Goal: Task Accomplishment & Management: Manage account settings

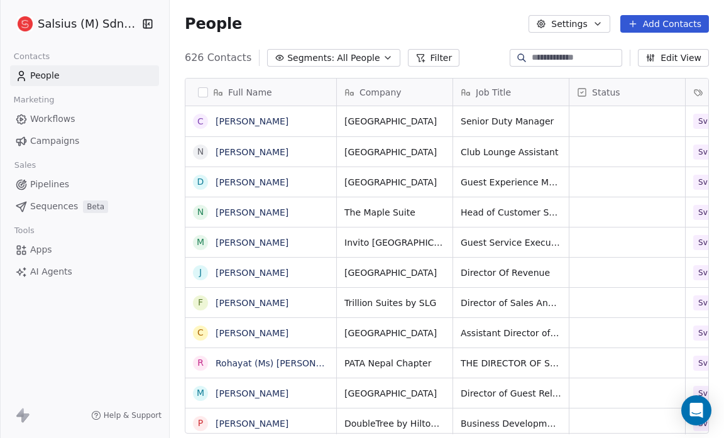
click at [383, 60] on icon "button" at bounding box center [388, 58] width 10 height 10
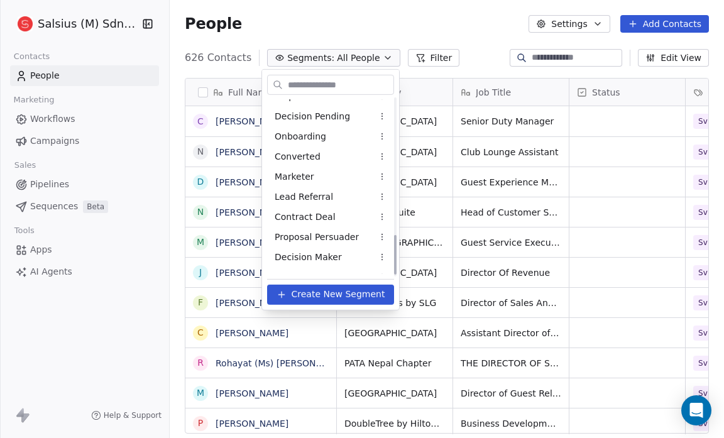
scroll to position [610, 0]
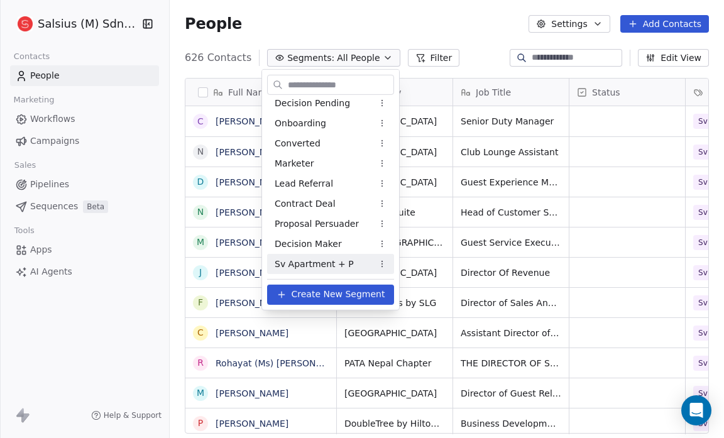
click at [316, 262] on span "Sv Apartment + P" at bounding box center [314, 263] width 79 height 13
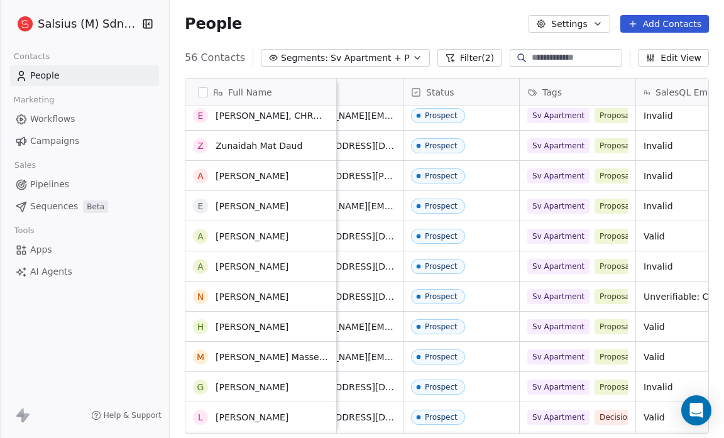
scroll to position [0, 0]
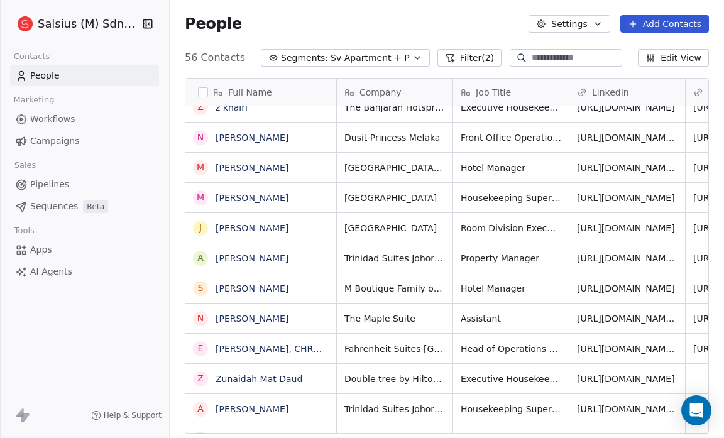
click at [415, 58] on icon "button" at bounding box center [417, 58] width 5 height 3
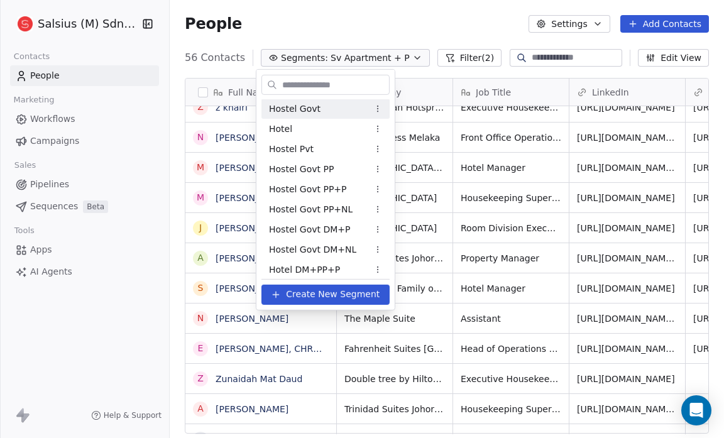
click at [323, 113] on div "Hostel Govt" at bounding box center [325, 109] width 128 height 20
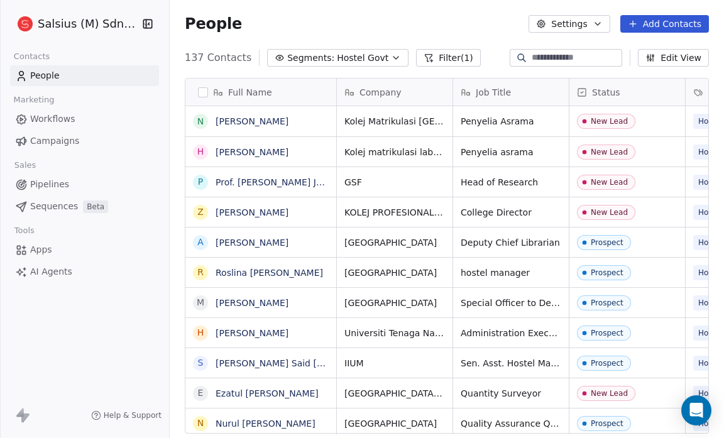
click at [391, 59] on icon "button" at bounding box center [396, 58] width 10 height 10
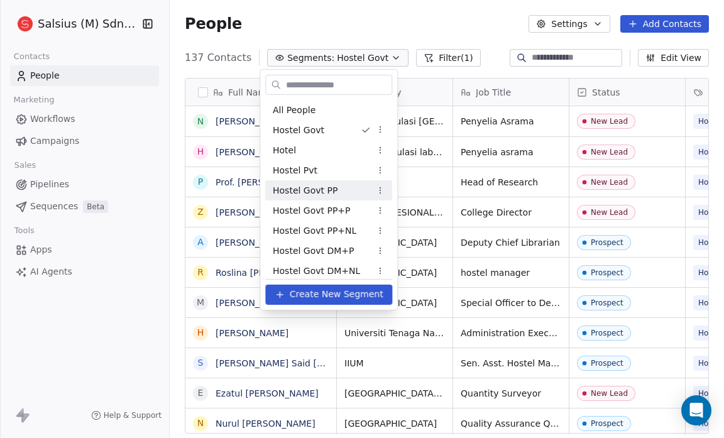
click at [362, 186] on div "Hostel Govt PP" at bounding box center [328, 190] width 127 height 20
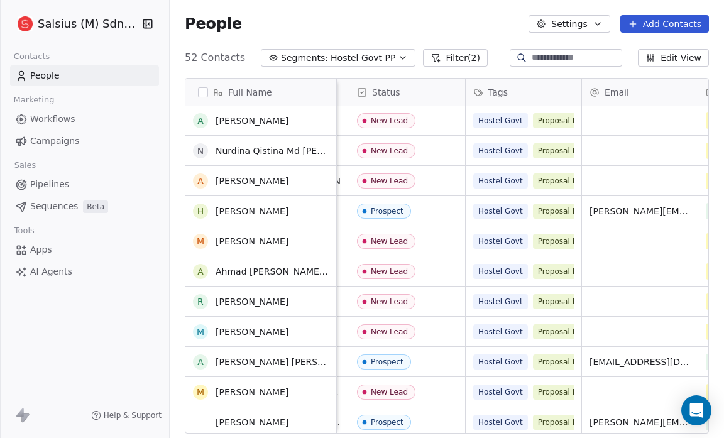
scroll to position [1240, 0]
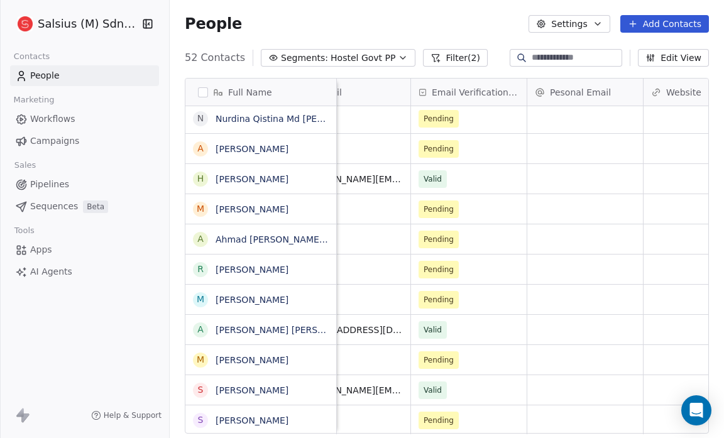
click at [398, 58] on icon "button" at bounding box center [403, 58] width 10 height 10
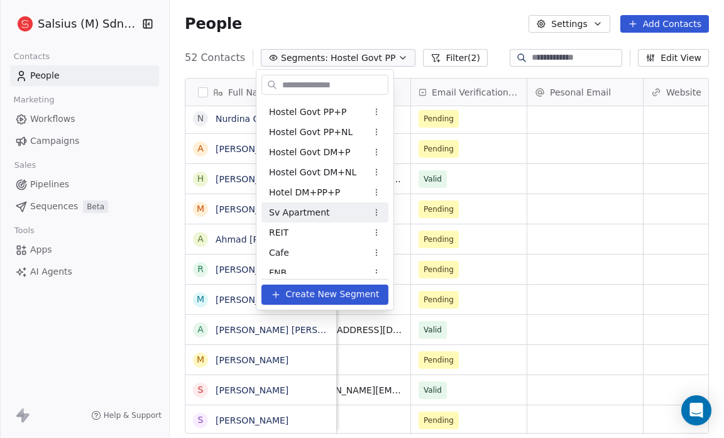
click at [305, 209] on span "Sv Apartment" at bounding box center [299, 212] width 61 height 13
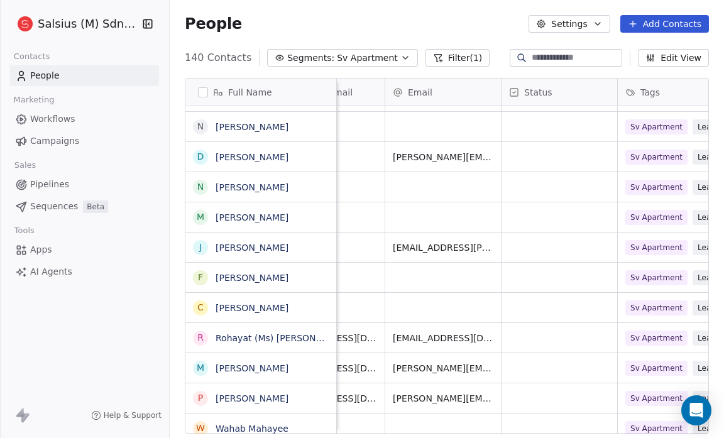
click at [400, 55] on icon "button" at bounding box center [405, 58] width 10 height 10
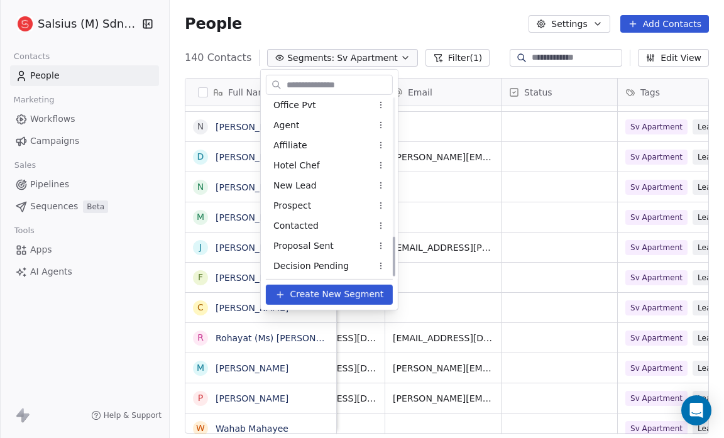
scroll to position [610, 0]
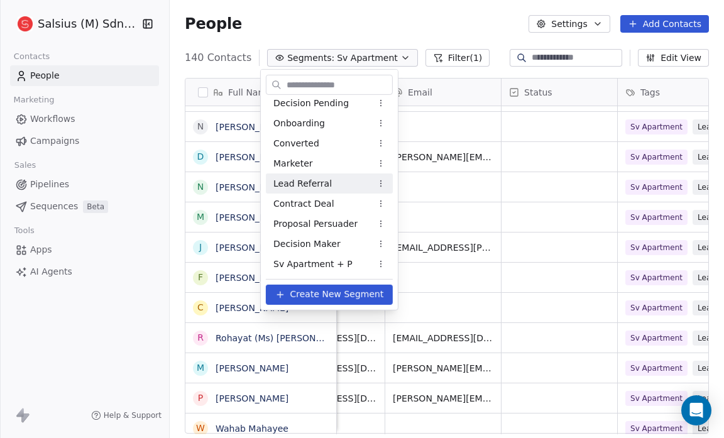
click at [459, 54] on html "Salsius (M) Sdn Bhd Contacts People Marketing Workflows Campaigns Sales Pipelin…" at bounding box center [362, 219] width 724 height 438
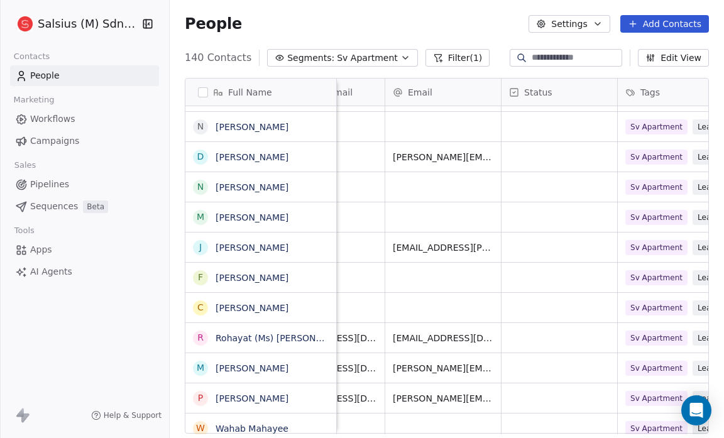
click at [435, 58] on button "Filter (1)" at bounding box center [458, 58] width 65 height 18
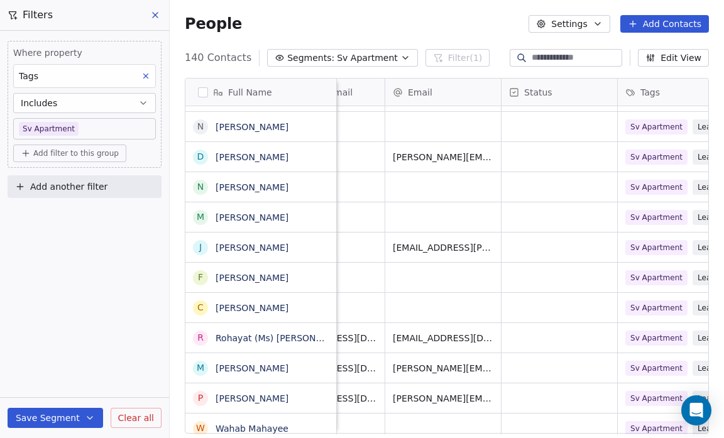
click at [35, 149] on span "Add filter to this group" at bounding box center [75, 153] width 85 height 10
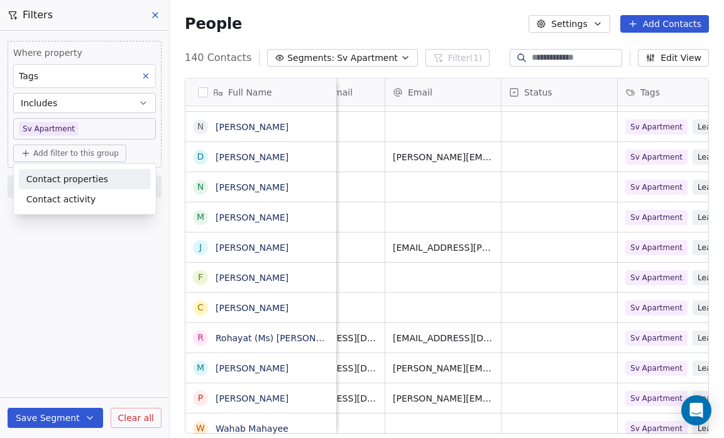
click at [44, 177] on span "Contact properties" at bounding box center [67, 178] width 82 height 13
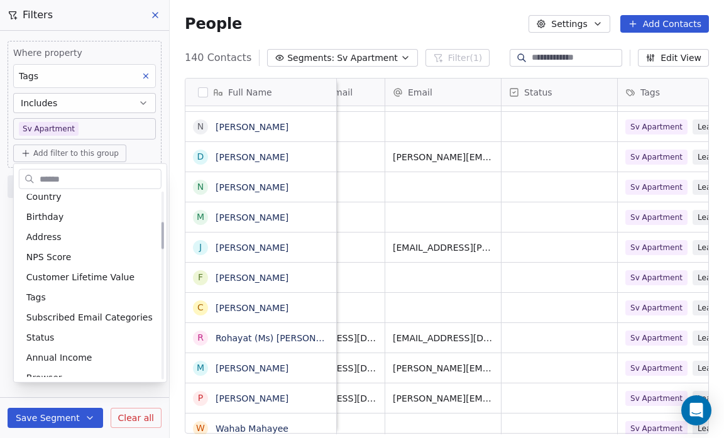
scroll to position [209, 0]
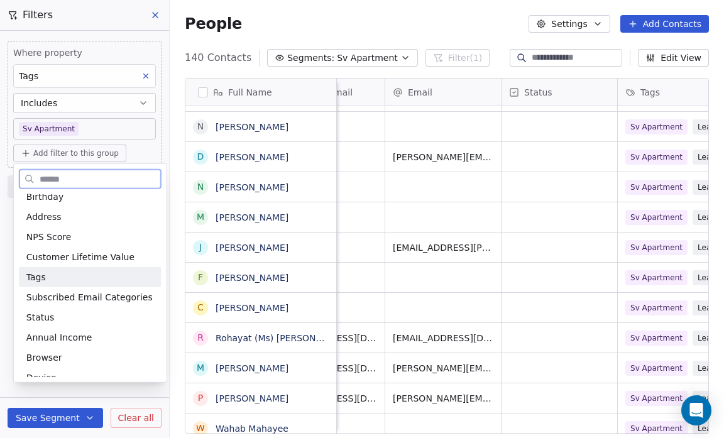
click at [51, 275] on div "Tags" at bounding box center [90, 277] width 128 height 13
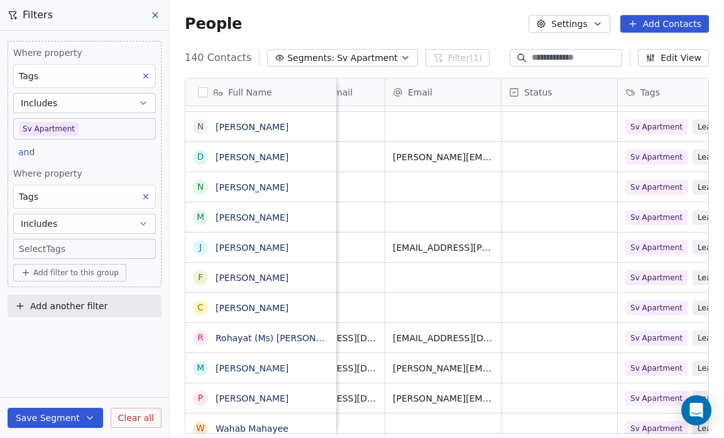
click at [58, 361] on div "Where property Tags Includes Sv Apartment and Where property Tags Includes Sele…" at bounding box center [84, 234] width 169 height 407
click at [22, 248] on body "Salsius (M) Sdn Bhd Contacts People Marketing Workflows Campaigns Sales Pipelin…" at bounding box center [362, 219] width 724 height 438
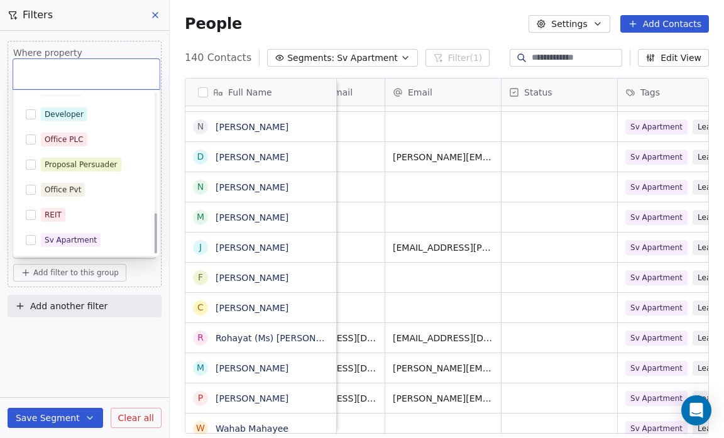
scroll to position [471, 0]
click at [31, 160] on button "Suggestions" at bounding box center [31, 164] width 10 height 10
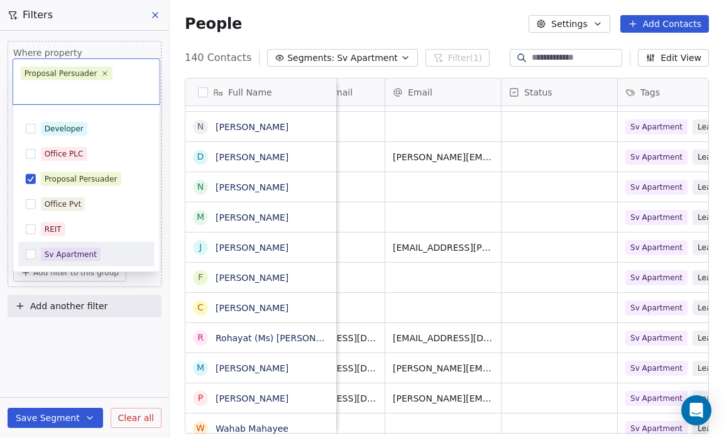
click at [62, 358] on html "Salsius (M) Sdn Bhd Contacts People Marketing Workflows Campaigns Sales Pipelin…" at bounding box center [362, 219] width 724 height 438
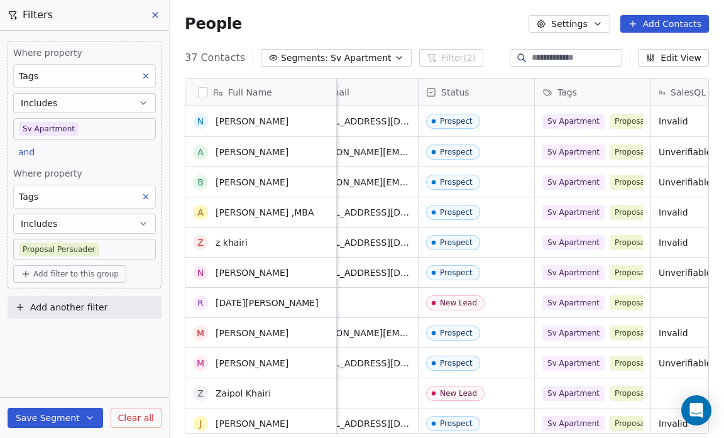
scroll to position [0, 0]
click at [69, 417] on button "Save Segment" at bounding box center [56, 418] width 96 height 20
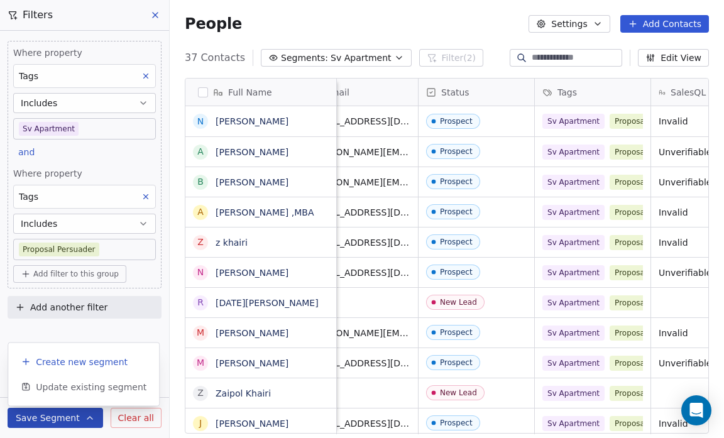
click at [63, 361] on span "Create new segment" at bounding box center [82, 362] width 92 height 13
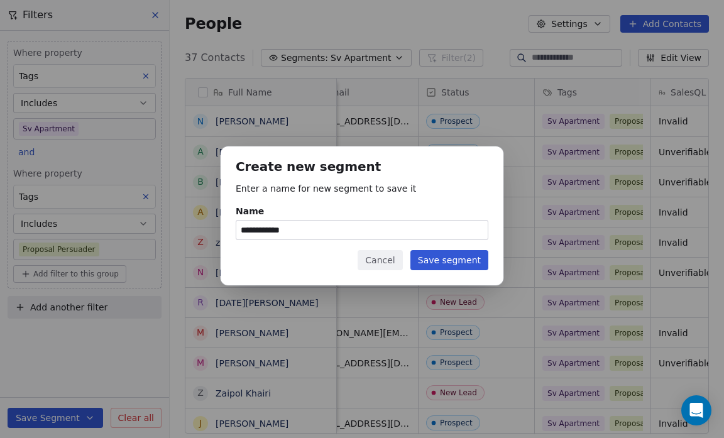
click at [305, 233] on input "**********" at bounding box center [361, 230] width 251 height 19
type input "**********"
click at [441, 265] on button "Save segment" at bounding box center [449, 260] width 78 height 20
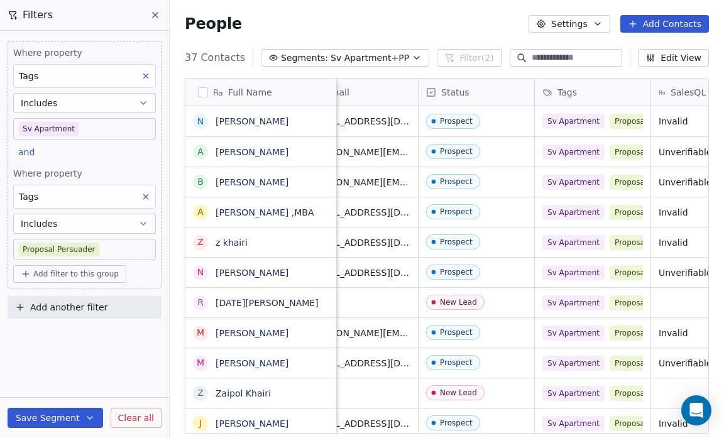
click at [412, 56] on icon "button" at bounding box center [417, 58] width 10 height 10
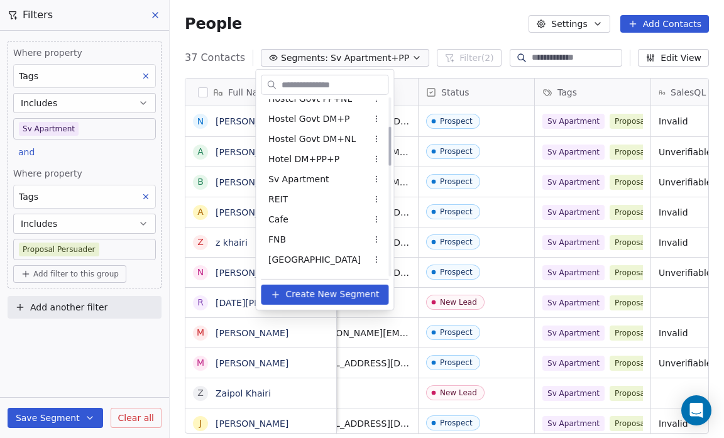
scroll to position [131, 0]
click at [330, 176] on div "Sv Apartment" at bounding box center [325, 180] width 128 height 20
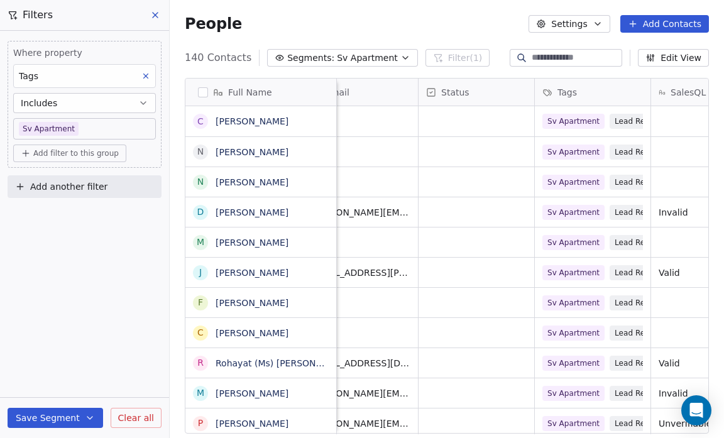
click at [60, 157] on button "Add filter to this group" at bounding box center [69, 154] width 113 height 18
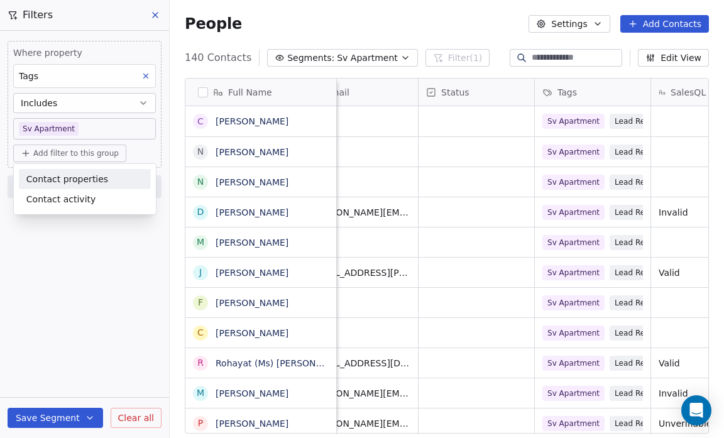
click at [60, 175] on span "Contact properties" at bounding box center [67, 178] width 82 height 13
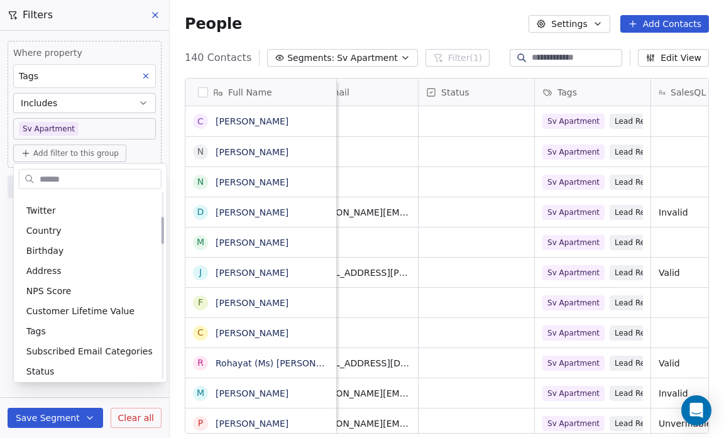
scroll to position [189, 0]
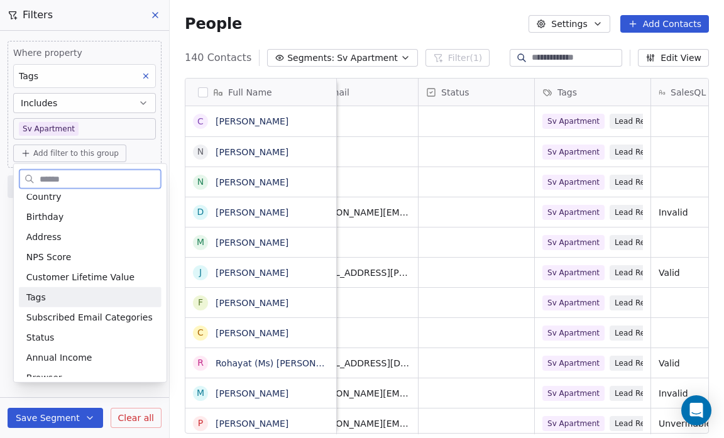
click at [49, 294] on div "Tags" at bounding box center [90, 297] width 128 height 13
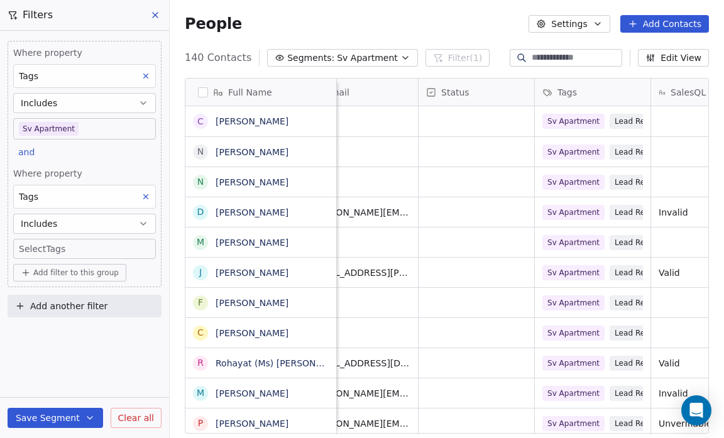
click at [62, 360] on div "Where property Tags Includes Sv Apartment and Where property Tags Includes Sele…" at bounding box center [84, 234] width 169 height 407
click at [35, 246] on body "Salsius (M) Sdn Bhd Contacts People Marketing Workflows Campaigns Sales Pipelin…" at bounding box center [362, 219] width 724 height 438
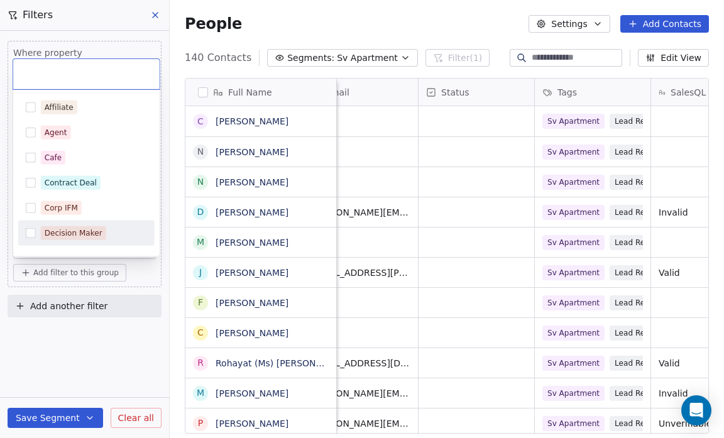
click at [70, 229] on div "Decision Maker" at bounding box center [74, 233] width 58 height 11
click at [53, 344] on html "Salsius (M) Sdn Bhd Contacts People Marketing Workflows Campaigns Sales Pipelin…" at bounding box center [362, 219] width 724 height 438
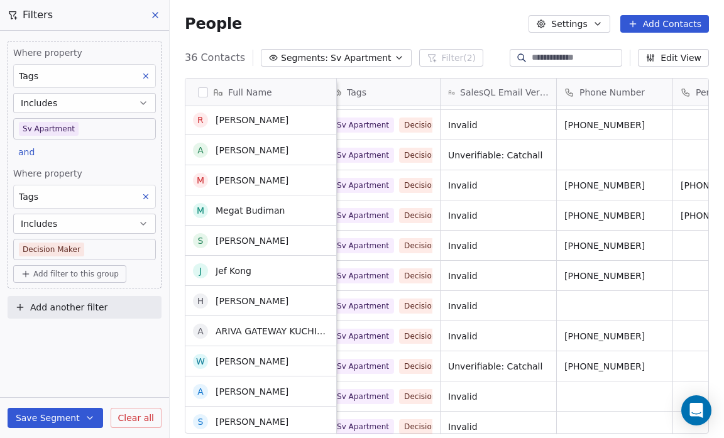
scroll to position [0, 0]
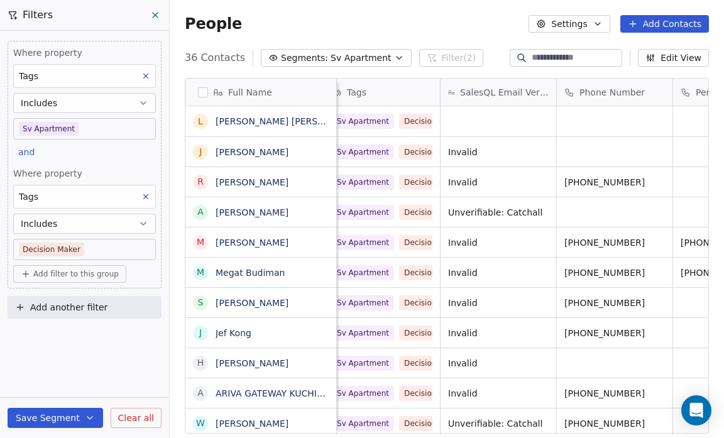
click at [43, 417] on button "Save Segment" at bounding box center [56, 418] width 96 height 20
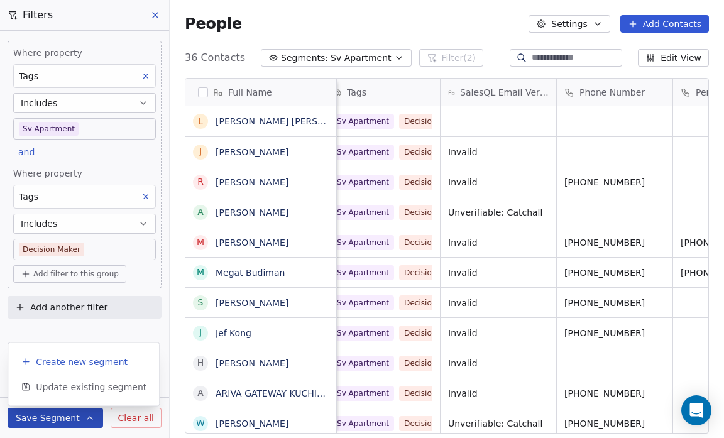
click at [59, 363] on span "Create new segment" at bounding box center [82, 362] width 92 height 13
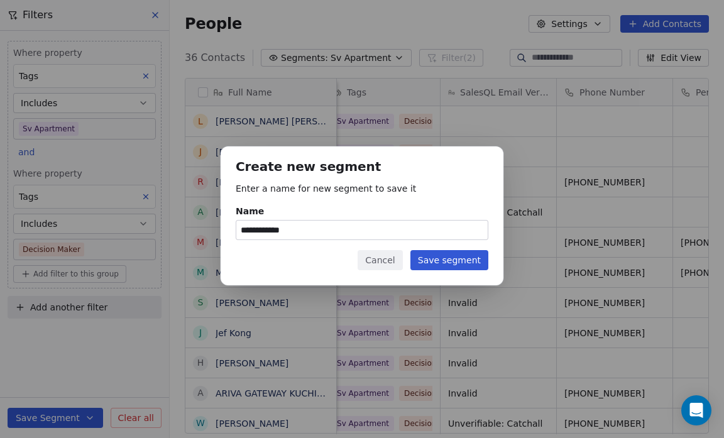
click at [299, 231] on input "**********" at bounding box center [361, 230] width 251 height 19
type input "**********"
click at [451, 260] on button "Save segment" at bounding box center [449, 260] width 78 height 20
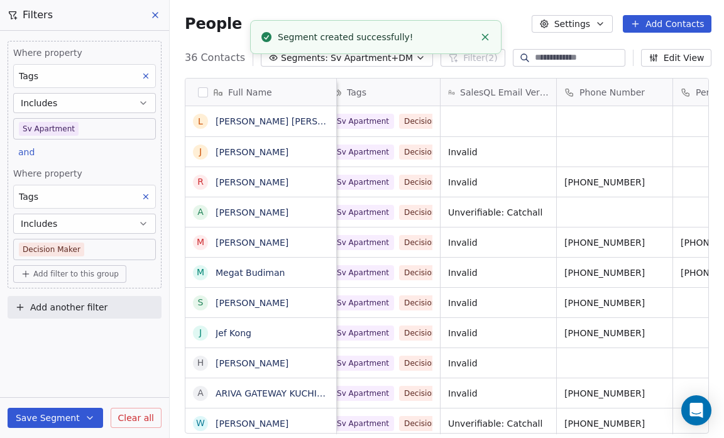
scroll to position [8, 8]
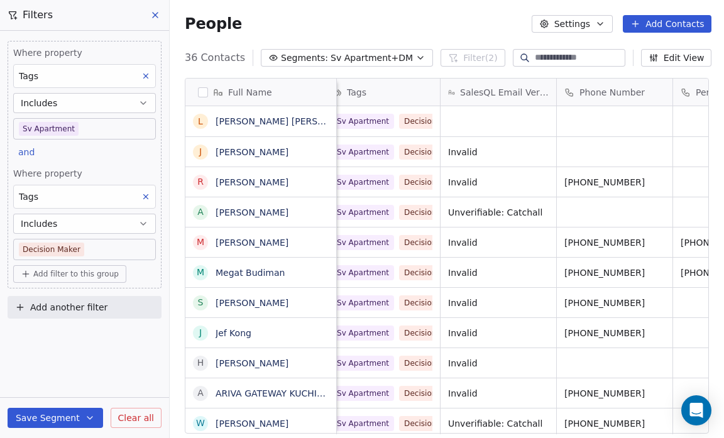
click at [404, 23] on div "People Settings Add Contacts" at bounding box center [448, 24] width 527 height 18
click at [373, 19] on div "People Settings Add Contacts" at bounding box center [448, 24] width 527 height 18
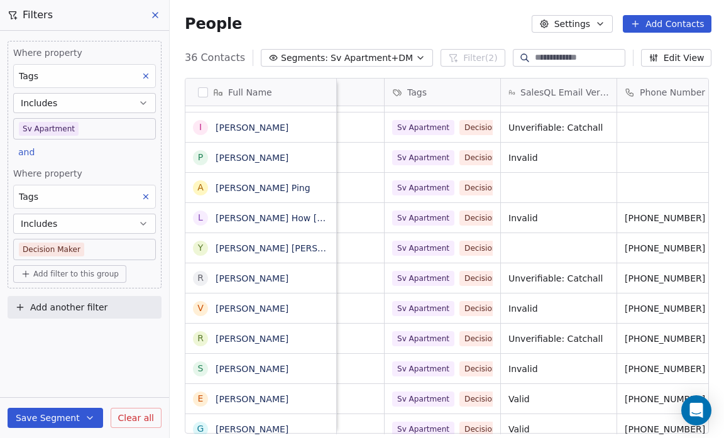
scroll to position [8, 767]
click at [679, 57] on button "Edit View" at bounding box center [676, 58] width 71 height 18
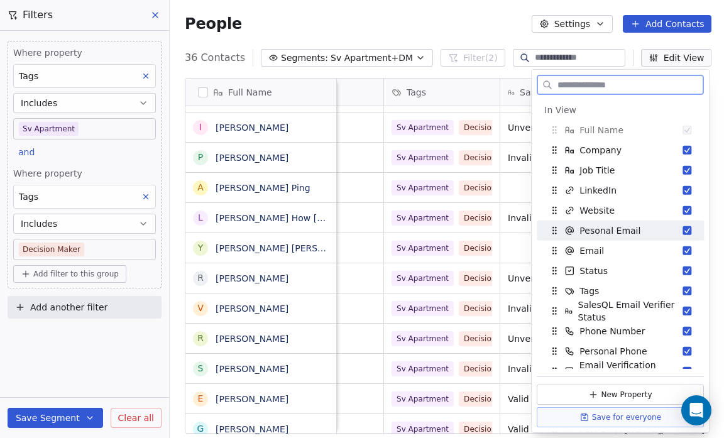
click at [683, 231] on button "Suggestions" at bounding box center [687, 230] width 9 height 9
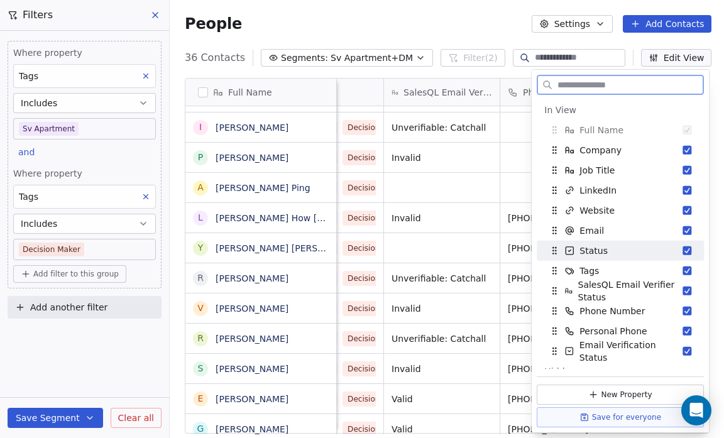
click at [683, 248] on button "Suggestions" at bounding box center [687, 250] width 9 height 9
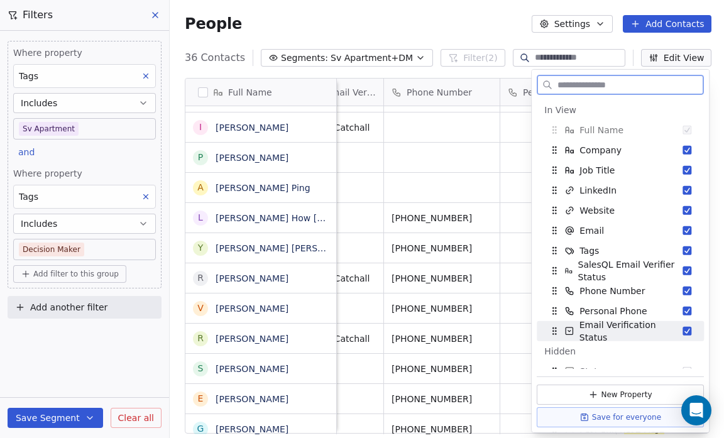
click at [683, 331] on button "Suggestions" at bounding box center [687, 331] width 9 height 9
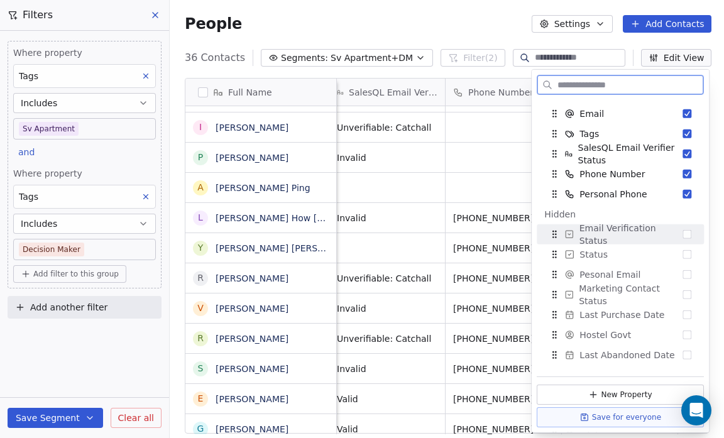
scroll to position [118, 0]
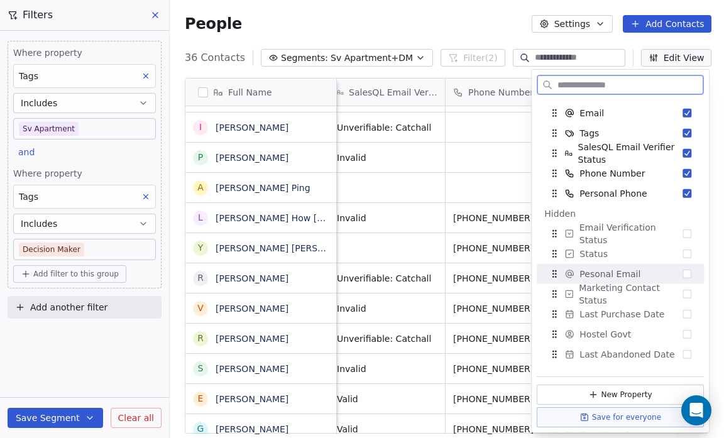
click at [683, 273] on button "Suggestions" at bounding box center [687, 274] width 9 height 9
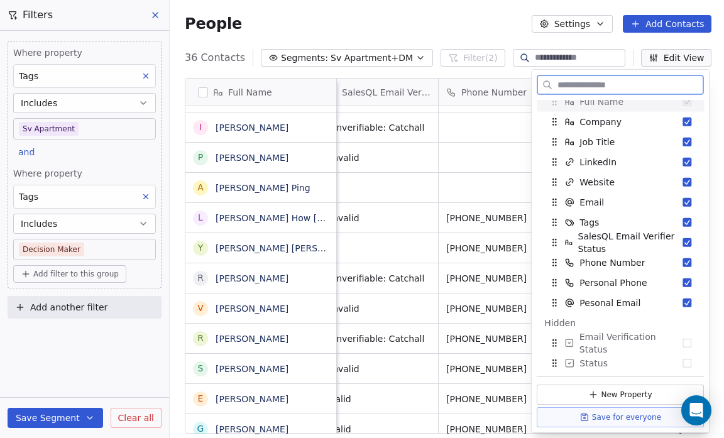
scroll to position [31, 0]
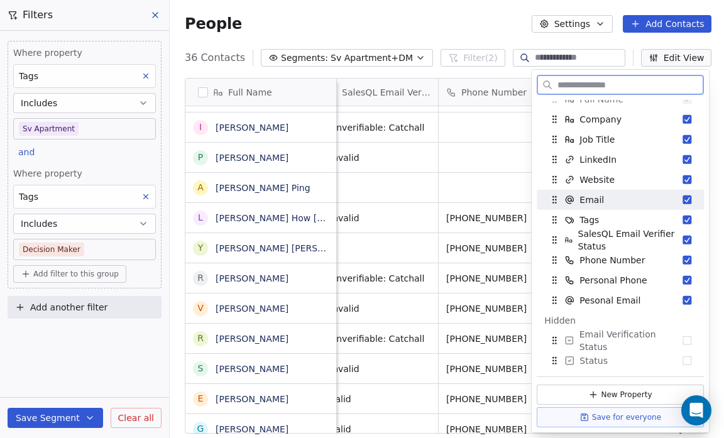
click at [683, 199] on button "Suggestions" at bounding box center [687, 199] width 9 height 9
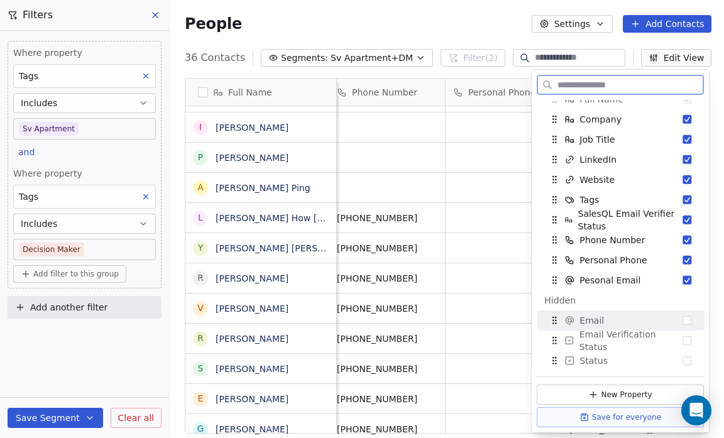
click at [683, 320] on button "Suggestions" at bounding box center [687, 320] width 9 height 9
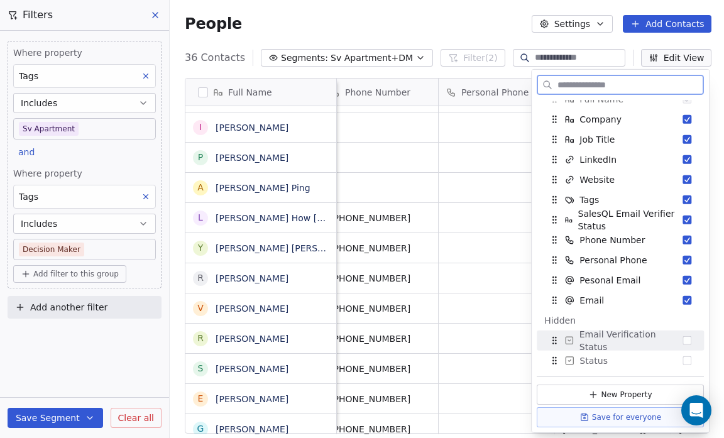
click at [683, 342] on button "Suggestions" at bounding box center [687, 340] width 9 height 9
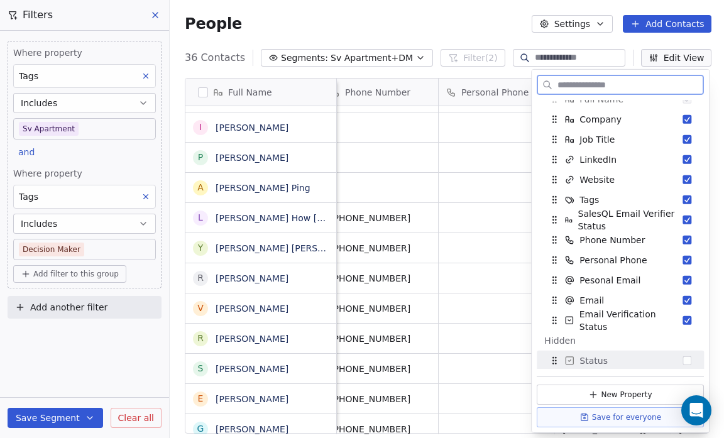
click at [683, 359] on button "Suggestions" at bounding box center [687, 360] width 9 height 9
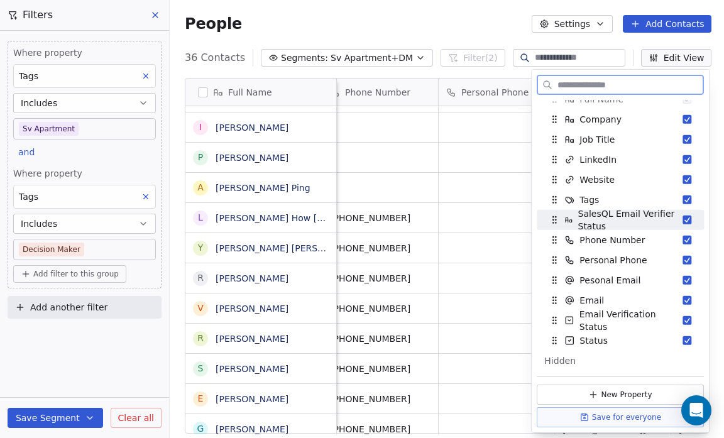
click at [674, 219] on span "SalesQL Email Verifier Status" at bounding box center [630, 219] width 105 height 25
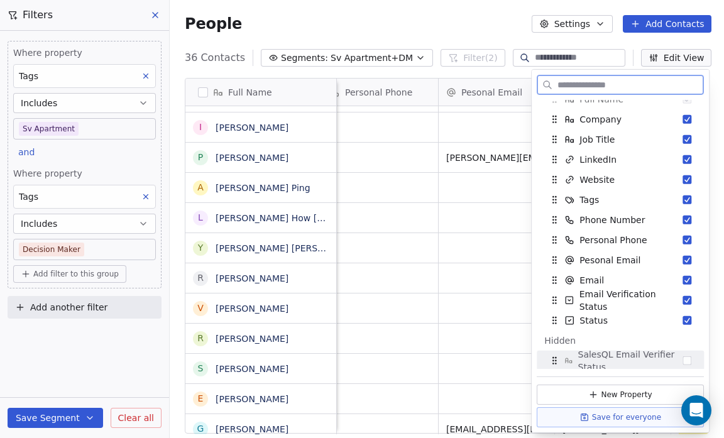
click at [673, 360] on span "SalesQL Email Verifier Status" at bounding box center [630, 360] width 105 height 25
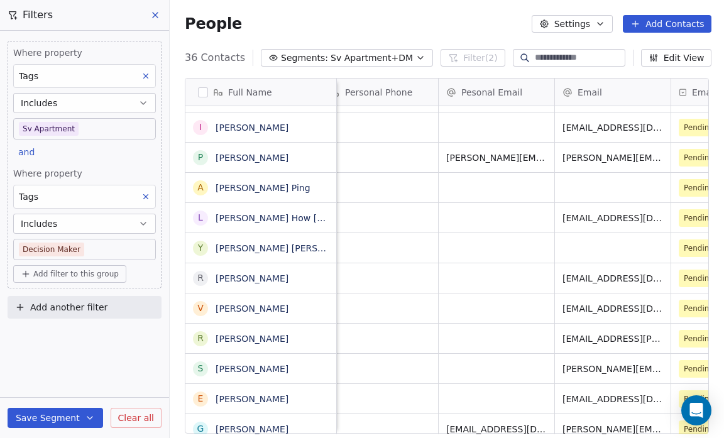
click at [348, 13] on div "People Settings Add Contacts" at bounding box center [448, 24] width 557 height 48
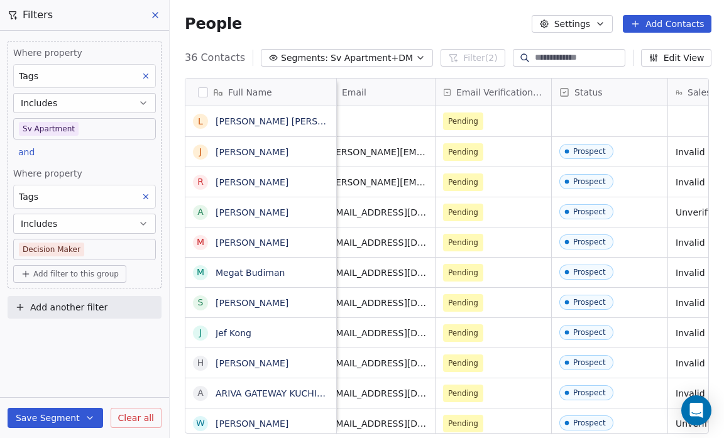
scroll to position [8, 948]
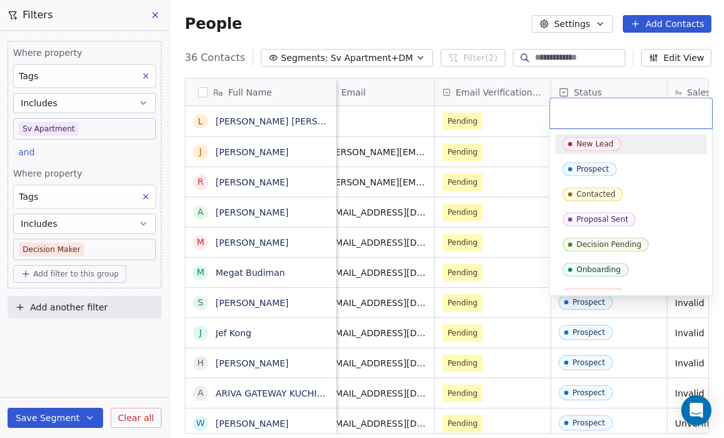
click at [588, 141] on div "New Lead" at bounding box center [594, 144] width 37 height 9
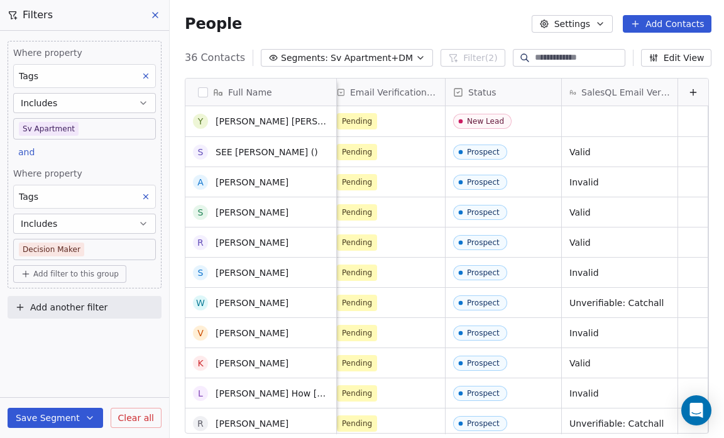
scroll to position [446, 0]
click at [370, 19] on div "People Settings Add Contacts" at bounding box center [448, 24] width 527 height 18
click at [415, 55] on icon "button" at bounding box center [420, 58] width 10 height 10
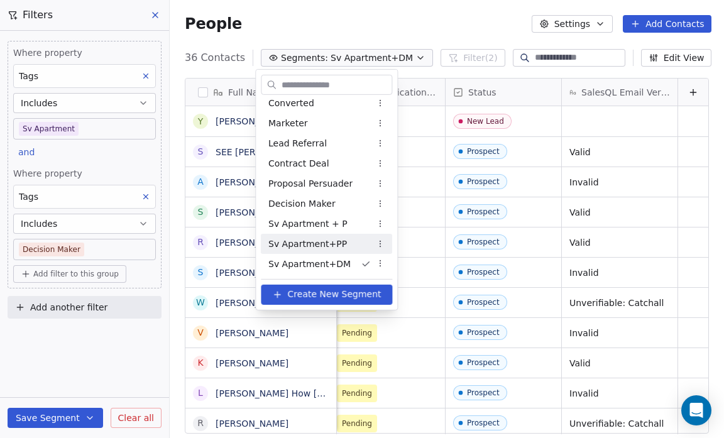
click at [347, 240] on div "Sv Apartment+PP" at bounding box center [326, 244] width 131 height 20
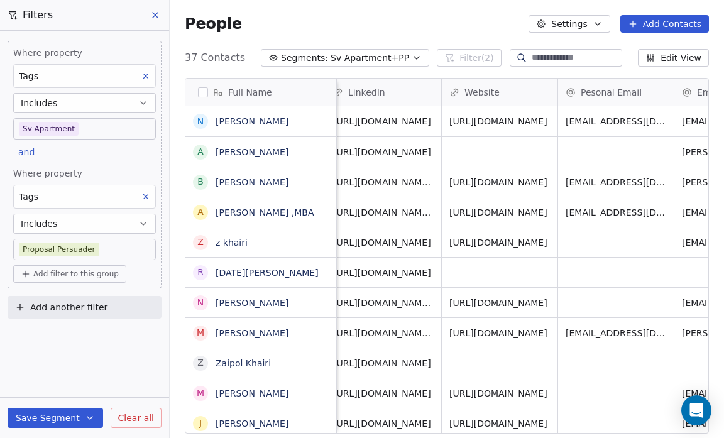
scroll to position [0, 243]
click at [674, 57] on button "Edit View" at bounding box center [673, 58] width 71 height 18
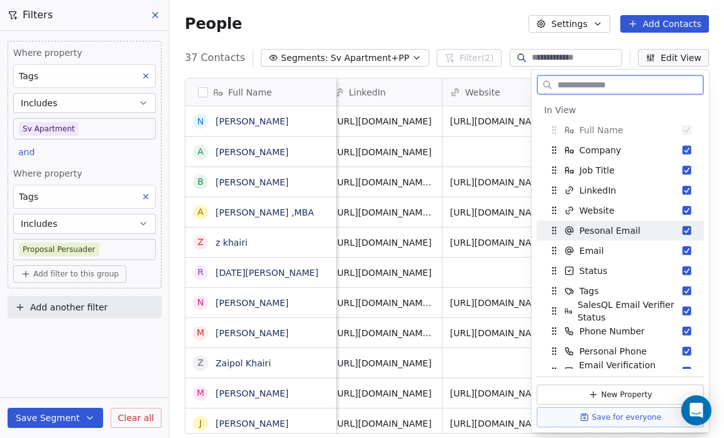
click at [683, 230] on button "Suggestions" at bounding box center [687, 230] width 9 height 9
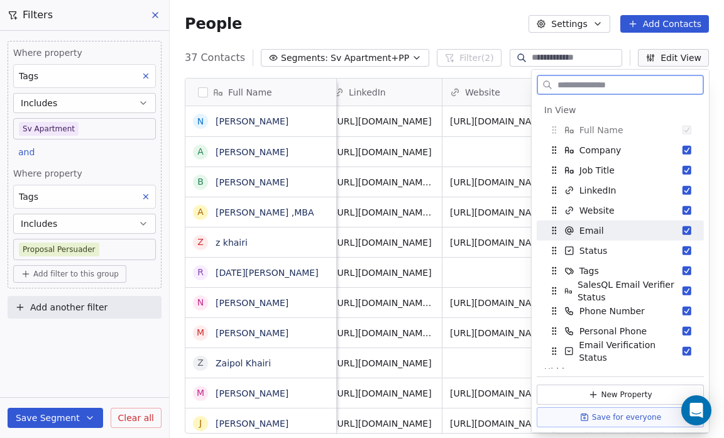
click at [683, 232] on button "Suggestions" at bounding box center [687, 230] width 9 height 9
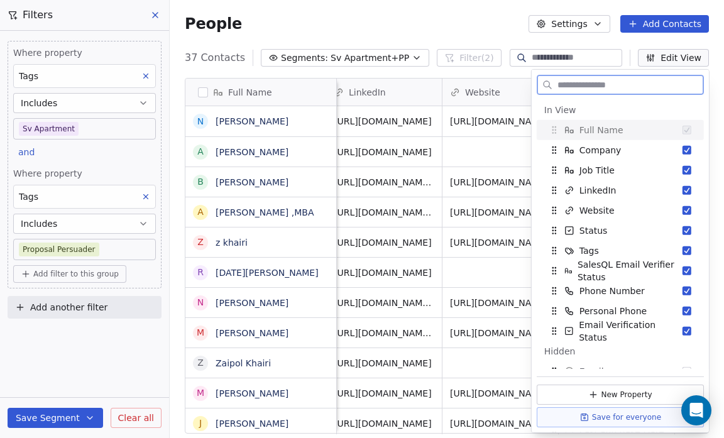
click at [683, 232] on button "Suggestions" at bounding box center [687, 230] width 9 height 9
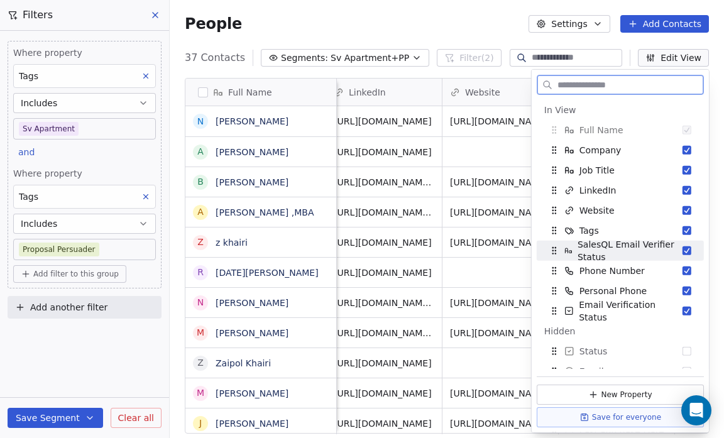
click at [683, 247] on button "Suggestions" at bounding box center [687, 250] width 9 height 9
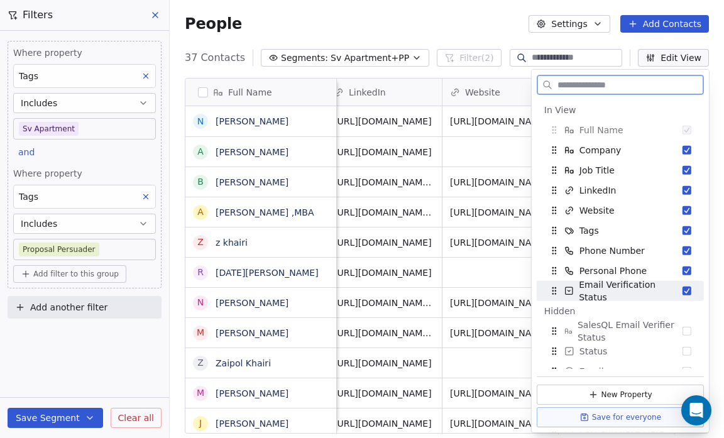
click at [683, 289] on button "Suggestions" at bounding box center [687, 291] width 9 height 9
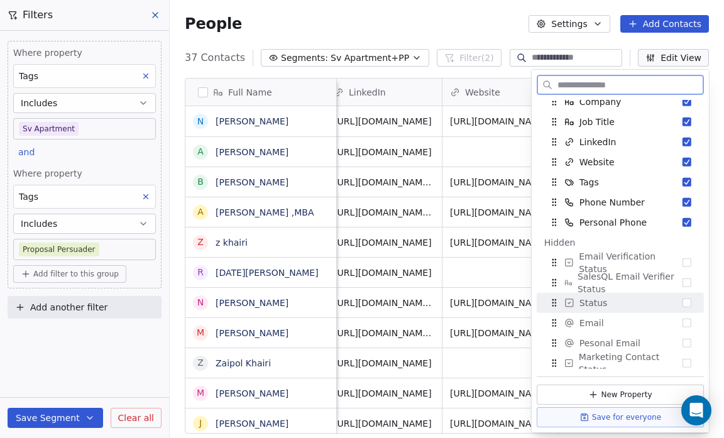
scroll to position [50, 0]
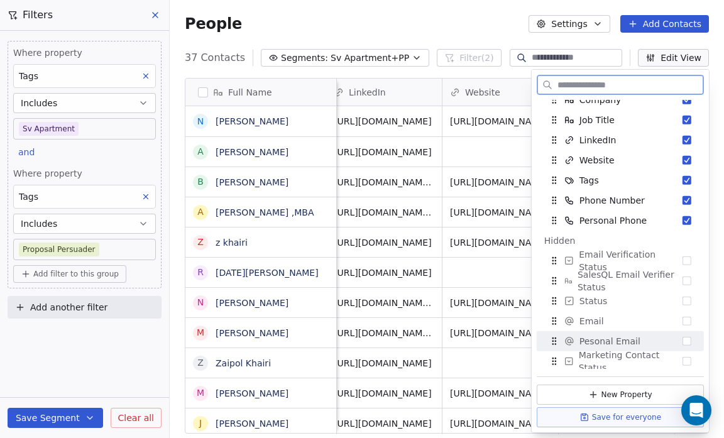
click at [683, 340] on button "Suggestions" at bounding box center [687, 341] width 9 height 9
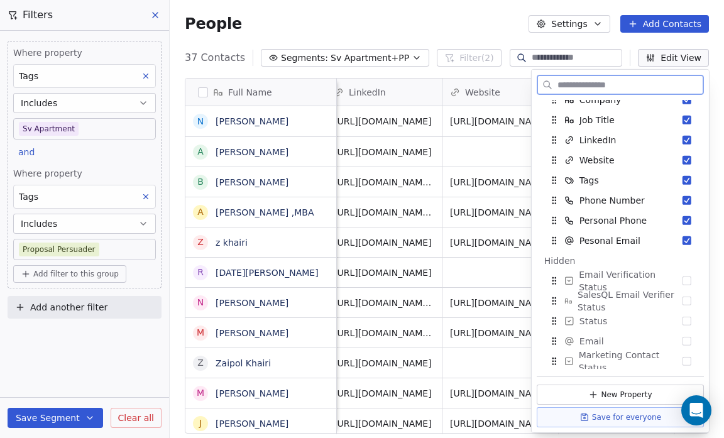
click at [683, 340] on button "Suggestions" at bounding box center [687, 341] width 9 height 9
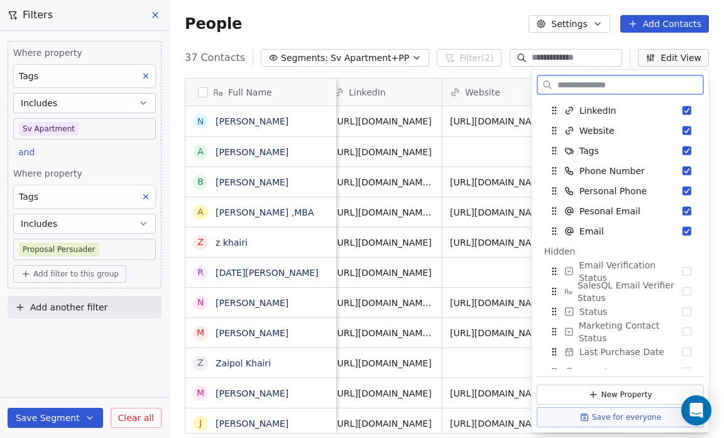
scroll to position [80, 0]
click at [683, 268] on button "Suggestions" at bounding box center [687, 271] width 9 height 9
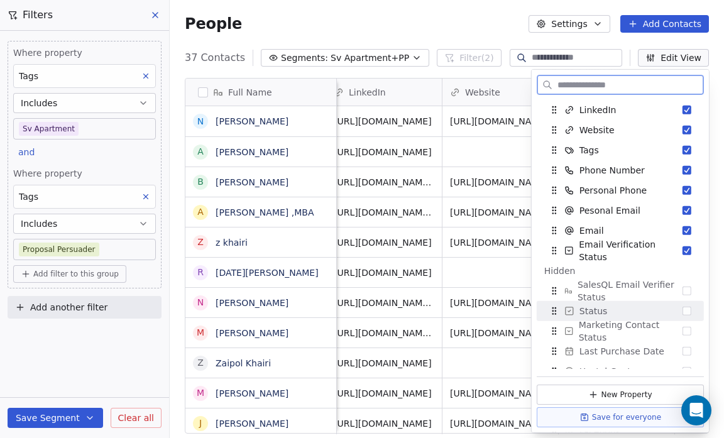
click at [683, 311] on button "Suggestions" at bounding box center [687, 311] width 9 height 9
click at [683, 312] on button "Suggestions" at bounding box center [687, 311] width 9 height 9
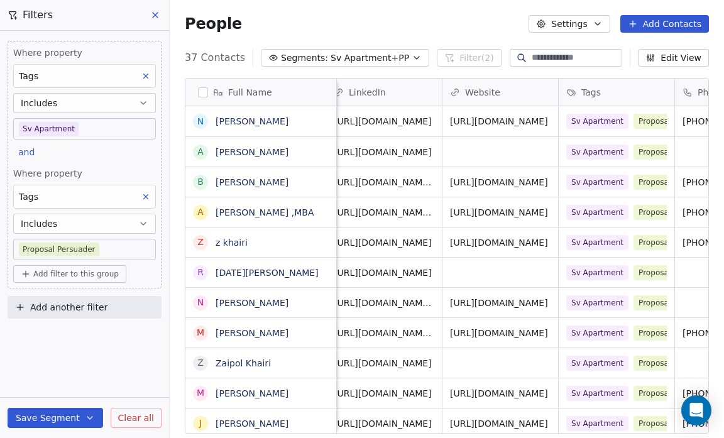
click at [436, 29] on div "People Settings Add Contacts" at bounding box center [447, 24] width 524 height 18
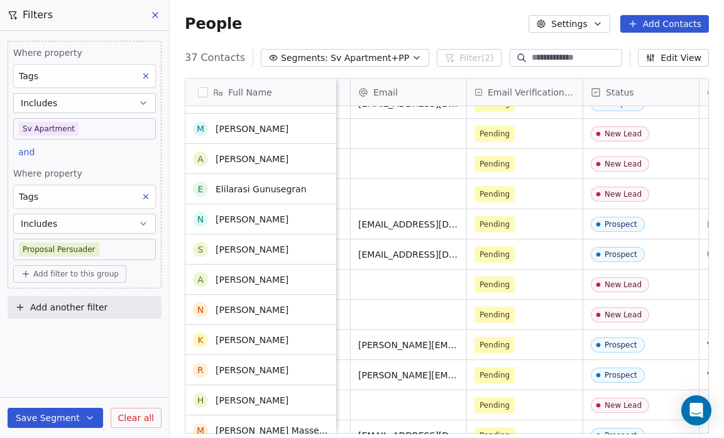
scroll to position [788, 0]
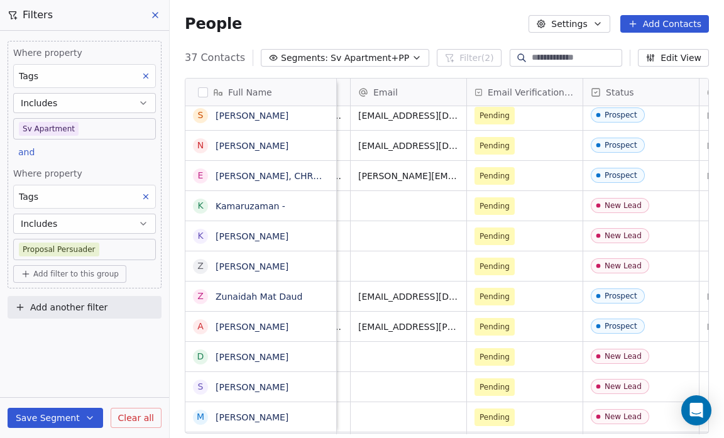
click at [369, 61] on span "Sv Apartment+PP" at bounding box center [370, 58] width 79 height 13
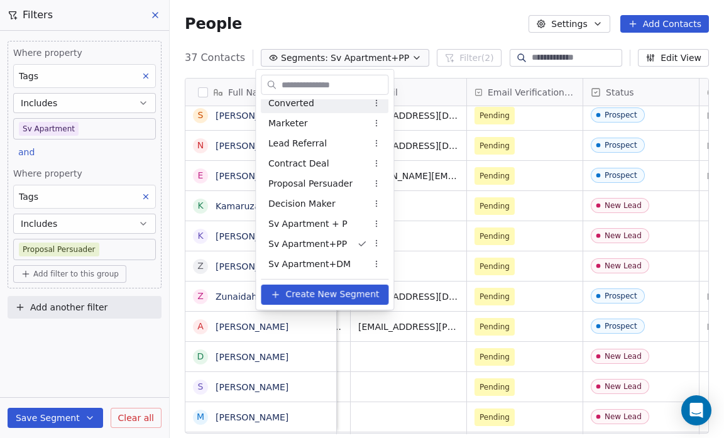
click at [400, 56] on html "Salsius (M) Sdn Bhd Contacts People Marketing Workflows Campaigns Sales Pipelin…" at bounding box center [362, 219] width 724 height 438
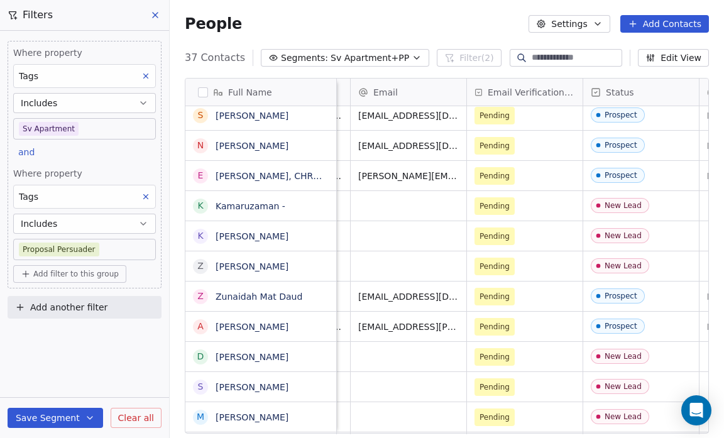
click at [412, 56] on icon "button" at bounding box center [417, 58] width 10 height 10
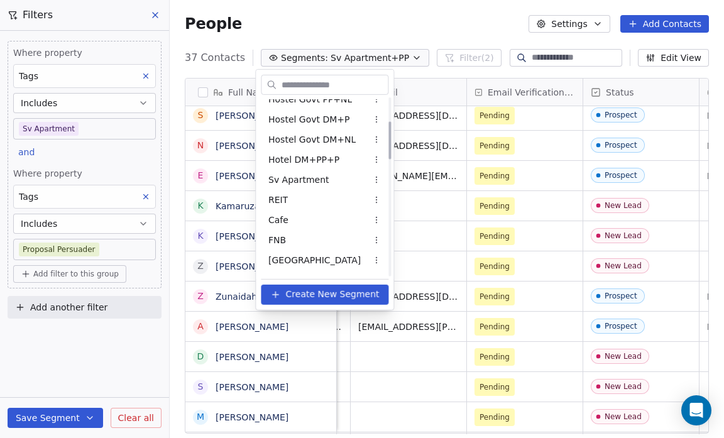
scroll to position [104, 0]
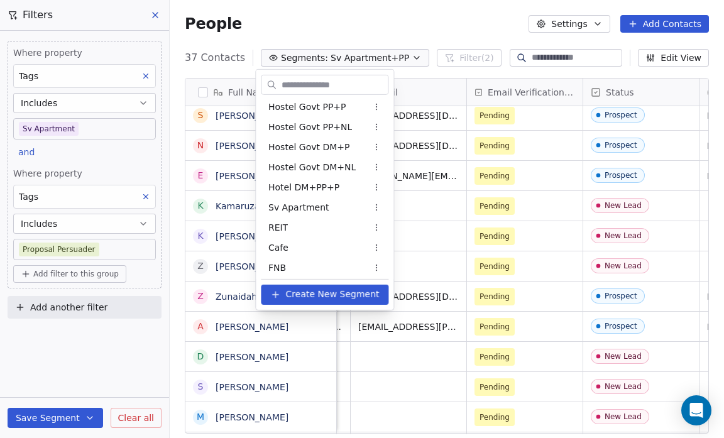
click at [325, 206] on div "Sv Apartment" at bounding box center [325, 207] width 128 height 20
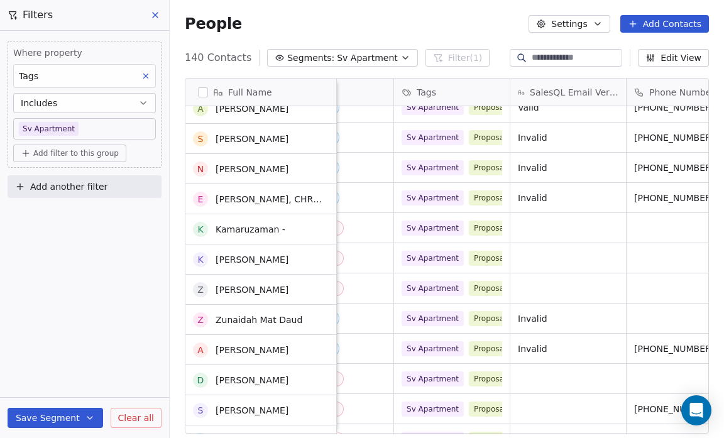
scroll to position [1376, 0]
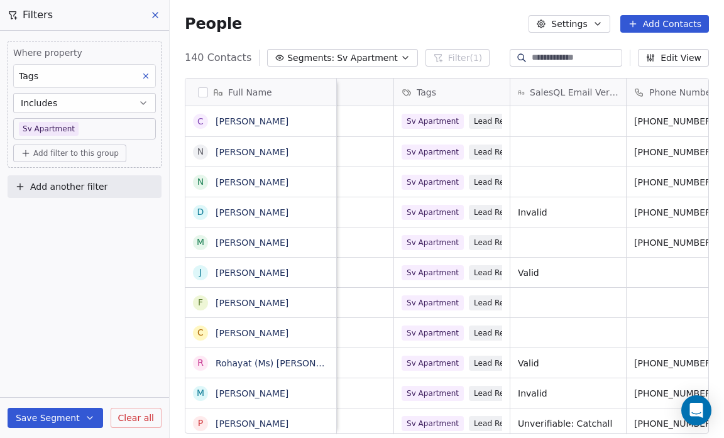
click at [387, 52] on button "Segments: Sv Apartment" at bounding box center [342, 58] width 151 height 18
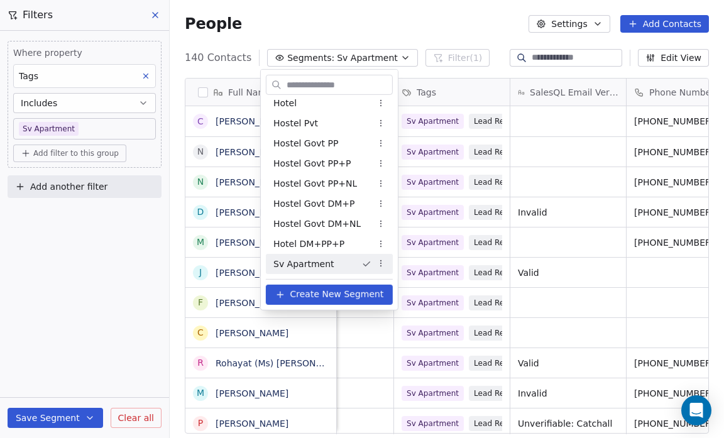
click at [407, 8] on html "Salsius (M) Sdn Bhd Contacts People Marketing Workflows Campaigns Sales Pipelin…" at bounding box center [362, 219] width 724 height 438
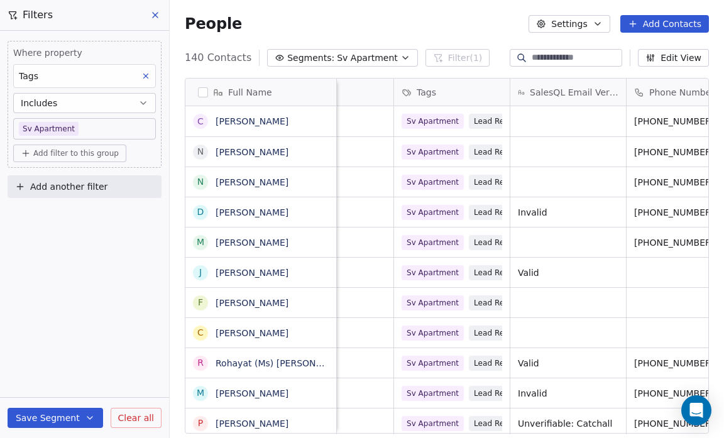
click at [62, 151] on span "Add filter to this group" at bounding box center [75, 153] width 85 height 10
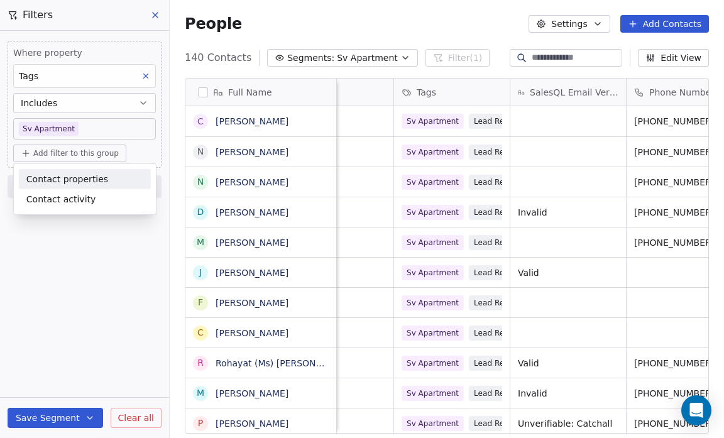
click at [58, 176] on span "Contact properties" at bounding box center [67, 178] width 82 height 13
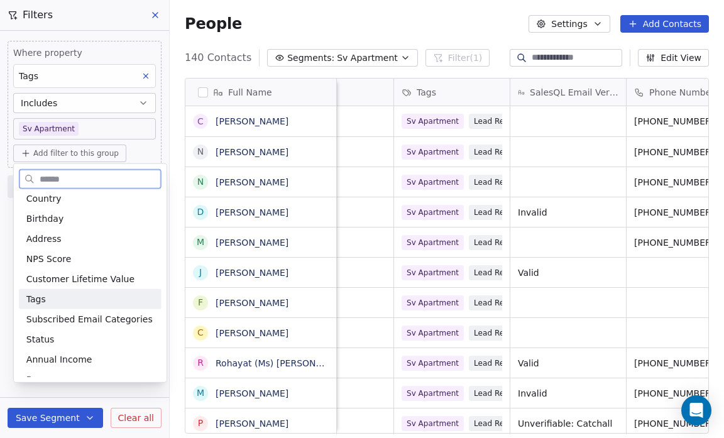
click at [47, 302] on div "Tags" at bounding box center [90, 299] width 128 height 13
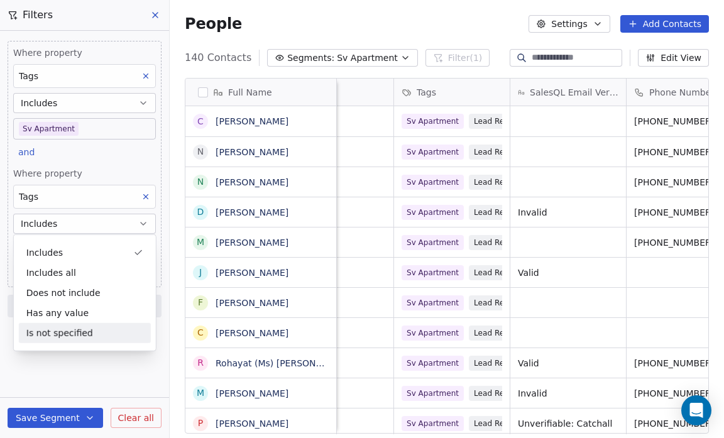
click at [80, 363] on div "Where property Tags Includes Sv Apartment and Where property Tags Includes Sele…" at bounding box center [84, 234] width 169 height 407
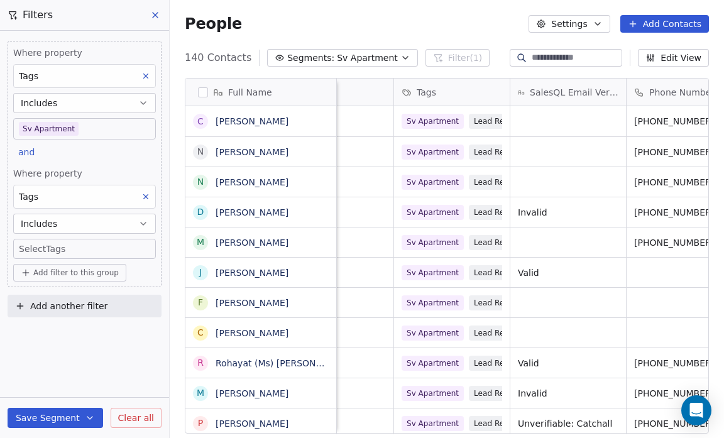
click at [61, 246] on body "Salsius (M) Sdn Bhd Contacts People Marketing Workflows Campaigns Sales Pipelin…" at bounding box center [362, 219] width 724 height 438
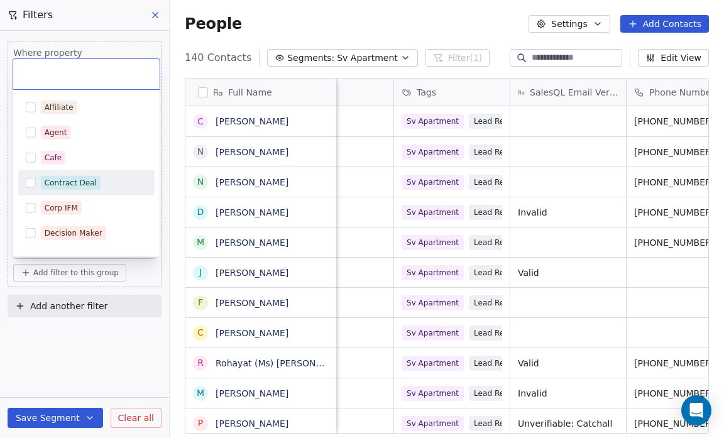
click at [87, 186] on div "Contract Deal" at bounding box center [71, 182] width 52 height 11
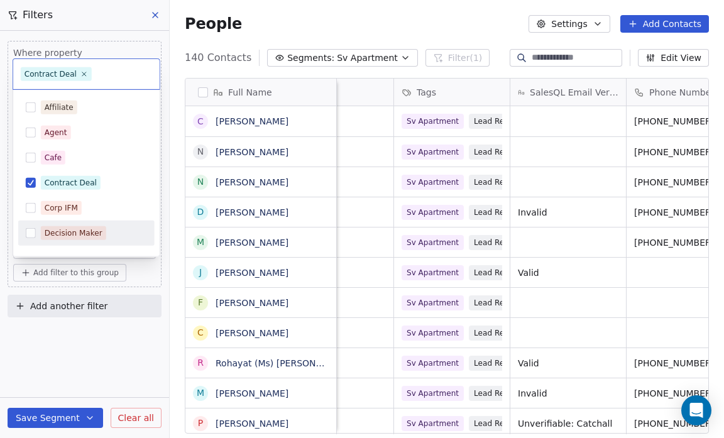
click at [67, 366] on html "Salsius (M) Sdn Bhd Contacts People Marketing Workflows Campaigns Sales Pipelin…" at bounding box center [362, 219] width 724 height 438
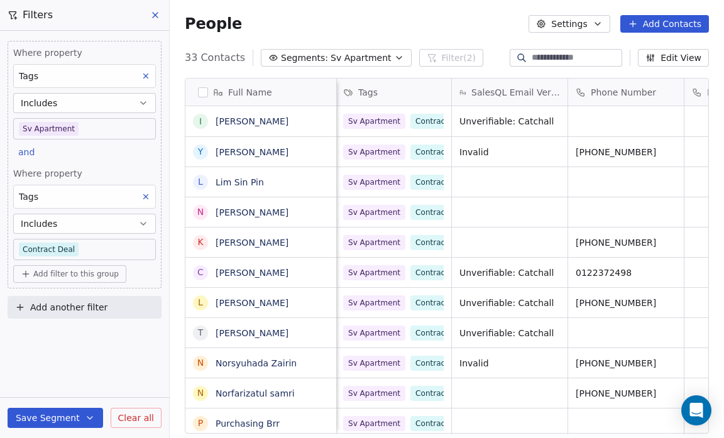
scroll to position [0, 815]
click at [64, 412] on button "Save Segment" at bounding box center [56, 418] width 96 height 20
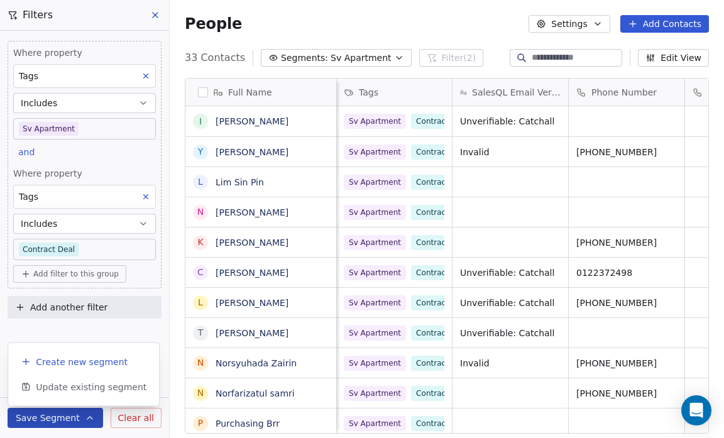
click at [67, 366] on span "Create new segment" at bounding box center [82, 362] width 92 height 13
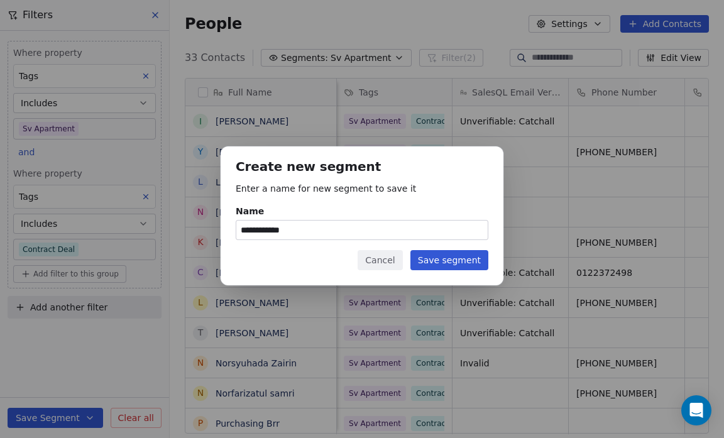
click at [299, 230] on input "**********" at bounding box center [361, 230] width 251 height 19
type input "**********"
click at [443, 260] on button "Save segment" at bounding box center [449, 260] width 78 height 20
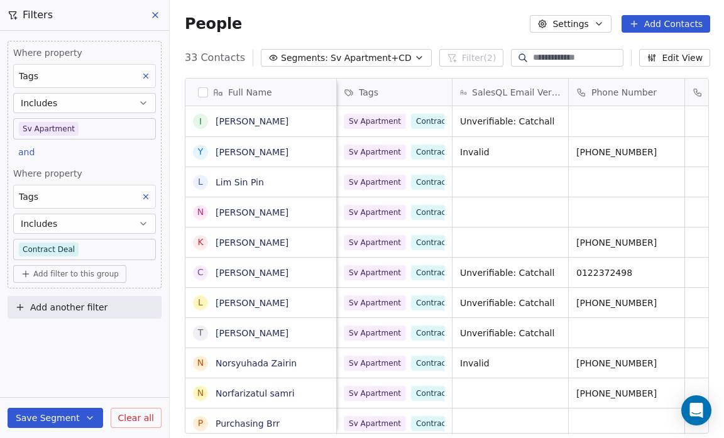
click at [82, 249] on body "Salsius (M) Sdn Bhd Contacts People Marketing Workflows Campaigns Sales Pipelin…" at bounding box center [362, 219] width 724 height 438
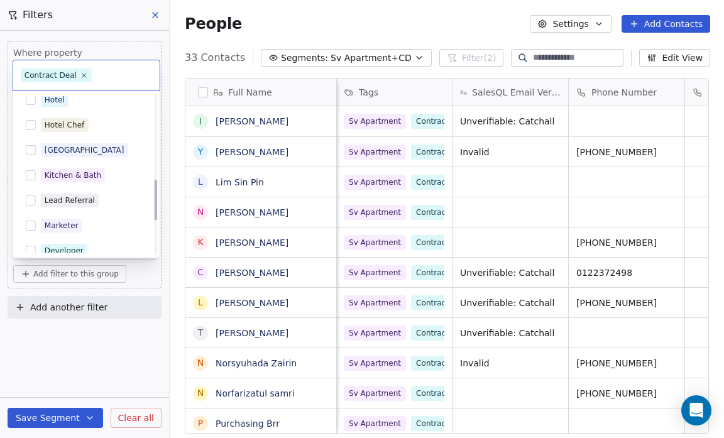
scroll to position [337, 0]
click at [97, 196] on div "Lead Referral" at bounding box center [94, 199] width 106 height 14
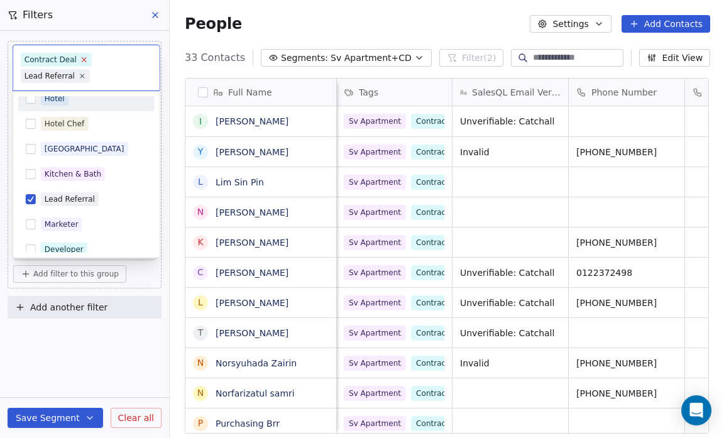
click at [80, 61] on icon at bounding box center [84, 59] width 8 height 8
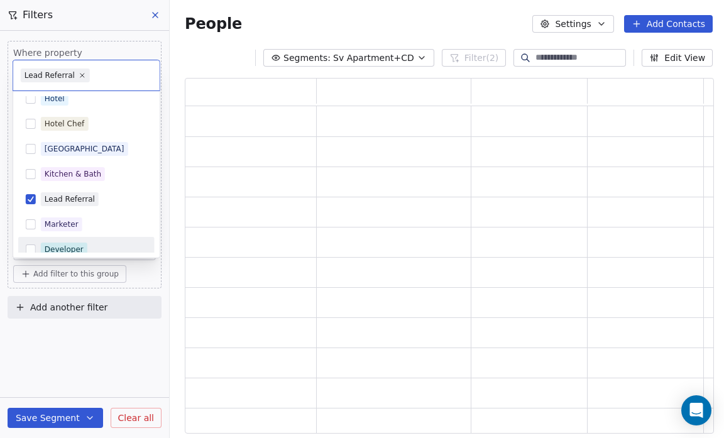
click at [92, 336] on html "Salsius (M) Sdn Bhd Contacts People Marketing Workflows Campaigns Sales Pipelin…" at bounding box center [362, 219] width 724 height 438
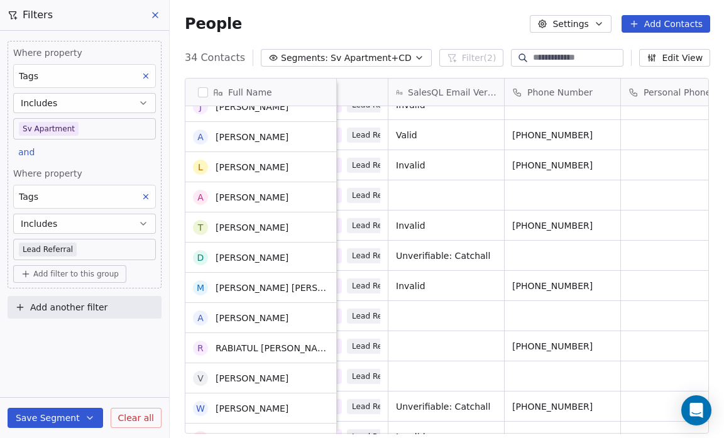
scroll to position [697, 0]
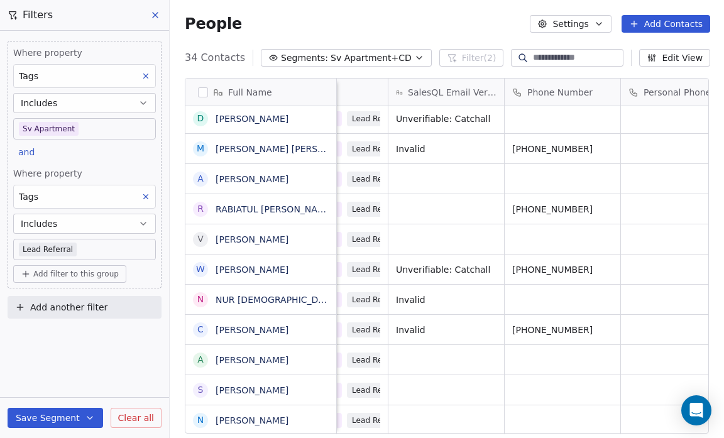
click at [49, 415] on button "Save Segment" at bounding box center [56, 418] width 96 height 20
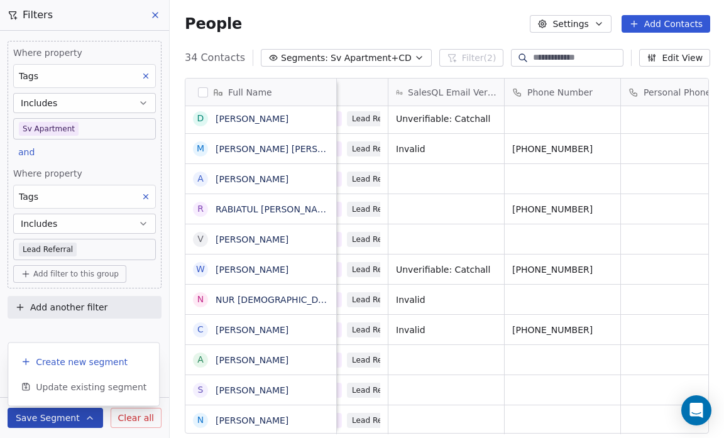
click at [63, 365] on span "Create new segment" at bounding box center [82, 362] width 92 height 13
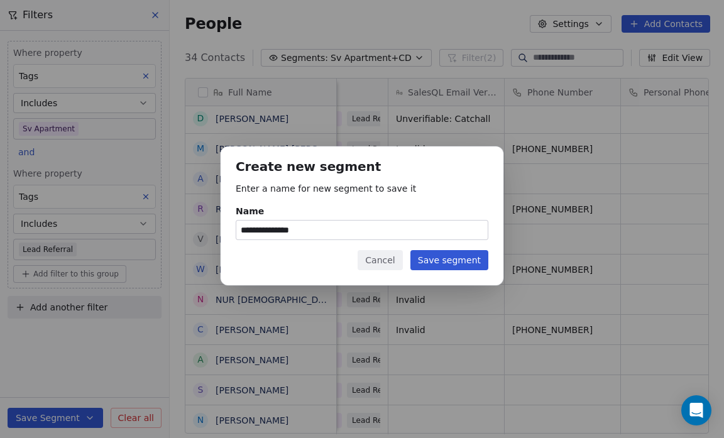
click at [314, 229] on input "**********" at bounding box center [361, 230] width 251 height 19
type input "**********"
click at [470, 261] on button "Save segment" at bounding box center [449, 260] width 78 height 20
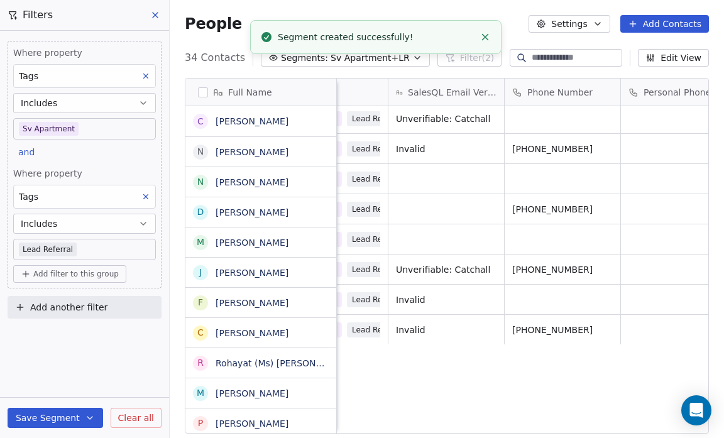
scroll to position [0, 0]
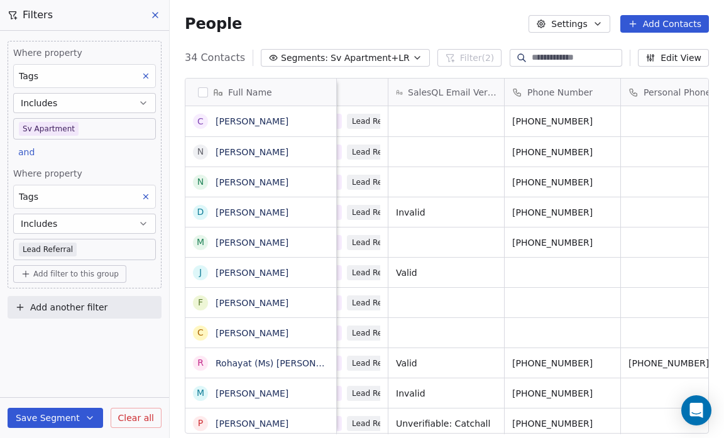
click at [412, 58] on icon "button" at bounding box center [417, 58] width 10 height 10
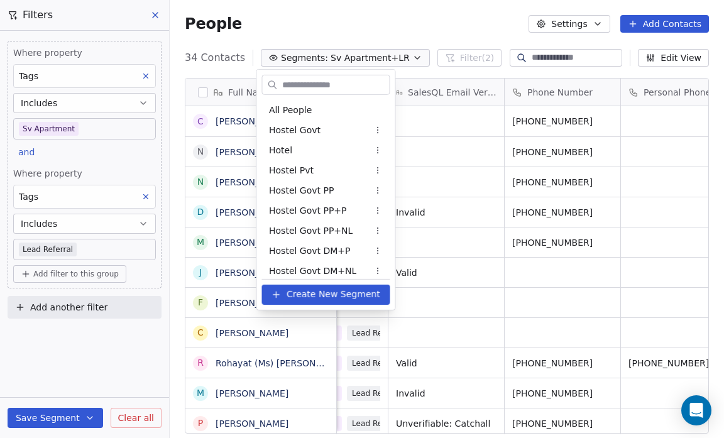
scroll to position [691, 0]
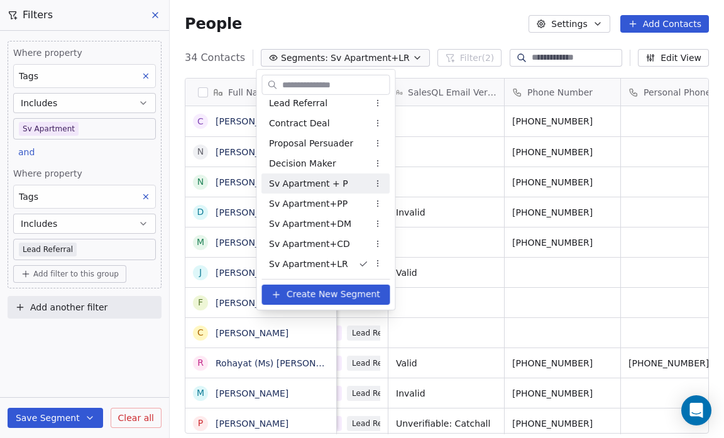
click at [321, 175] on div "Sv Apartment + P" at bounding box center [325, 183] width 128 height 20
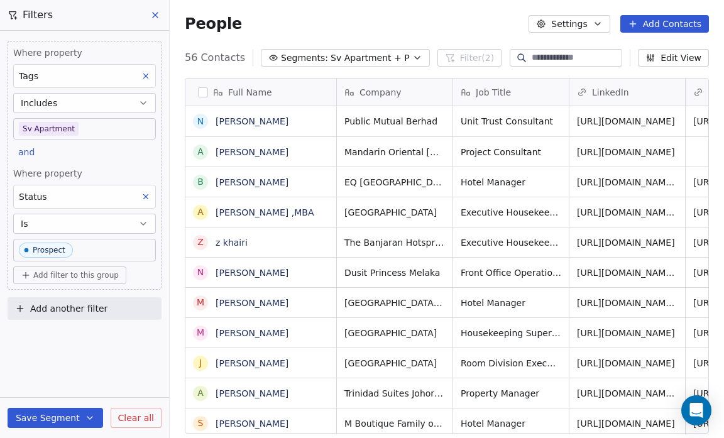
scroll to position [378, 546]
click at [415, 57] on icon "button" at bounding box center [417, 58] width 5 height 3
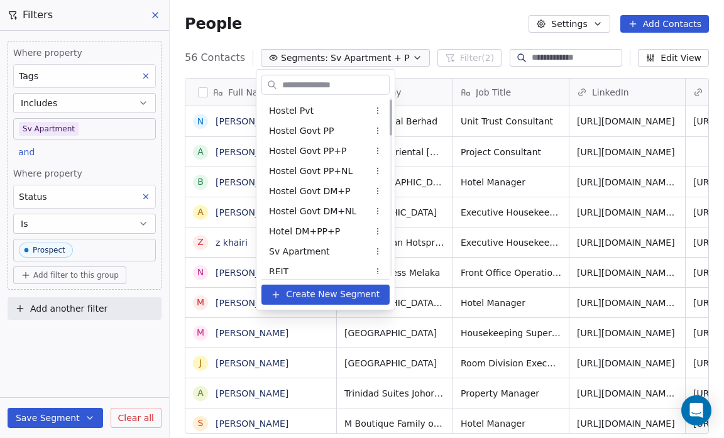
scroll to position [0, 0]
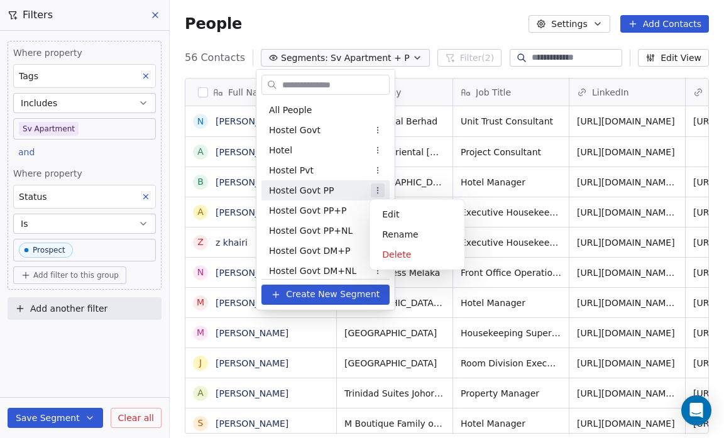
click at [375, 194] on html "Salsius (M) Sdn Bhd Contacts People Marketing Workflows Campaigns Sales Pipelin…" at bounding box center [362, 219] width 724 height 438
click at [340, 194] on html "Salsius (M) Sdn Bhd Contacts People Marketing Workflows Campaigns Sales Pipelin…" at bounding box center [362, 219] width 724 height 438
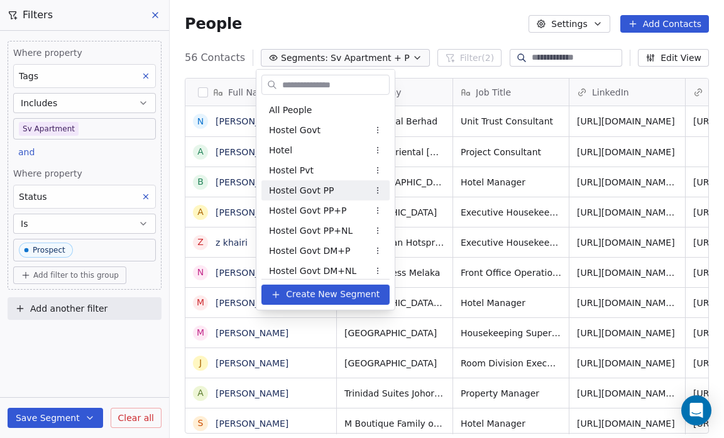
click at [317, 185] on span "Hostel Govt PP" at bounding box center [301, 190] width 65 height 13
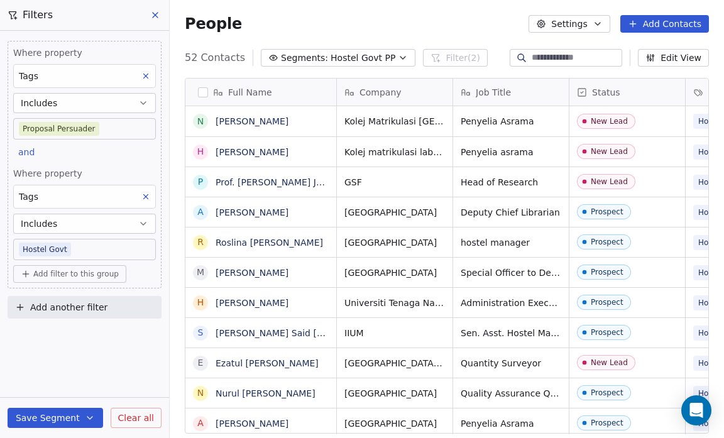
click at [398, 57] on icon "button" at bounding box center [403, 58] width 10 height 10
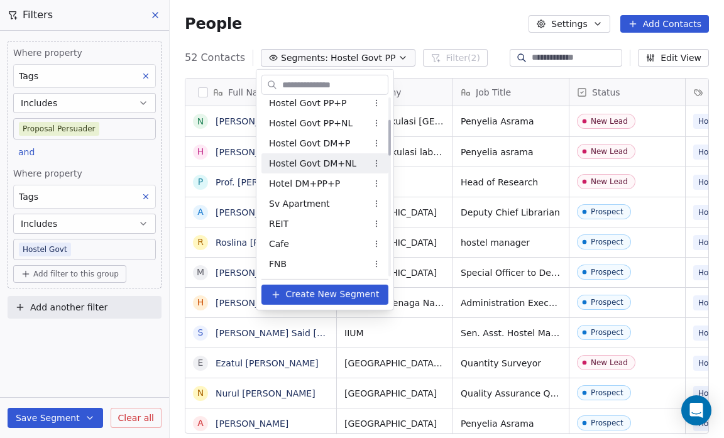
scroll to position [108, 0]
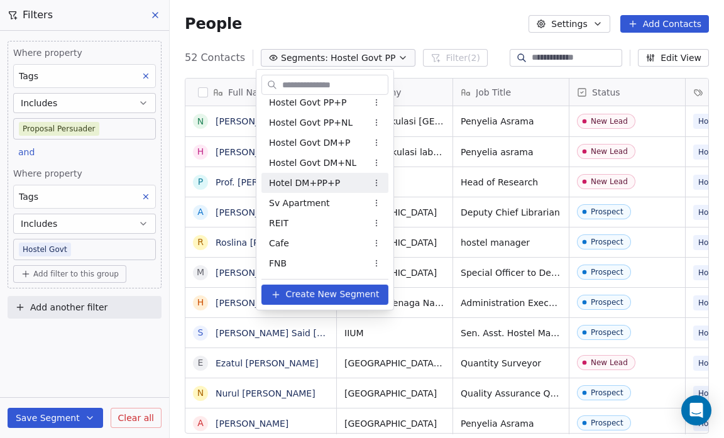
click at [339, 181] on div "Hotel DM+PP+P" at bounding box center [324, 183] width 127 height 20
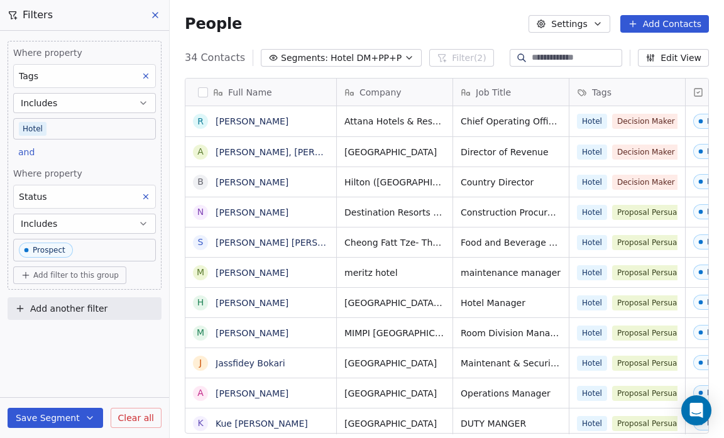
scroll to position [378, 546]
click at [404, 56] on icon "button" at bounding box center [409, 58] width 10 height 10
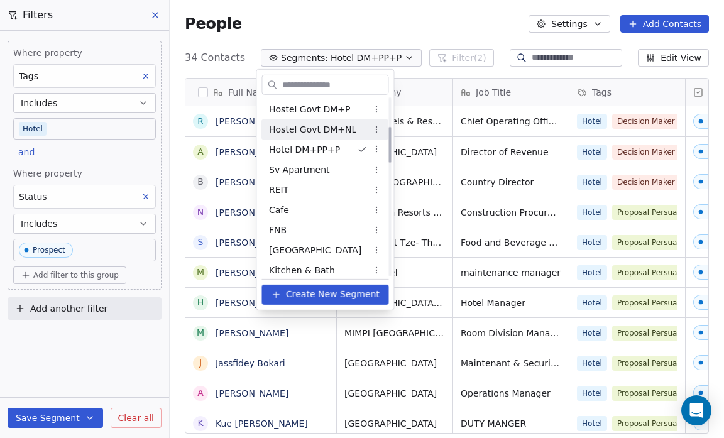
scroll to position [142, 0]
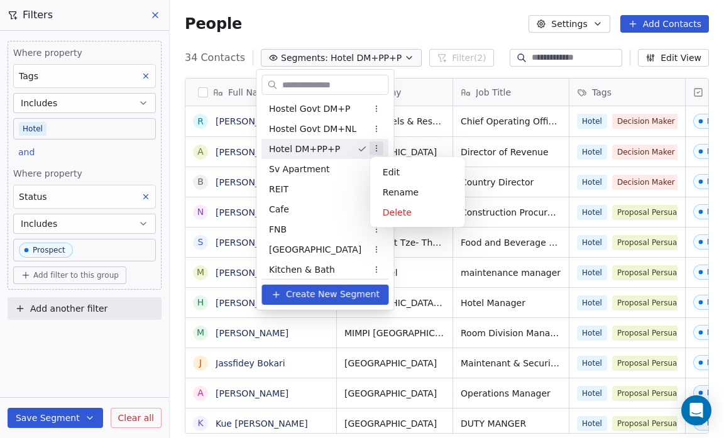
click at [378, 146] on html "Salsius (M) Sdn Bhd Contacts People Marketing Workflows Campaigns Sales Pipelin…" at bounding box center [362, 219] width 724 height 438
click at [401, 195] on div "Rename" at bounding box center [417, 192] width 85 height 20
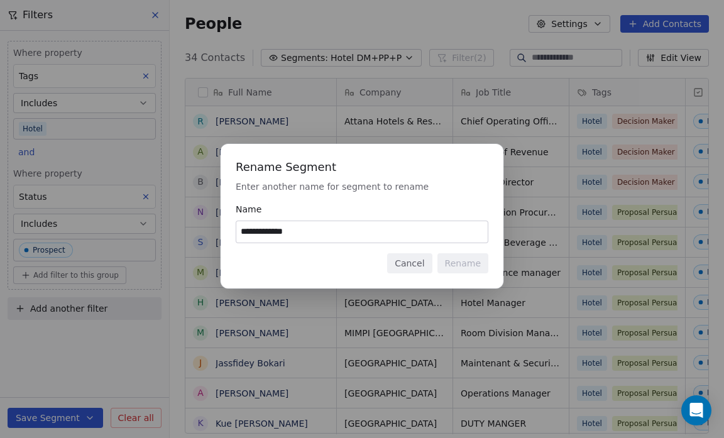
click at [312, 234] on input "**********" at bounding box center [361, 231] width 251 height 21
type input "*****"
click at [459, 260] on button "Rename" at bounding box center [462, 263] width 51 height 20
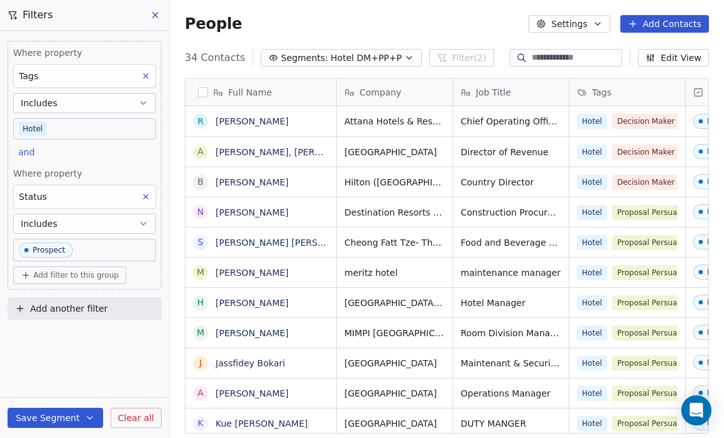
click at [407, 58] on icon "button" at bounding box center [409, 58] width 5 height 3
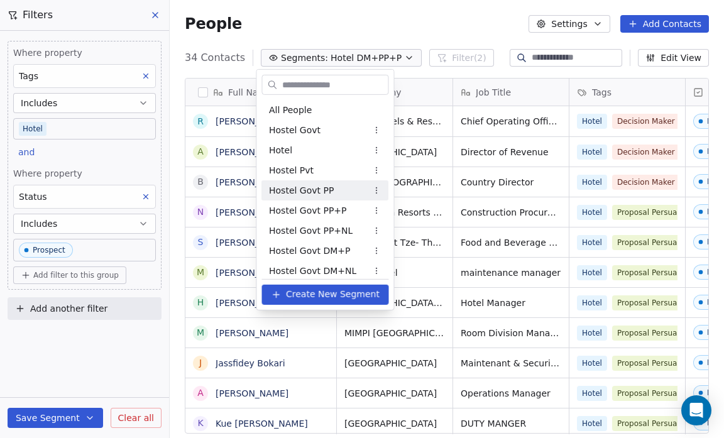
click at [140, 417] on html "Salsius (M) Sdn Bhd Contacts People Marketing Workflows Campaigns Sales Pipelin…" at bounding box center [362, 219] width 724 height 438
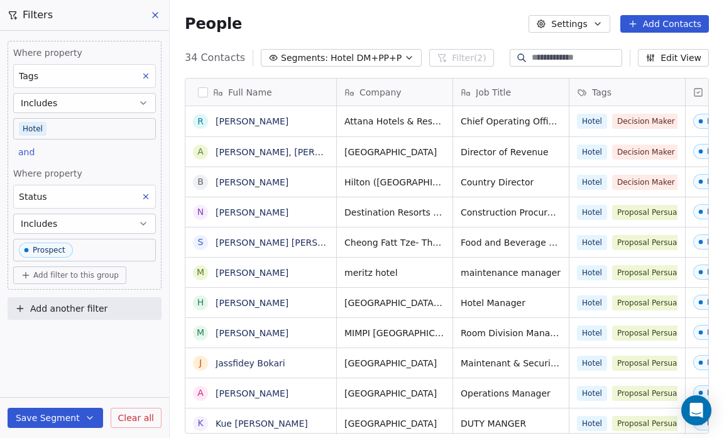
click at [404, 55] on icon "button" at bounding box center [409, 58] width 10 height 10
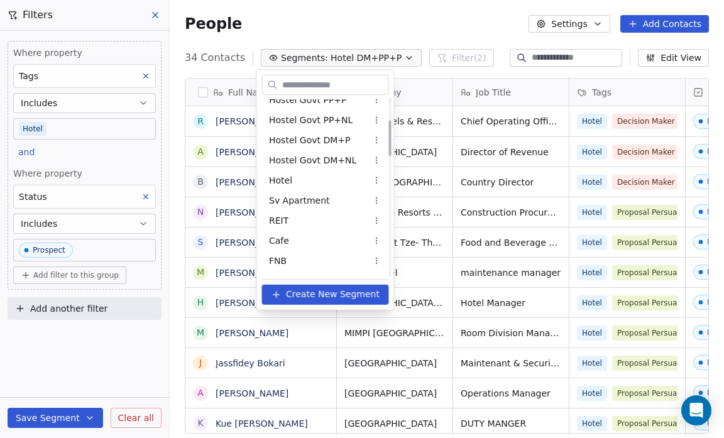
scroll to position [110, 0]
click at [327, 175] on div "Hotel" at bounding box center [324, 181] width 127 height 20
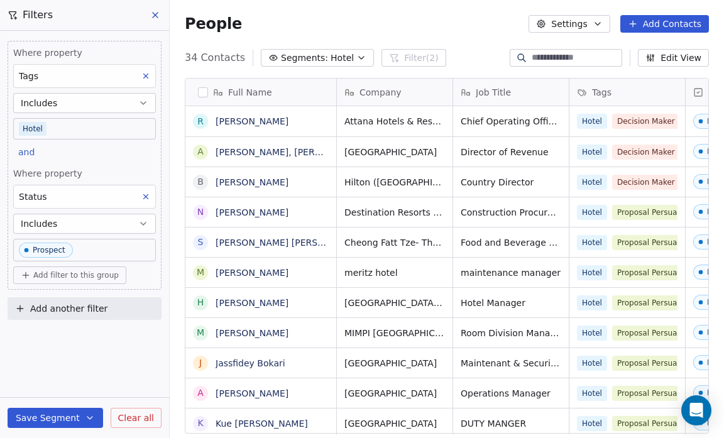
click at [137, 415] on span "Clear all" at bounding box center [136, 418] width 36 height 13
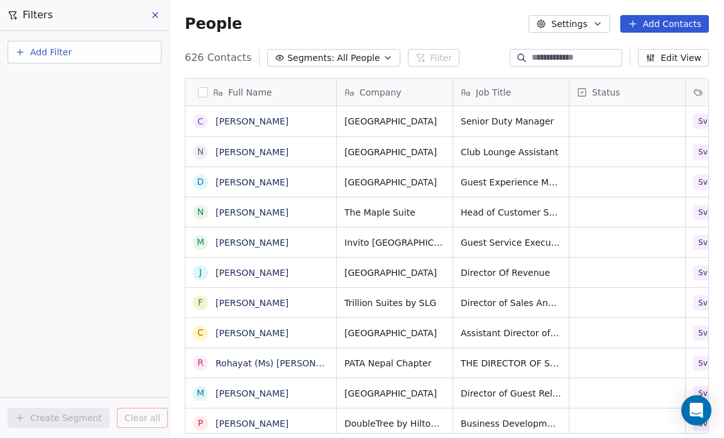
scroll to position [378, 546]
click at [385, 57] on icon "button" at bounding box center [387, 58] width 5 height 3
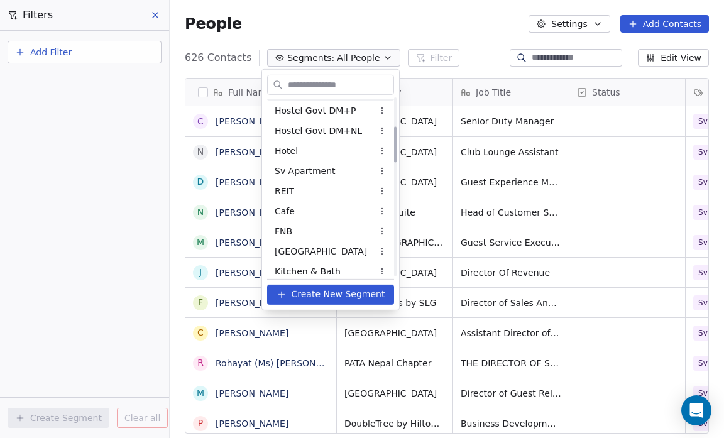
scroll to position [141, 0]
click at [307, 151] on div "Hotel" at bounding box center [330, 150] width 127 height 20
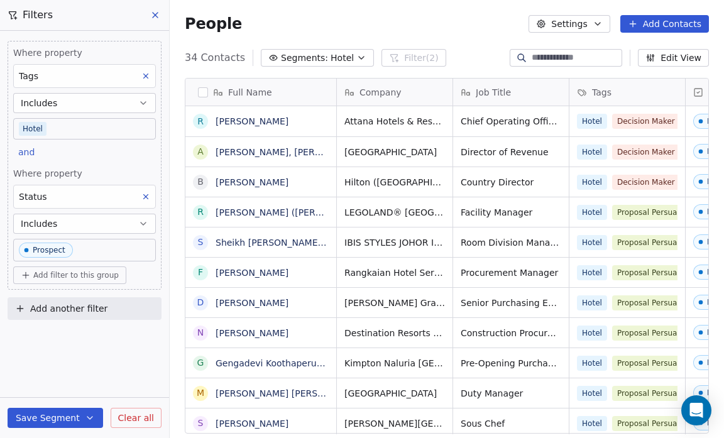
click at [97, 246] on body "Salsius (M) Sdn Bhd Contacts People Marketing Workflows Campaigns Sales Pipelin…" at bounding box center [362, 219] width 724 height 438
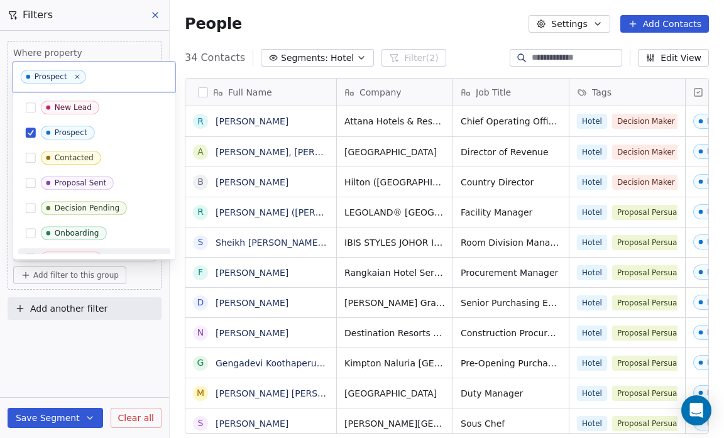
click at [72, 343] on html "Salsius (M) Sdn Bhd Contacts People Marketing Workflows Campaigns Sales Pipelin…" at bounding box center [362, 219] width 724 height 438
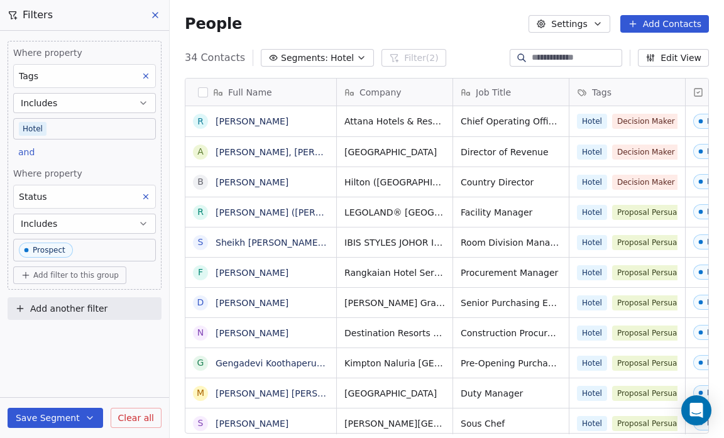
click at [151, 192] on button at bounding box center [146, 197] width 16 height 16
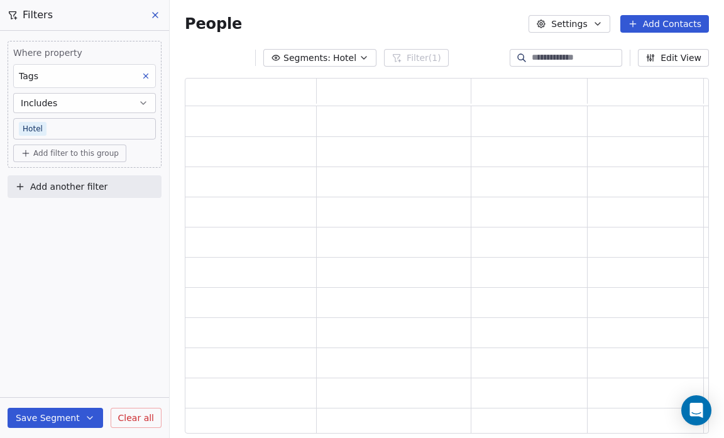
scroll to position [348, 516]
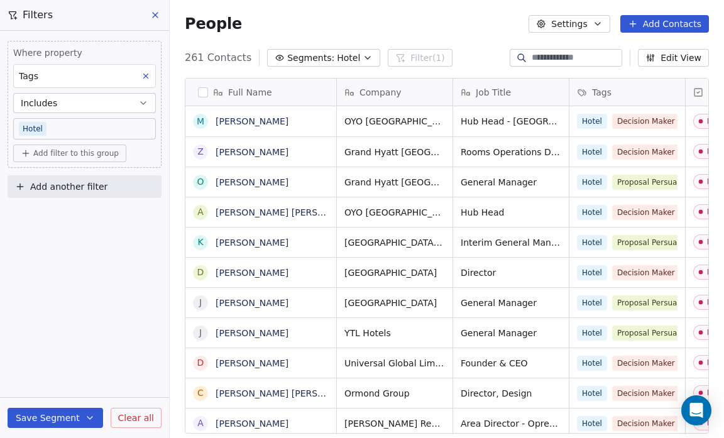
click at [47, 414] on button "Save Segment" at bounding box center [56, 418] width 96 height 20
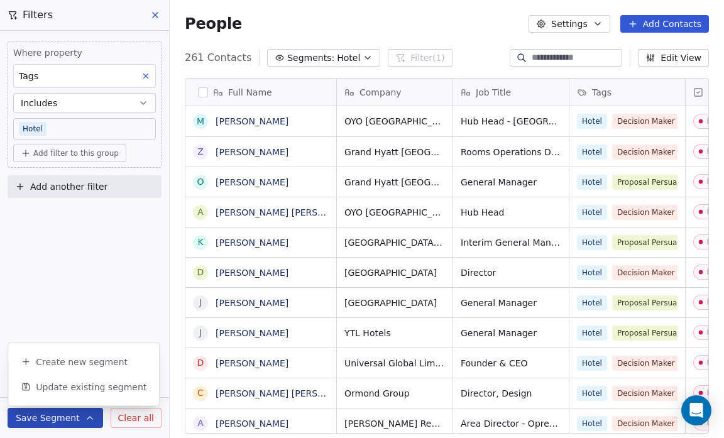
scroll to position [378, 546]
click at [50, 390] on span "Update existing segment" at bounding box center [91, 387] width 111 height 13
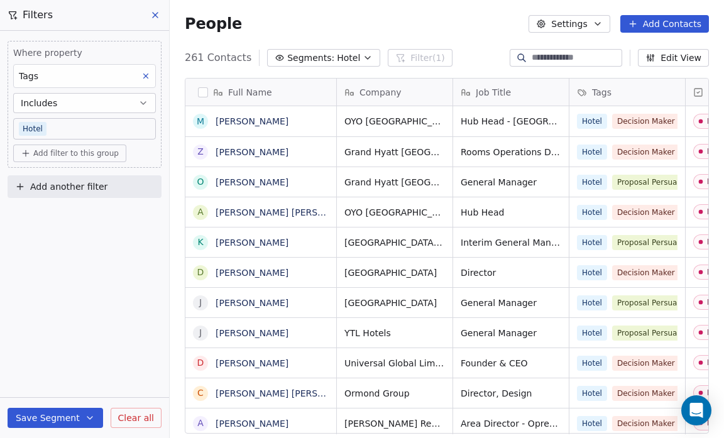
click at [363, 58] on icon "button" at bounding box center [368, 58] width 10 height 10
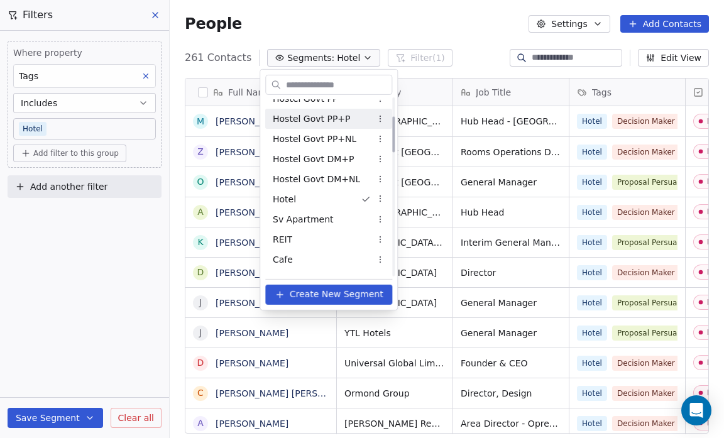
scroll to position [87, 0]
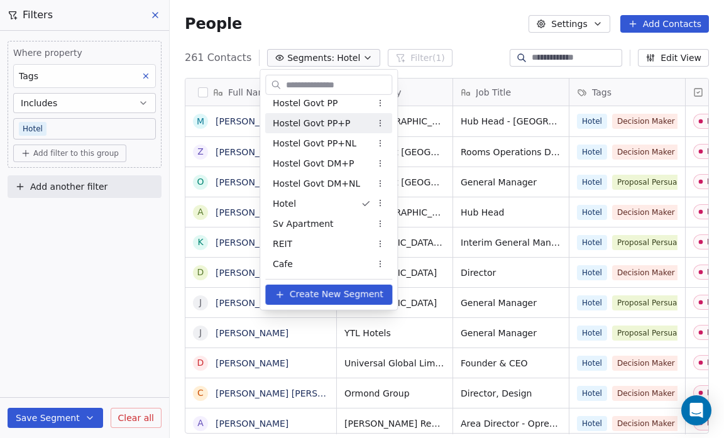
click at [412, 28] on html "Salsius (M) Sdn Bhd Contacts People Marketing Workflows Campaigns Sales Pipelin…" at bounding box center [362, 219] width 724 height 438
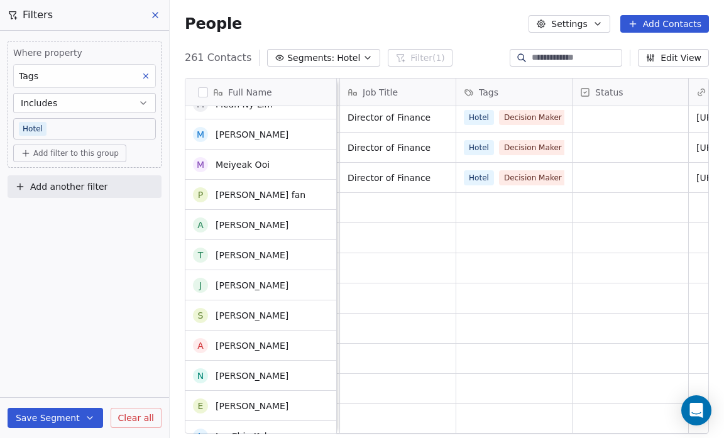
scroll to position [1488, 0]
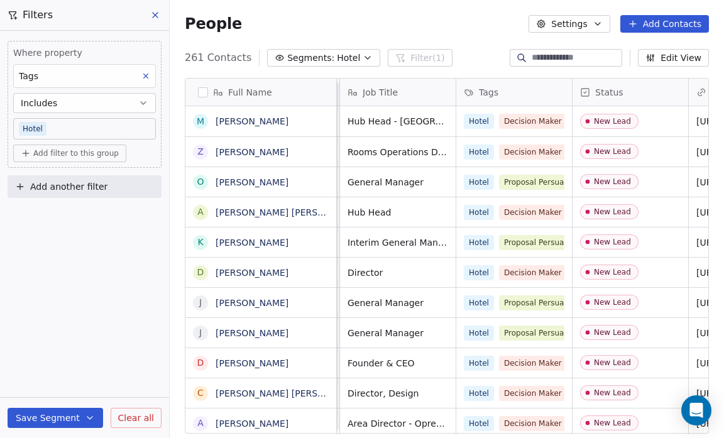
click at [363, 57] on icon "button" at bounding box center [368, 58] width 10 height 10
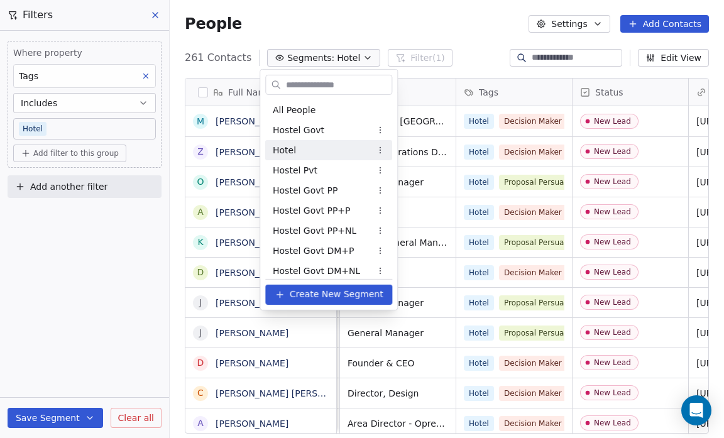
click at [338, 151] on div "Hotel" at bounding box center [328, 150] width 127 height 20
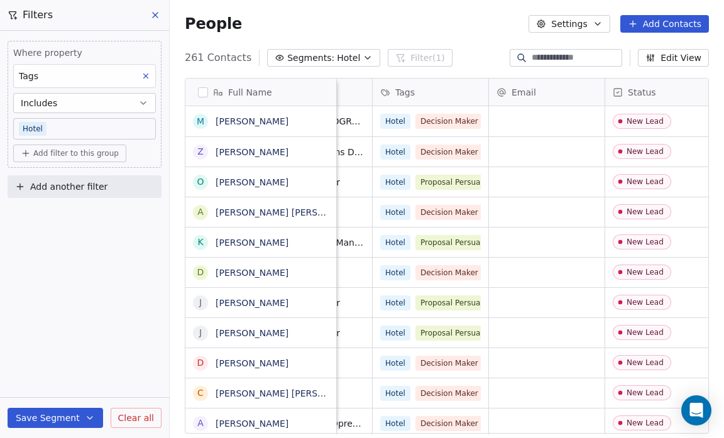
click at [365, 57] on icon "button" at bounding box center [367, 58] width 5 height 3
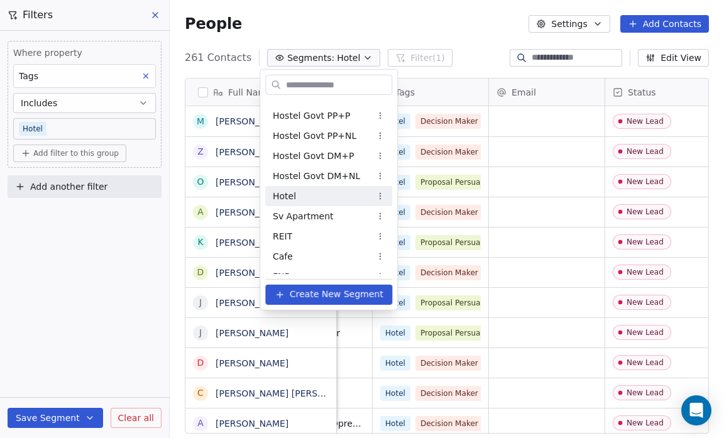
click at [334, 197] on div "Hotel" at bounding box center [328, 196] width 127 height 20
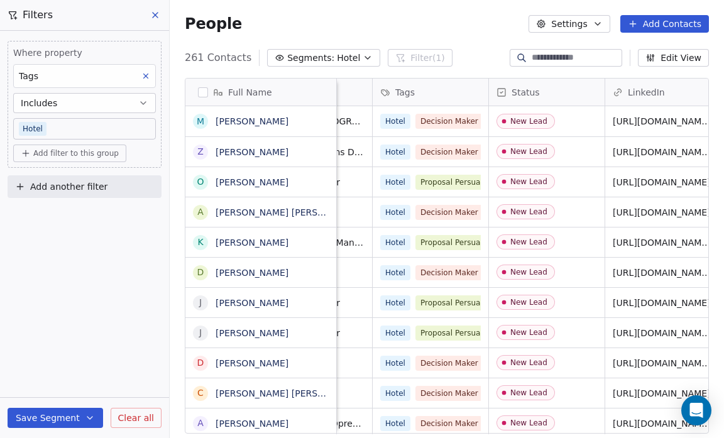
click at [363, 60] on icon "button" at bounding box center [368, 58] width 10 height 10
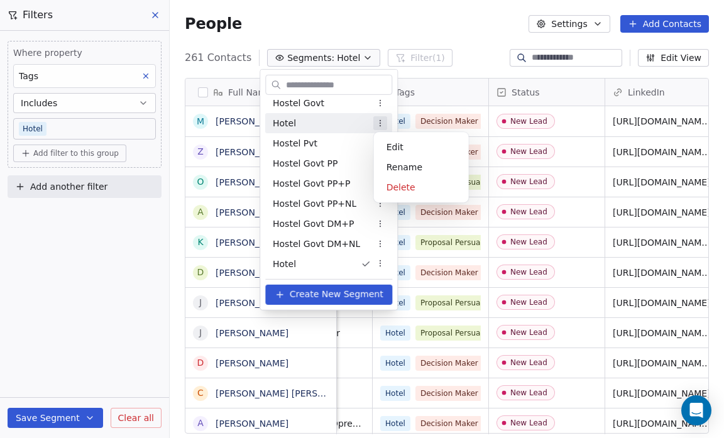
click at [375, 128] on html "Salsius (M) Sdn Bhd Contacts People Marketing Workflows Campaigns Sales Pipelin…" at bounding box center [362, 219] width 724 height 438
click at [405, 190] on div "Delete" at bounding box center [421, 187] width 85 height 20
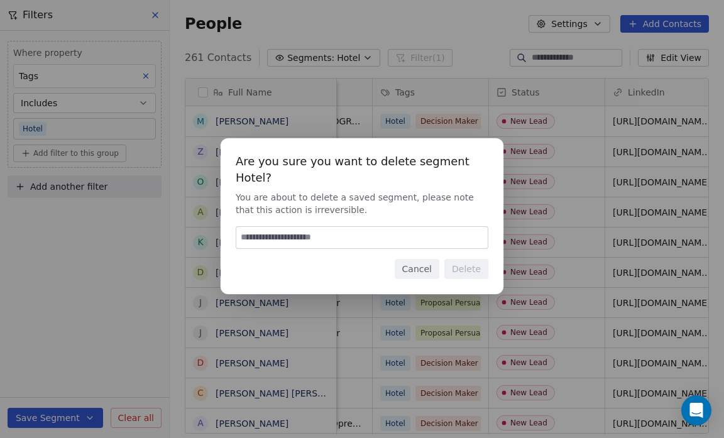
click at [335, 279] on div "Are you sure you want to delete segment Hotel? You are about to delete a saved …" at bounding box center [362, 216] width 283 height 156
click at [290, 239] on input at bounding box center [361, 237] width 251 height 21
type input "******"
click at [461, 270] on button "Delete" at bounding box center [466, 269] width 44 height 20
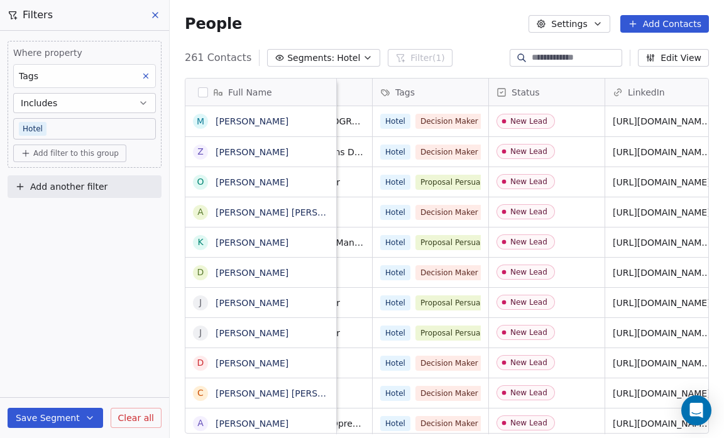
click at [152, 362] on div "Where property Tags Includes Hotel Add filter to this group Add another filter …" at bounding box center [84, 234] width 169 height 407
click at [363, 59] on icon "button" at bounding box center [368, 58] width 10 height 10
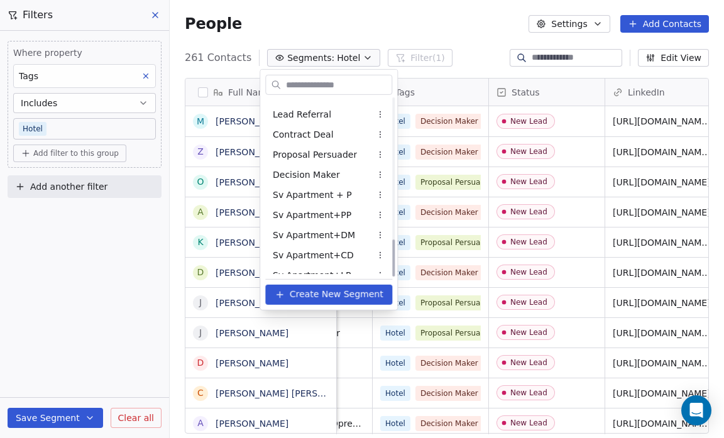
scroll to position [671, 0]
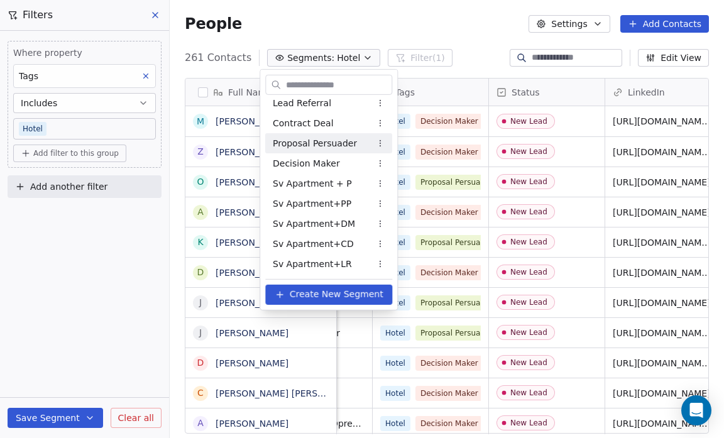
click at [363, 143] on div "Proposal Persuader" at bounding box center [328, 143] width 127 height 20
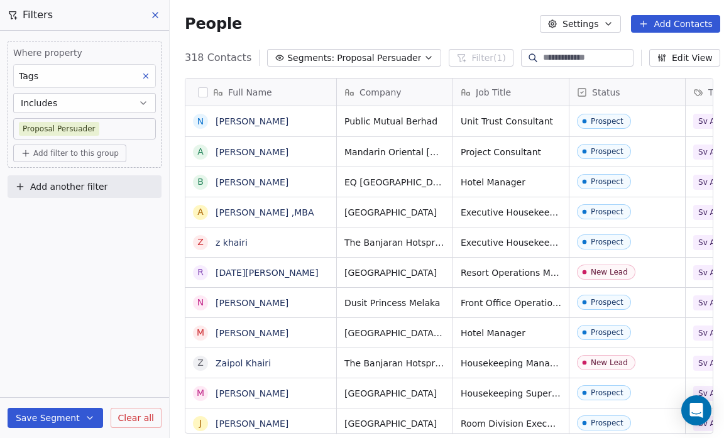
scroll to position [378, 551]
click at [405, 57] on button "Segments: Proposal Persuader" at bounding box center [354, 58] width 174 height 18
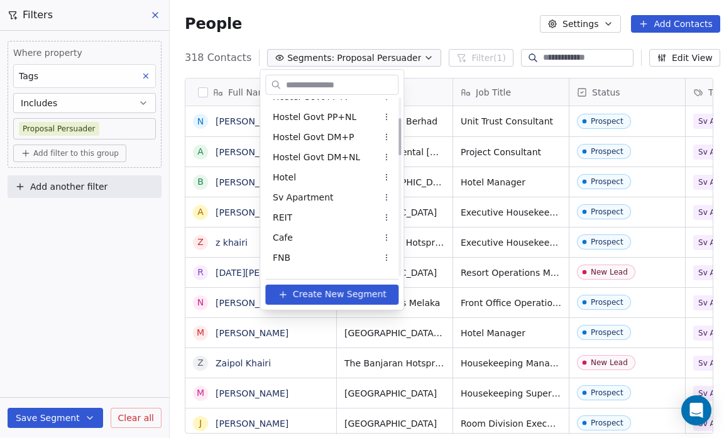
scroll to position [91, 0]
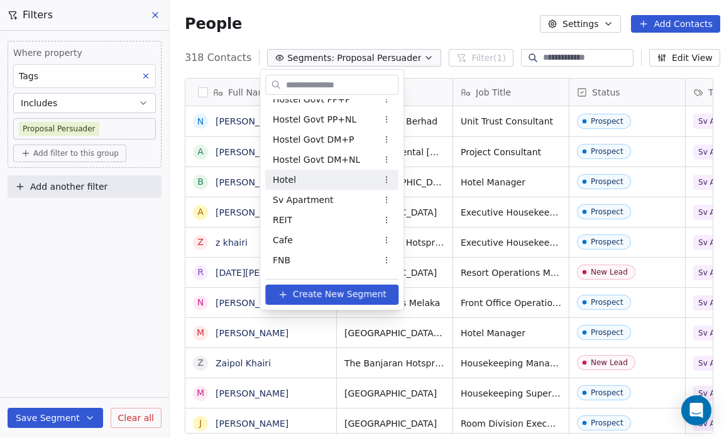
click at [322, 181] on div "Hotel" at bounding box center [331, 180] width 133 height 20
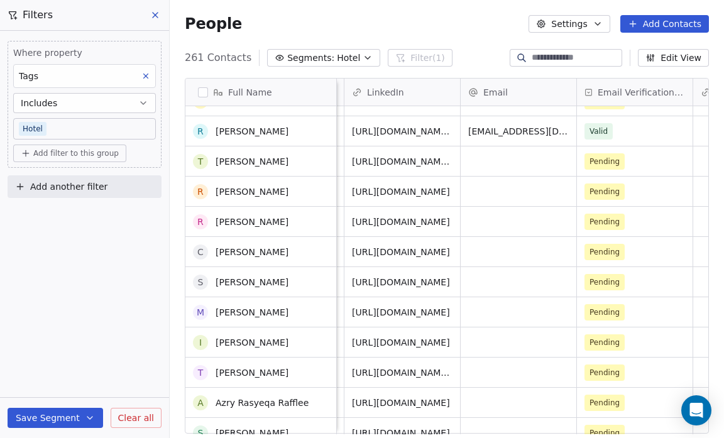
scroll to position [908, 0]
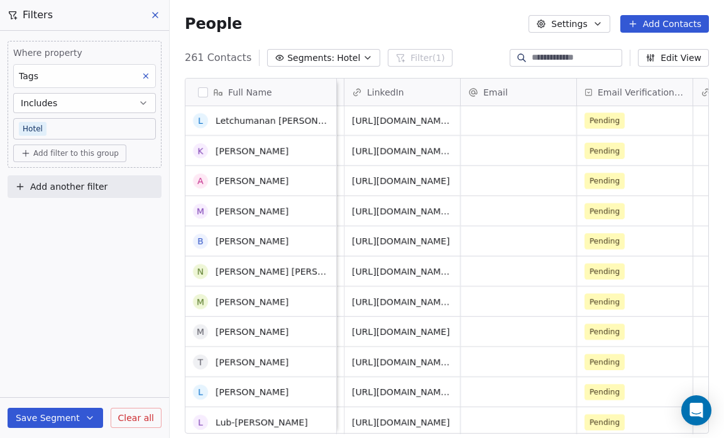
scroll to position [2898, 0]
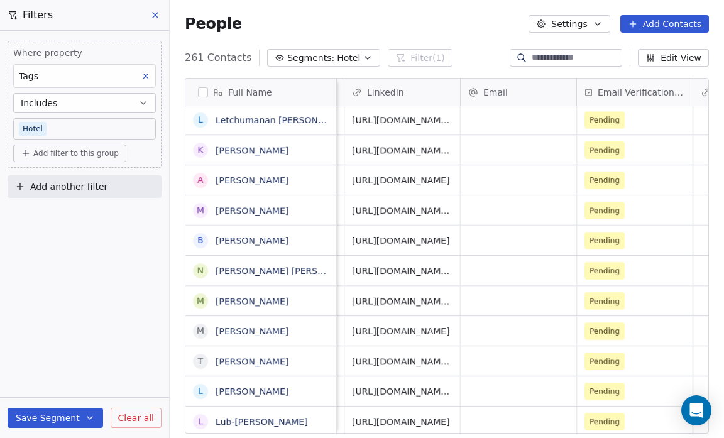
click at [348, 55] on button "Segments: Hotel" at bounding box center [323, 58] width 113 height 18
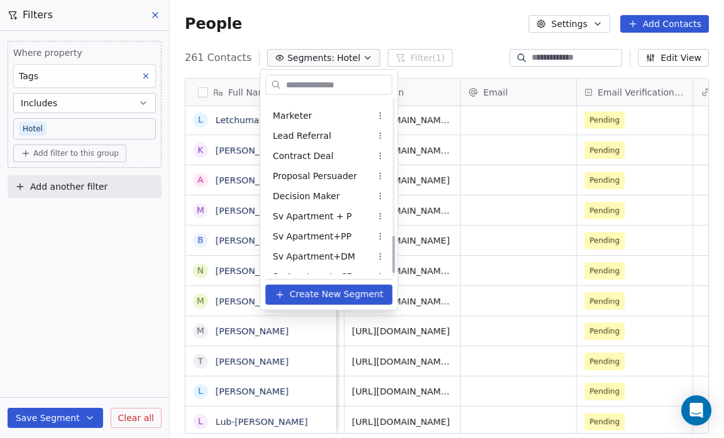
scroll to position [671, 0]
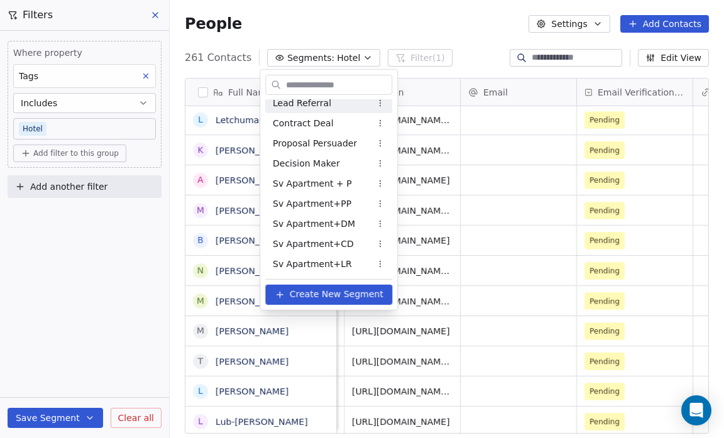
click at [71, 148] on html "Salsius (M) Sdn Bhd Contacts People Marketing Workflows Campaigns Sales Pipelin…" at bounding box center [362, 219] width 724 height 438
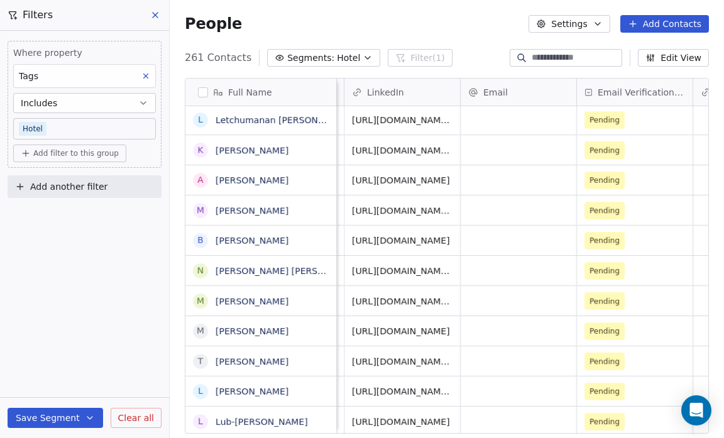
click at [71, 148] on span "Add filter to this group" at bounding box center [75, 153] width 85 height 10
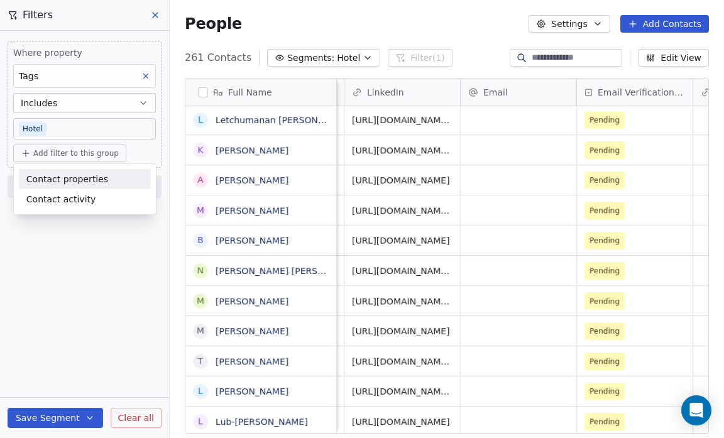
click at [73, 175] on span "Contact properties" at bounding box center [67, 178] width 82 height 13
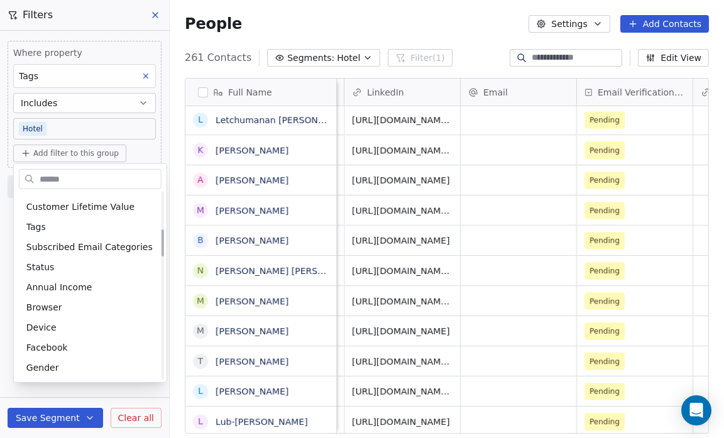
scroll to position [262, 0]
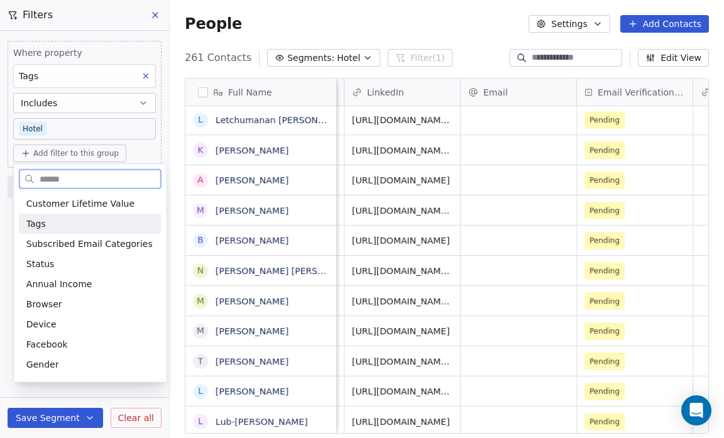
click at [50, 221] on div "Tags" at bounding box center [90, 223] width 128 height 13
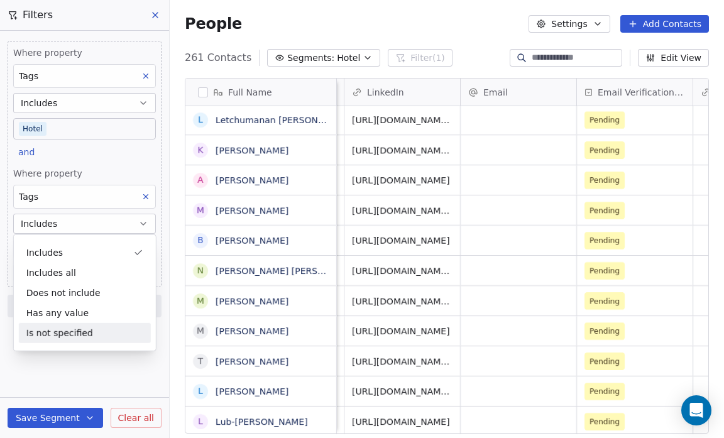
click at [59, 378] on div "Where property Tags Includes Hotel and Where property Tags Includes Select Tags…" at bounding box center [84, 234] width 169 height 407
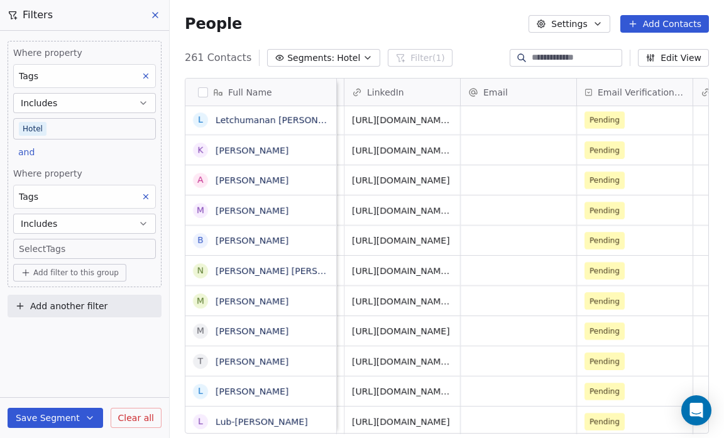
click at [21, 250] on body "Salsius (M) Sdn Bhd Contacts People Marketing Workflows Campaigns Sales Pipelin…" at bounding box center [362, 219] width 724 height 438
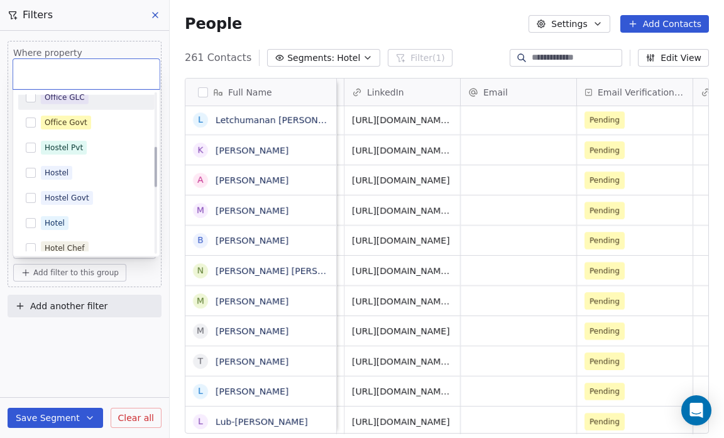
scroll to position [212, 0]
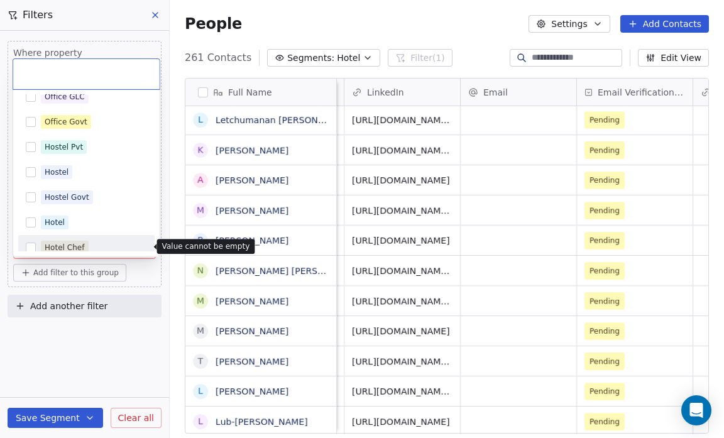
click at [91, 329] on html "Salsius (M) Sdn Bhd Contacts People Marketing Workflows Campaigns Sales Pipelin…" at bounding box center [362, 219] width 724 height 438
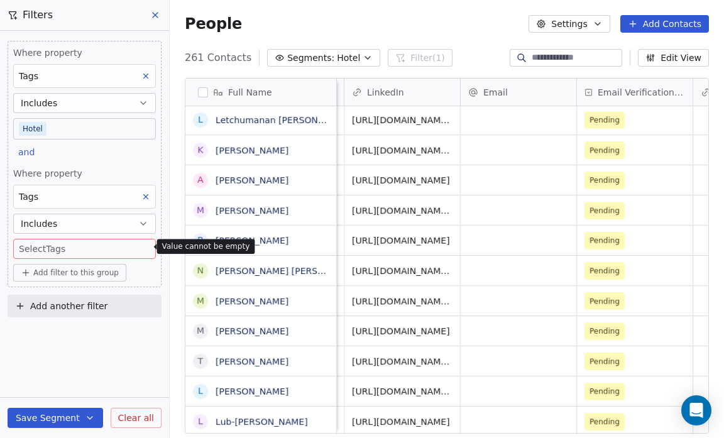
click at [144, 195] on icon at bounding box center [145, 196] width 9 height 9
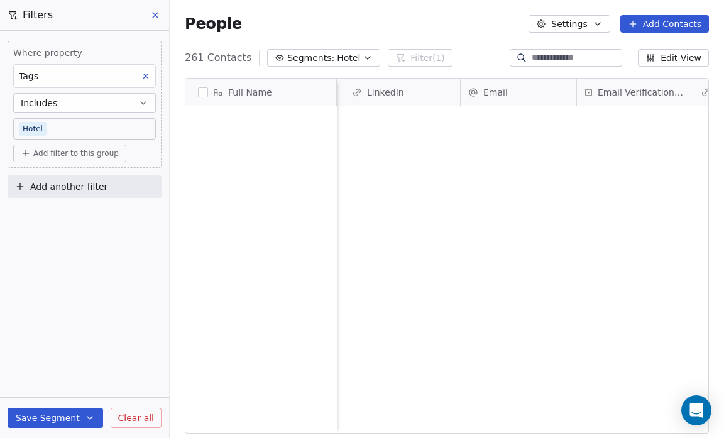
scroll to position [0, 0]
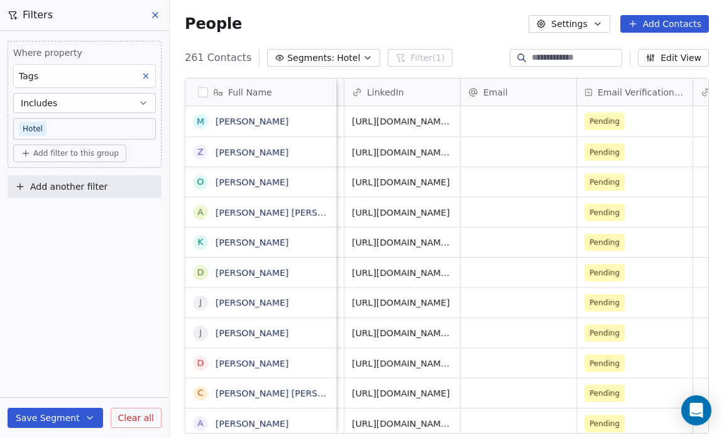
click at [98, 151] on span "Add filter to this group" at bounding box center [75, 153] width 85 height 10
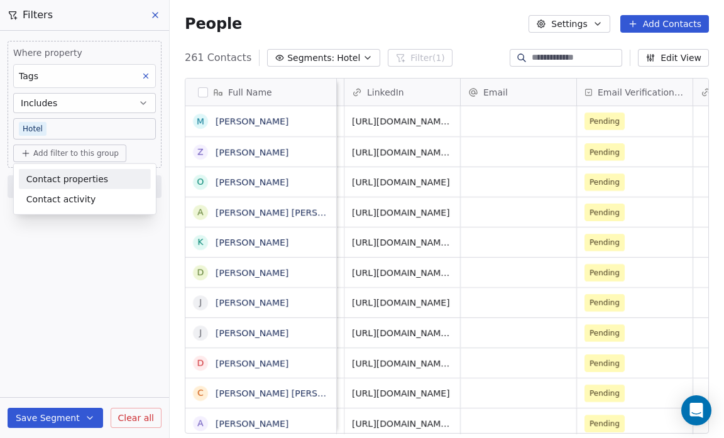
click at [102, 169] on div "Contact properties" at bounding box center [85, 179] width 132 height 20
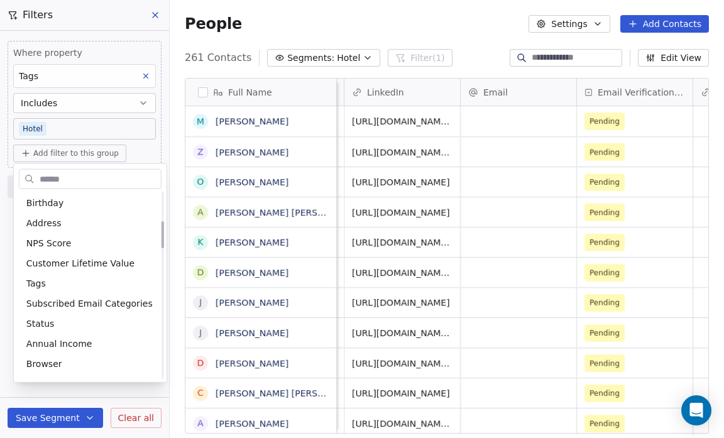
scroll to position [236, 0]
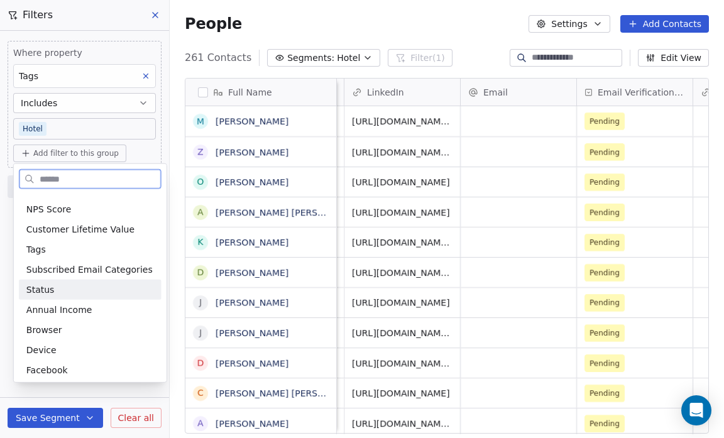
click at [62, 290] on div "Status" at bounding box center [90, 289] width 128 height 13
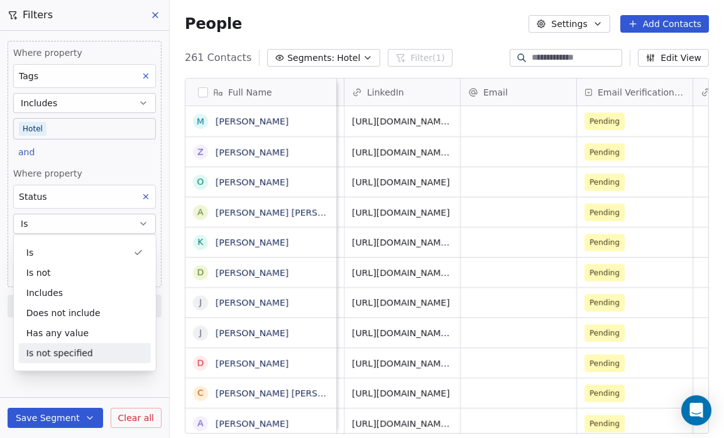
click at [63, 386] on div "Where property Tags Includes Hotel and Where property Status Is Select Status A…" at bounding box center [84, 234] width 169 height 407
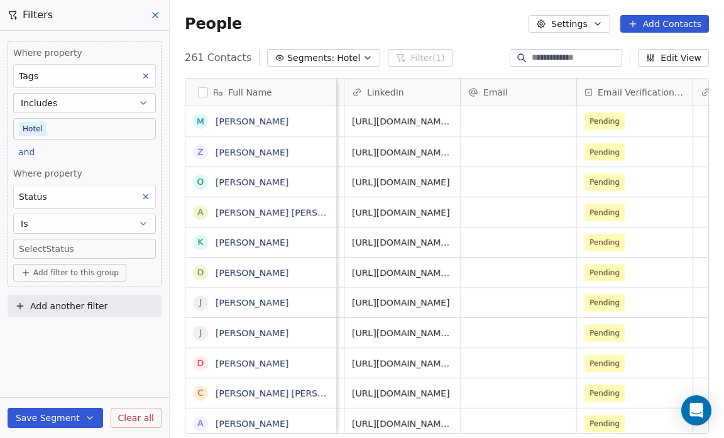
click at [60, 248] on body "Salsius (M) Sdn Bhd Contacts People Marketing Workflows Campaigns Sales Pipelin…" at bounding box center [362, 219] width 724 height 438
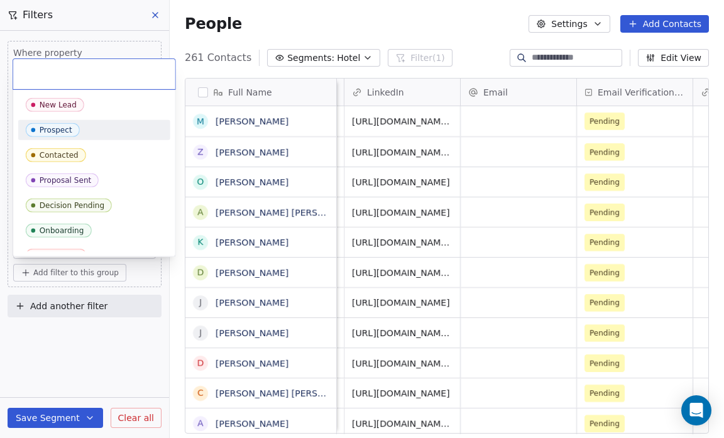
click at [41, 132] on div "Prospect" at bounding box center [56, 130] width 33 height 9
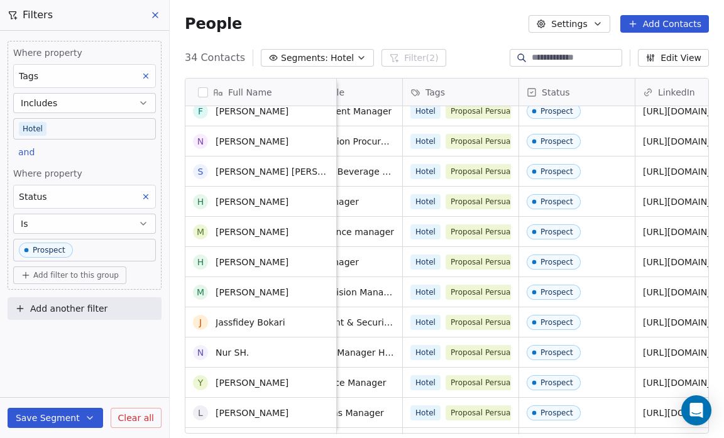
scroll to position [0, 0]
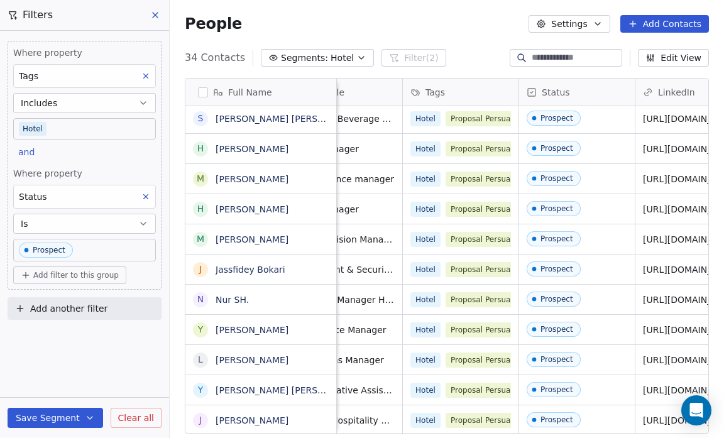
click at [75, 417] on button "Save Segment" at bounding box center [56, 418] width 96 height 20
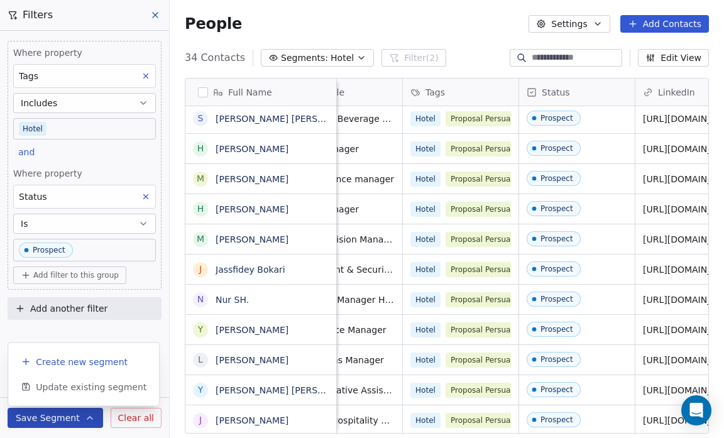
click at [71, 371] on button "Create new segment" at bounding box center [83, 362] width 141 height 23
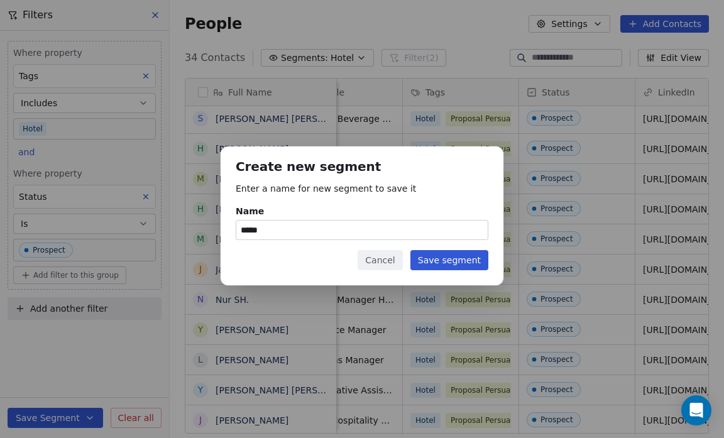
click at [265, 232] on input "*****" at bounding box center [361, 230] width 251 height 19
type input "*******"
click at [436, 259] on button "Save segment" at bounding box center [449, 260] width 78 height 20
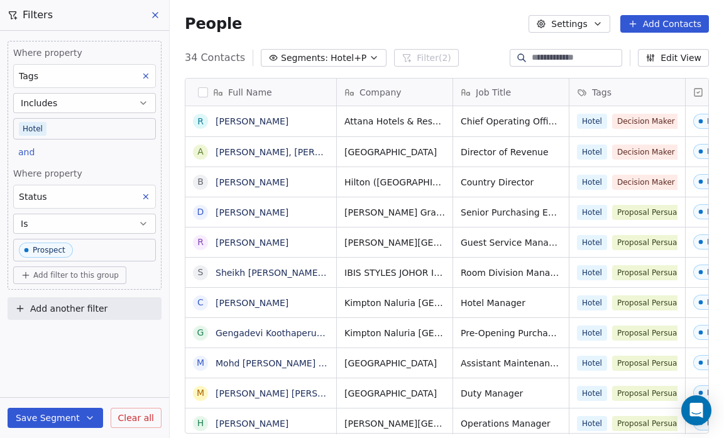
click at [146, 198] on icon at bounding box center [145, 196] width 9 height 9
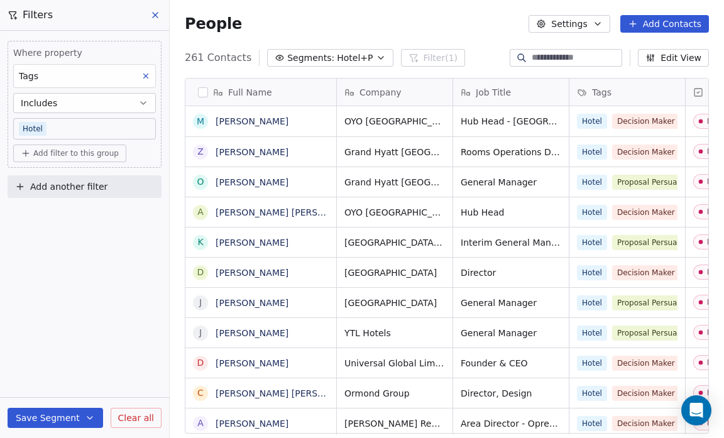
click at [48, 153] on span "Add filter to this group" at bounding box center [75, 153] width 85 height 10
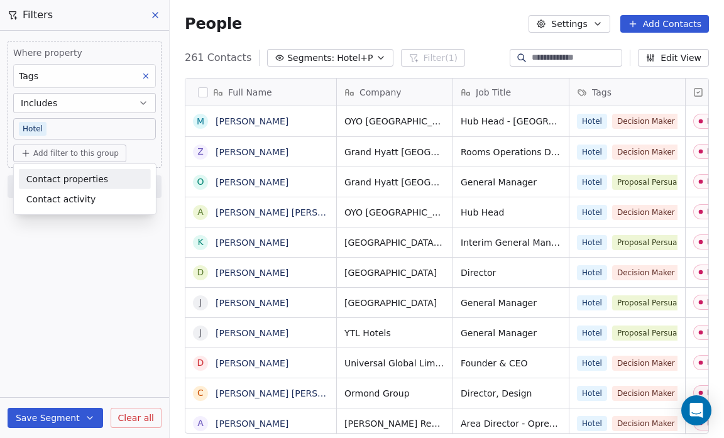
click at [47, 185] on span "Contact properties" at bounding box center [67, 178] width 82 height 13
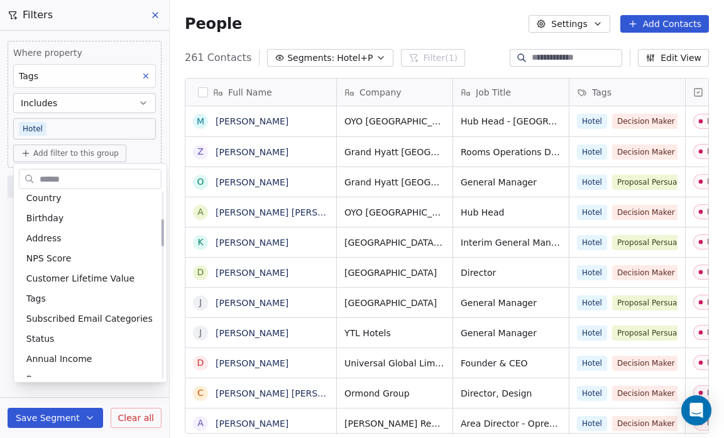
scroll to position [188, 0]
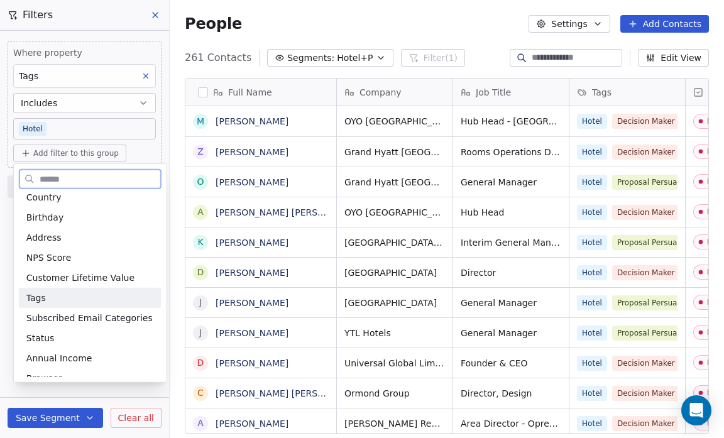
click at [40, 297] on span "Tags" at bounding box center [35, 298] width 19 height 13
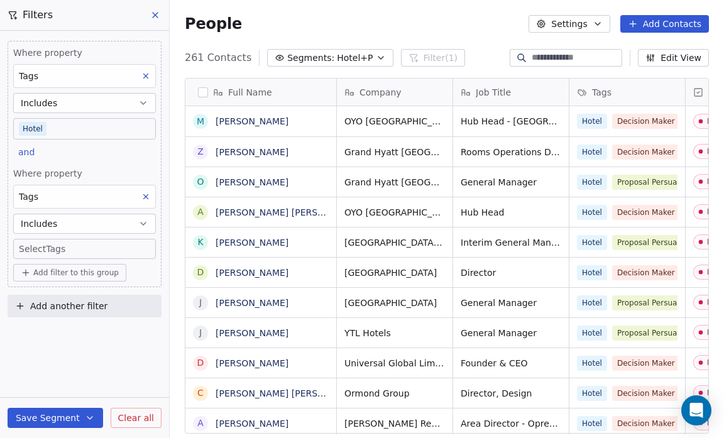
click at [62, 363] on div "Where property Tags Includes Hotel and Where property Tags Includes Select Tags…" at bounding box center [84, 234] width 169 height 407
click at [36, 250] on body "Salsius (M) Sdn Bhd Contacts People Marketing Workflows Campaigns Sales Pipelin…" at bounding box center [362, 219] width 724 height 438
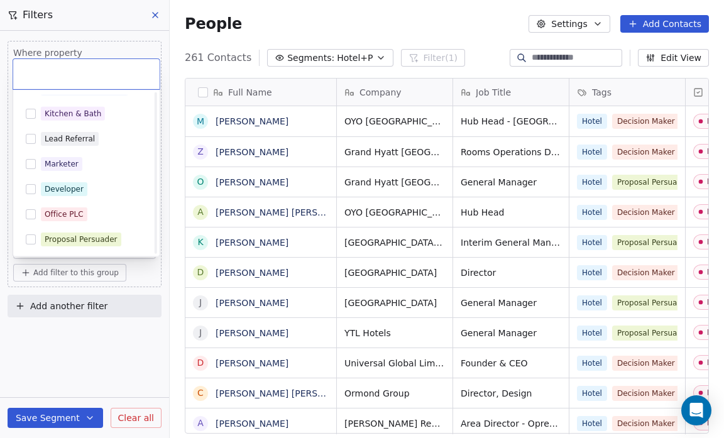
scroll to position [471, 0]
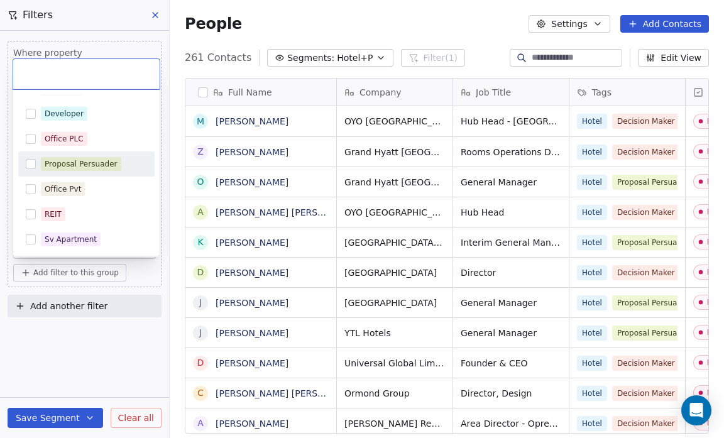
click at [67, 158] on div "Proposal Persuader" at bounding box center [81, 163] width 73 height 11
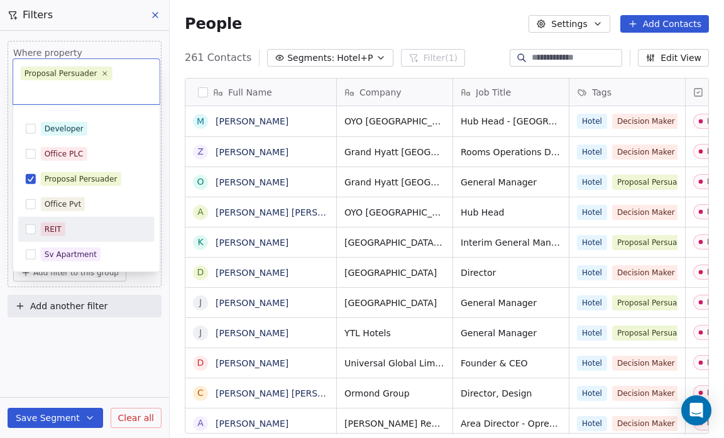
click at [63, 348] on html "Salsius (M) Sdn Bhd Contacts People Marketing Workflows Campaigns Sales Pipelin…" at bounding box center [362, 219] width 724 height 438
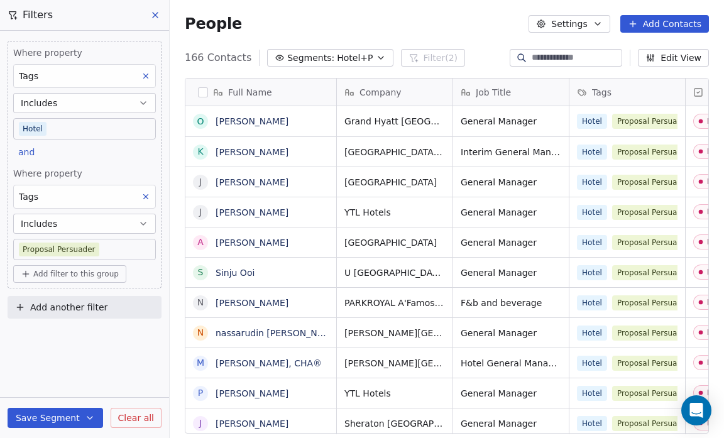
scroll to position [378, 546]
click at [53, 415] on button "Save Segment" at bounding box center [56, 418] width 96 height 20
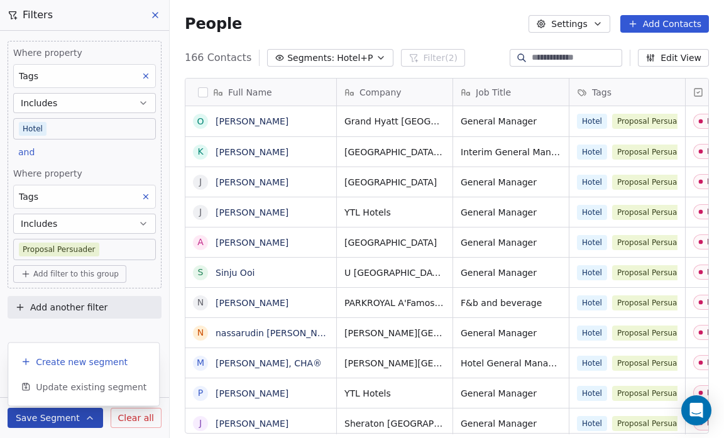
click at [64, 360] on span "Create new segment" at bounding box center [82, 362] width 92 height 13
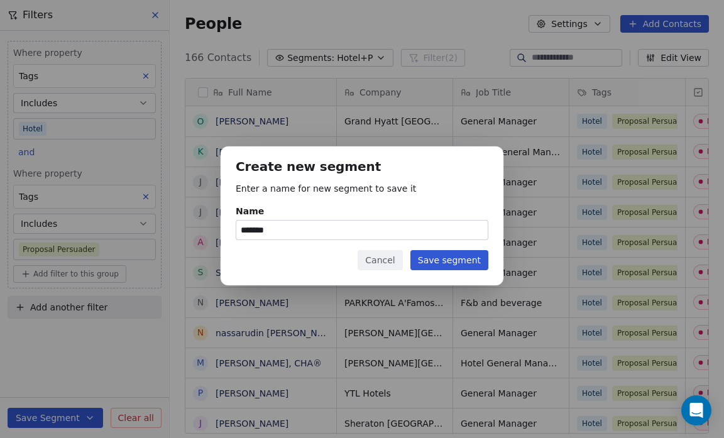
click at [274, 234] on input "*******" at bounding box center [361, 230] width 251 height 19
type input "********"
click at [437, 258] on button "Save segment" at bounding box center [449, 260] width 78 height 20
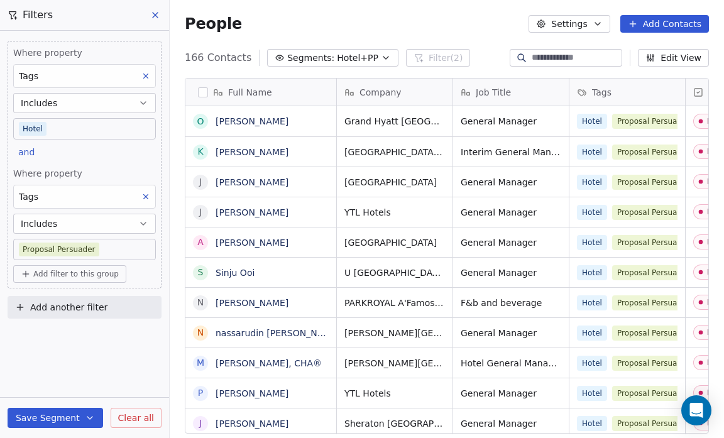
click at [107, 244] on body "Salsius (M) Sdn Bhd Contacts People Marketing Workflows Campaigns Sales Pipelin…" at bounding box center [362, 219] width 724 height 438
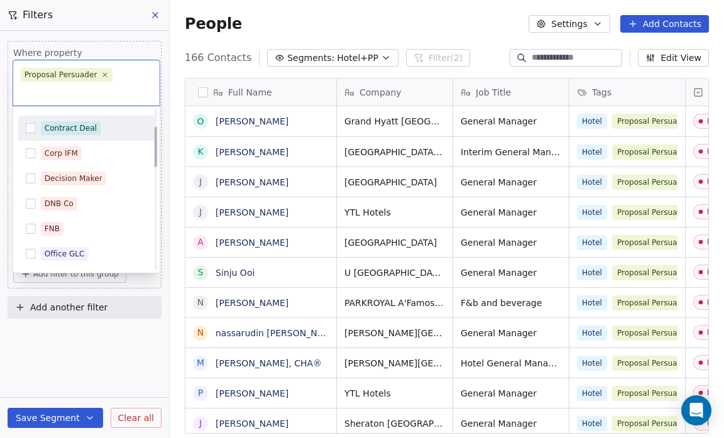
scroll to position [70, 0]
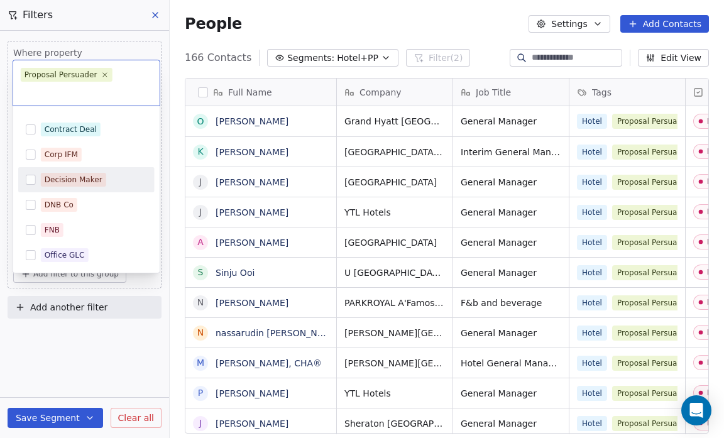
click at [102, 173] on div "Decision Maker" at bounding box center [94, 180] width 106 height 14
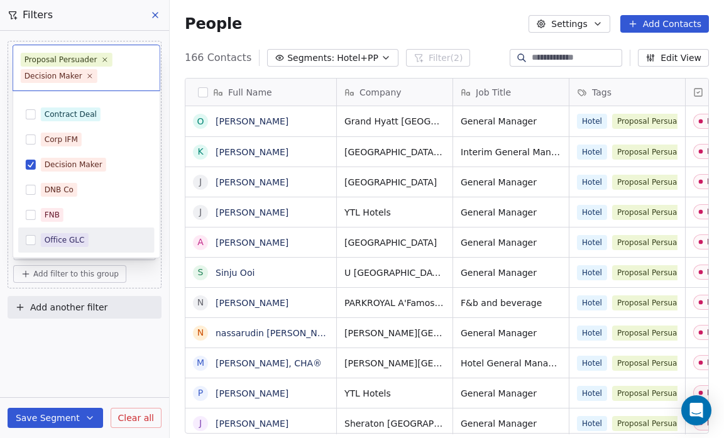
click at [111, 360] on html "Salsius (M) Sdn Bhd Contacts People Marketing Workflows Campaigns Sales Pipelin…" at bounding box center [362, 219] width 724 height 438
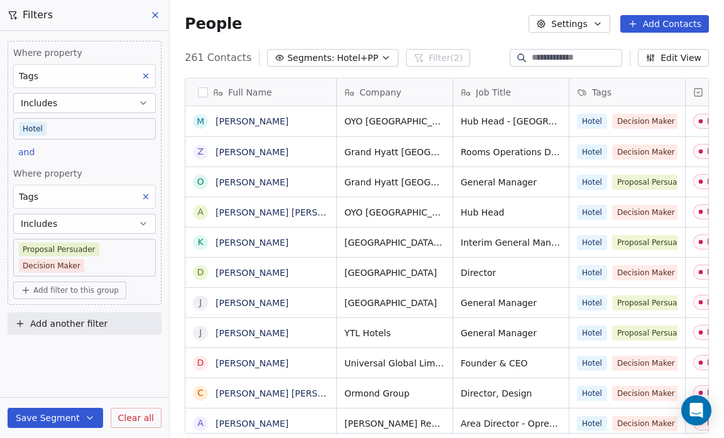
scroll to position [378, 546]
click at [85, 250] on body "Salsius (M) Sdn Bhd Contacts People Marketing Workflows Campaigns Sales Pipelin…" at bounding box center [362, 219] width 724 height 438
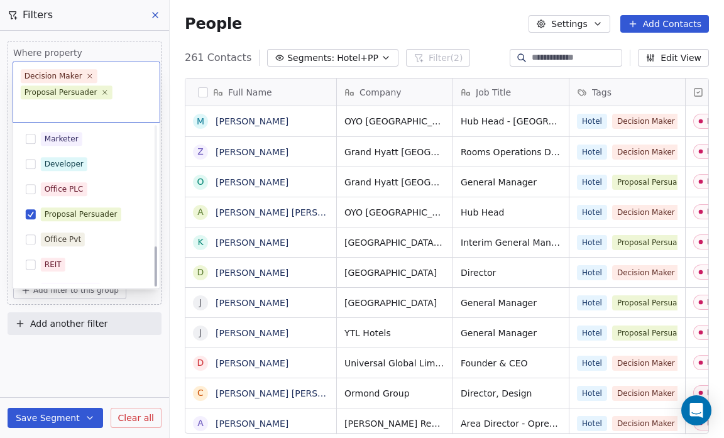
scroll to position [471, 0]
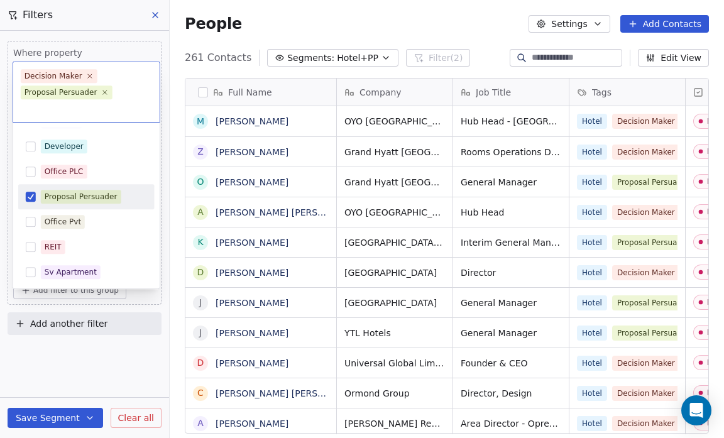
click at [31, 192] on button "Suggestions" at bounding box center [31, 197] width 10 height 10
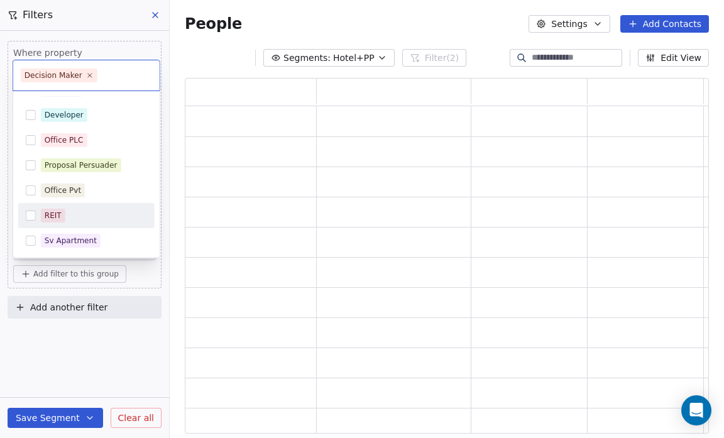
click at [72, 357] on html "Salsius (M) Sdn Bhd Contacts People Marketing Workflows Campaigns Sales Pipelin…" at bounding box center [362, 219] width 724 height 438
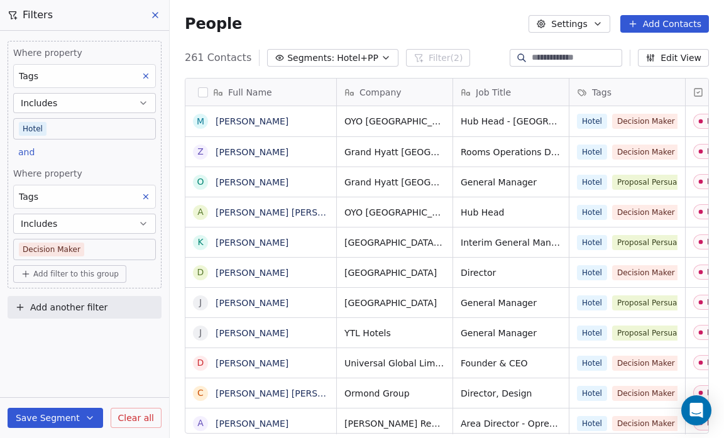
scroll to position [378, 546]
click at [65, 422] on button "Save Segment" at bounding box center [56, 418] width 96 height 20
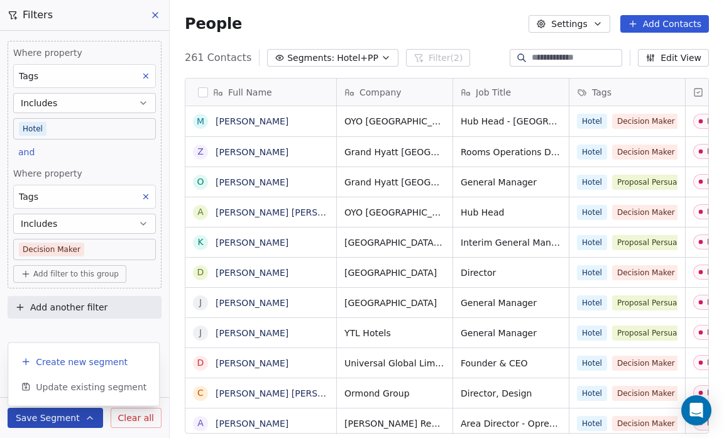
click at [84, 366] on span "Create new segment" at bounding box center [82, 362] width 92 height 13
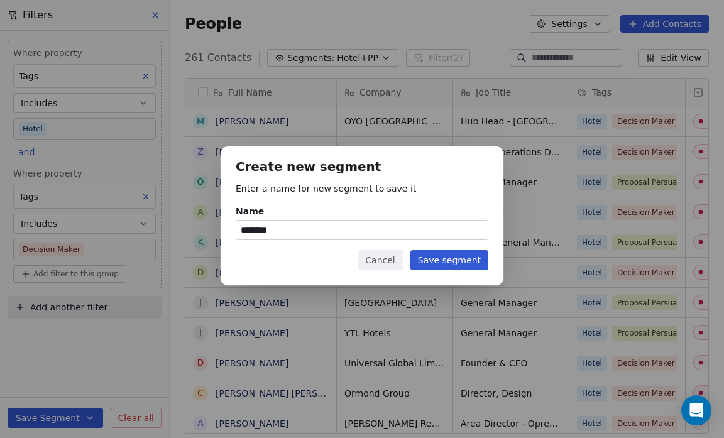
click at [280, 227] on input "********" at bounding box center [361, 230] width 251 height 19
type input "********"
click at [429, 257] on button "Save segment" at bounding box center [449, 260] width 78 height 20
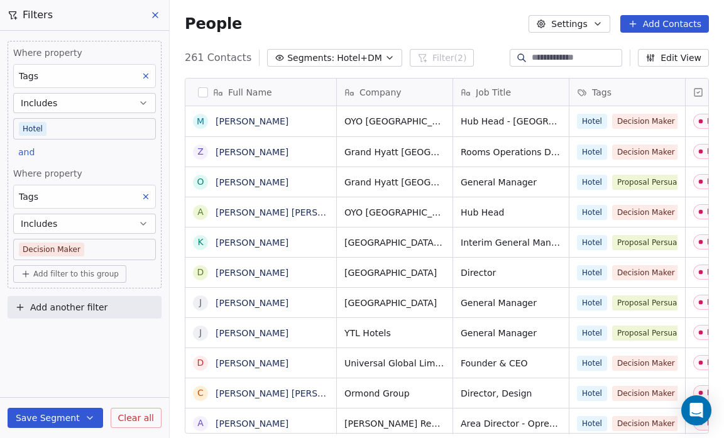
click at [76, 245] on body "Salsius (M) Sdn Bhd Contacts People Marketing Workflows Campaigns Sales Pipelin…" at bounding box center [362, 219] width 724 height 438
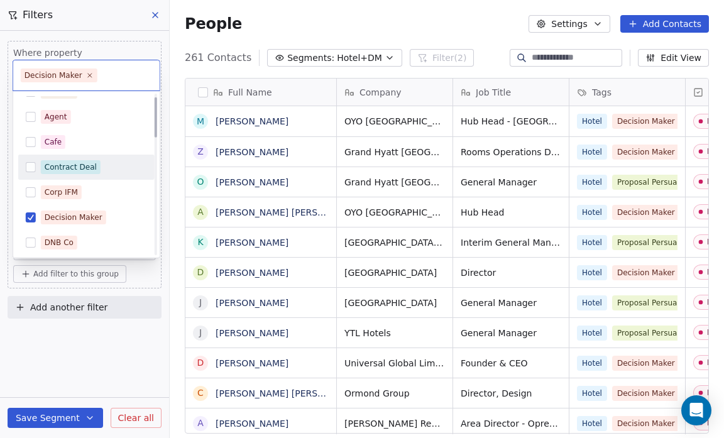
scroll to position [13, 0]
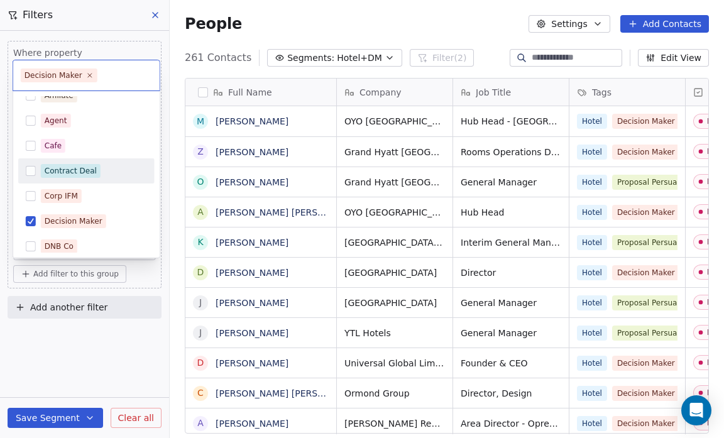
click at [104, 177] on div "Contract Deal" at bounding box center [94, 171] width 106 height 14
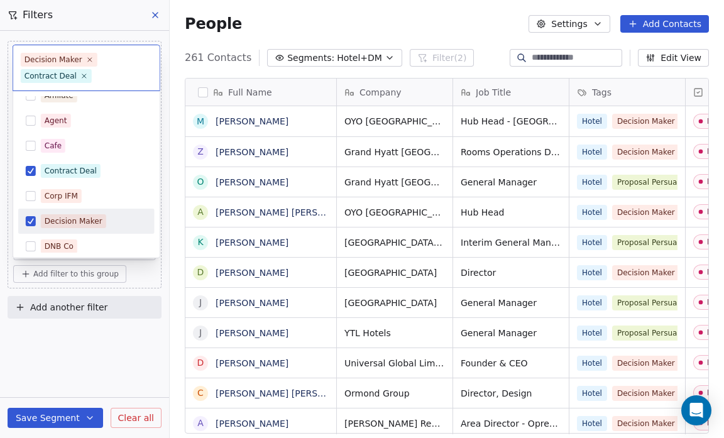
click at [35, 217] on div "Decision Maker" at bounding box center [86, 221] width 136 height 20
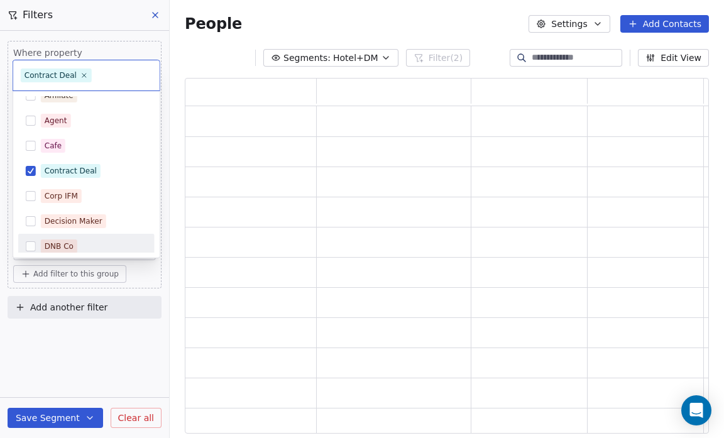
click at [130, 339] on html "Salsius (M) Sdn Bhd Contacts People Marketing Workflows Campaigns Sales Pipelin…" at bounding box center [362, 219] width 724 height 438
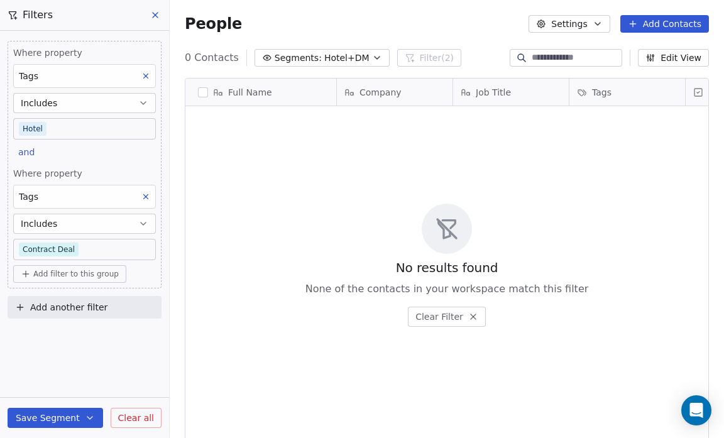
scroll to position [378, 546]
click at [67, 421] on button "Save Segment" at bounding box center [56, 418] width 96 height 20
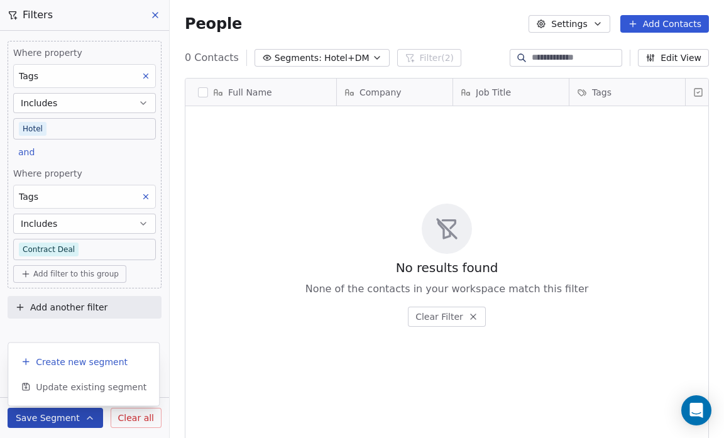
click at [79, 361] on span "Create new segment" at bounding box center [82, 362] width 92 height 13
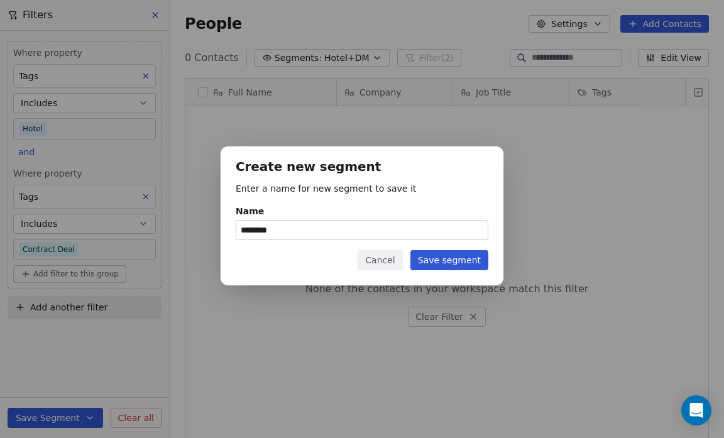
click at [289, 231] on input "********" at bounding box center [361, 230] width 251 height 19
type input "********"
click at [466, 258] on button "Save segment" at bounding box center [449, 260] width 78 height 20
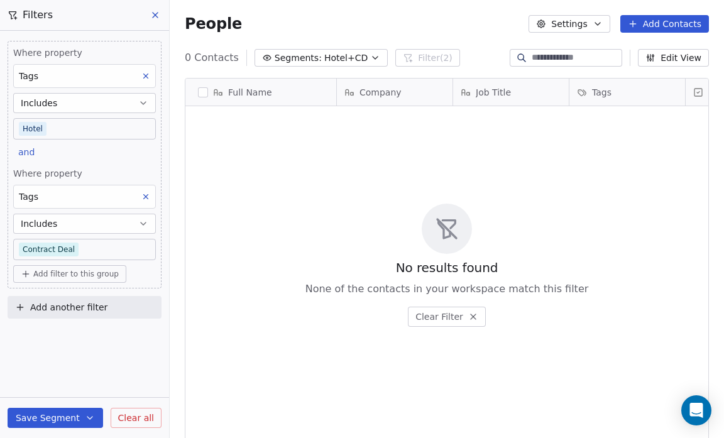
click at [79, 247] on body "Salsius (M) Sdn Bhd Contacts People Marketing Workflows Campaigns Sales Pipelin…" at bounding box center [362, 219] width 724 height 438
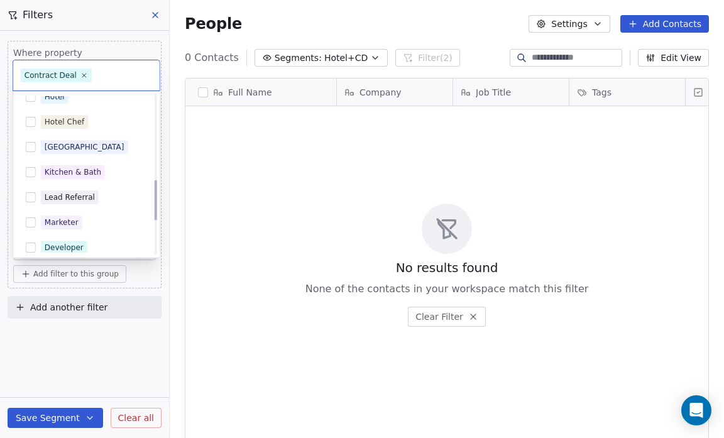
scroll to position [336, 0]
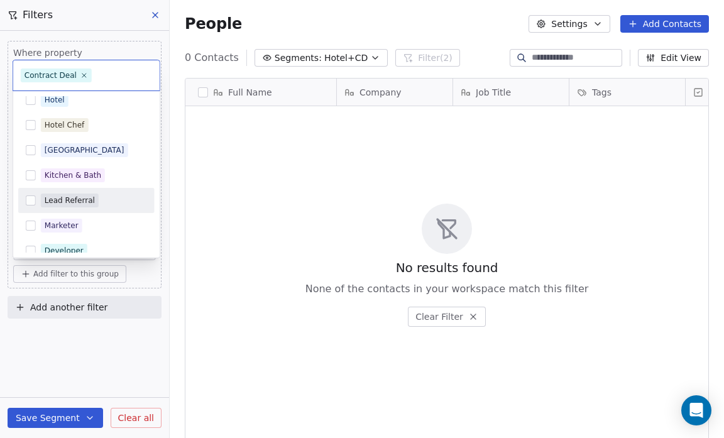
click at [28, 200] on button "Suggestions" at bounding box center [31, 200] width 10 height 10
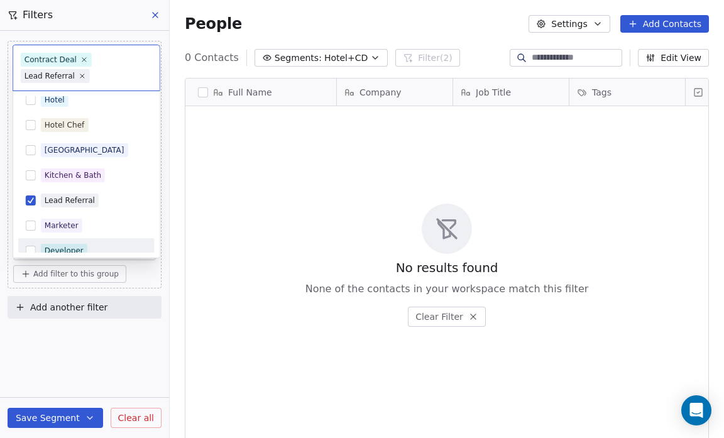
click at [99, 352] on html "Salsius (M) Sdn Bhd Contacts People Marketing Workflows Campaigns Sales Pipelin…" at bounding box center [362, 219] width 724 height 438
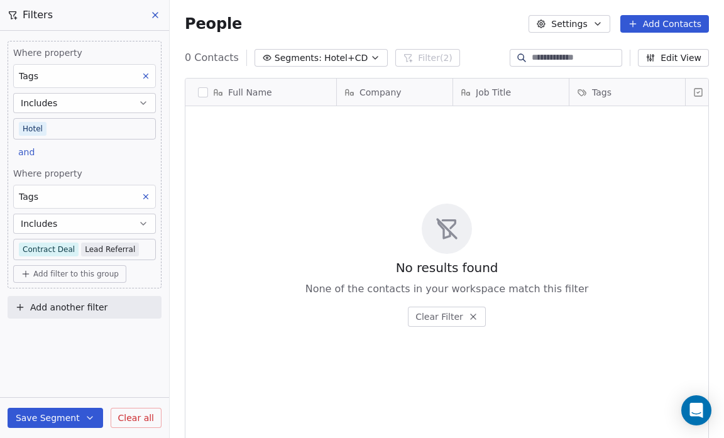
scroll to position [378, 546]
click at [68, 417] on button "Save Segment" at bounding box center [56, 418] width 96 height 20
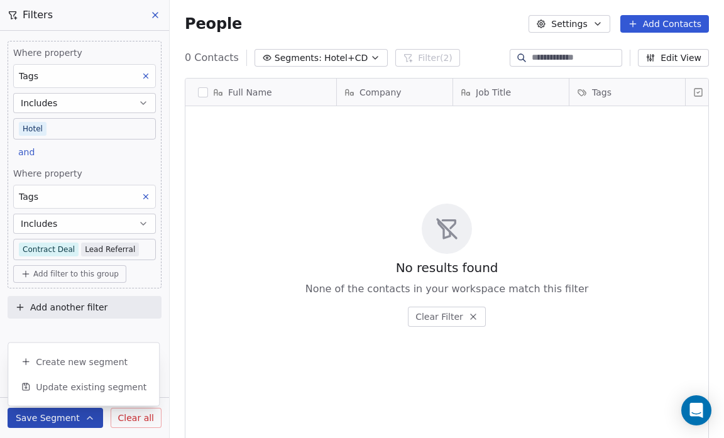
click at [68, 417] on button "Save Segment" at bounding box center [56, 418] width 96 height 20
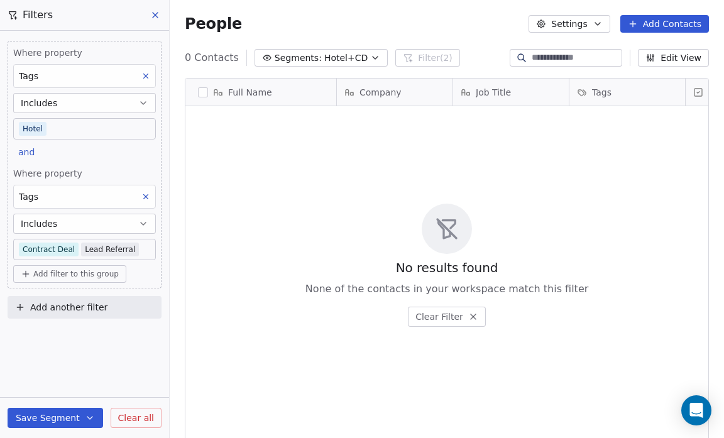
click at [68, 417] on button "Save Segment" at bounding box center [56, 418] width 96 height 20
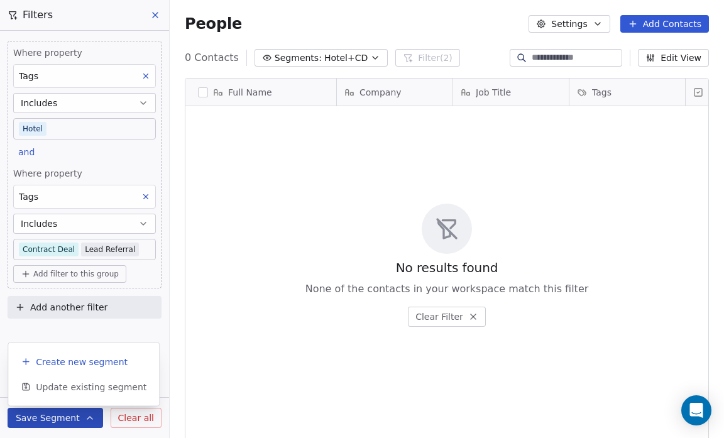
click at [70, 366] on span "Create new segment" at bounding box center [82, 362] width 92 height 13
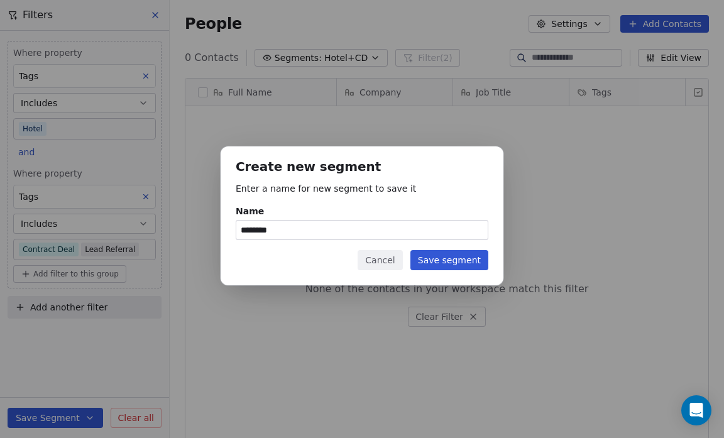
click at [273, 230] on input "********" at bounding box center [361, 230] width 251 height 19
click at [278, 230] on input "********" at bounding box center [361, 230] width 251 height 19
type input "********"
click at [456, 258] on button "Save segment" at bounding box center [449, 260] width 78 height 20
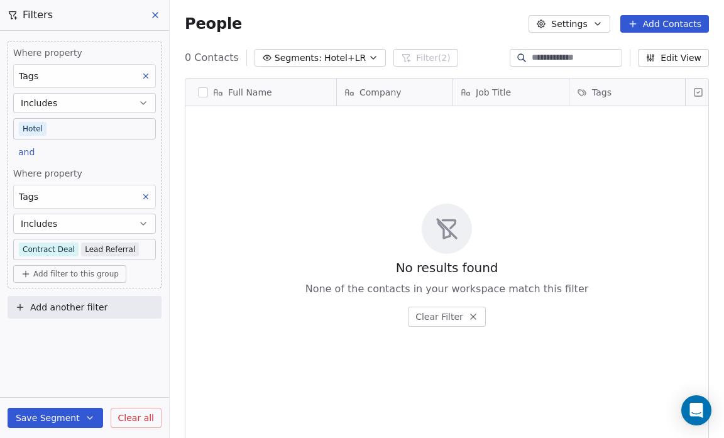
click at [68, 246] on body "Salsius (M) Sdn Bhd Contacts People Marketing Workflows Campaigns Sales Pipelin…" at bounding box center [362, 219] width 724 height 438
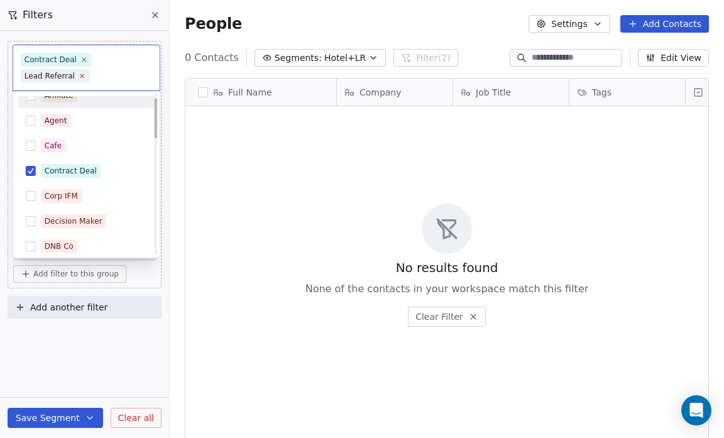
scroll to position [0, 0]
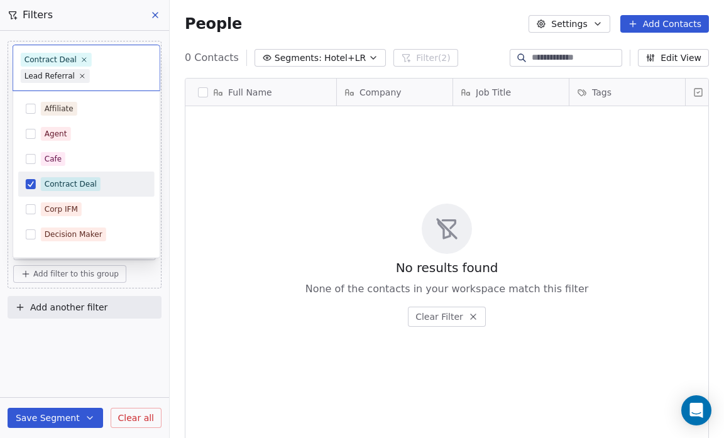
click at [30, 185] on button "Suggestions" at bounding box center [31, 184] width 10 height 10
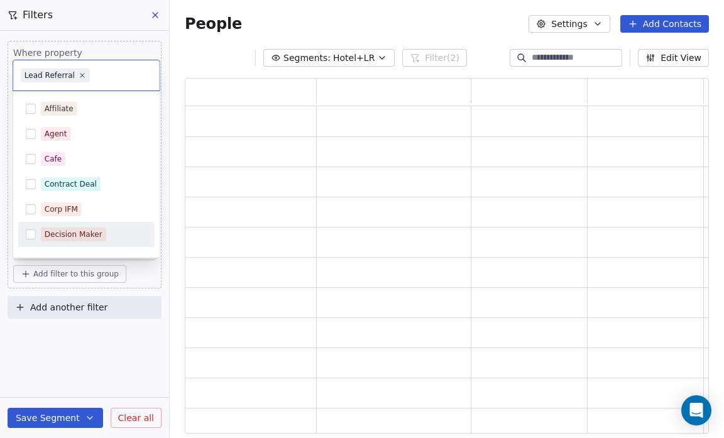
click at [158, 272] on html "Salsius (M) Sdn Bhd Contacts People Marketing Workflows Campaigns Sales Pipelin…" at bounding box center [362, 219] width 724 height 438
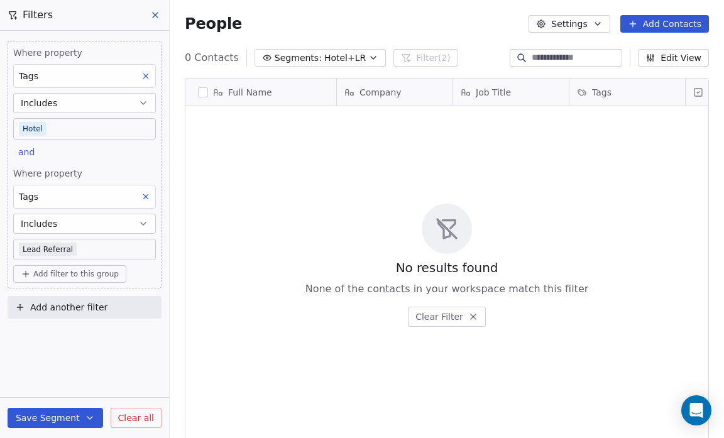
scroll to position [378, 546]
click at [355, 58] on button "Segments: Hotel+LR" at bounding box center [320, 58] width 131 height 18
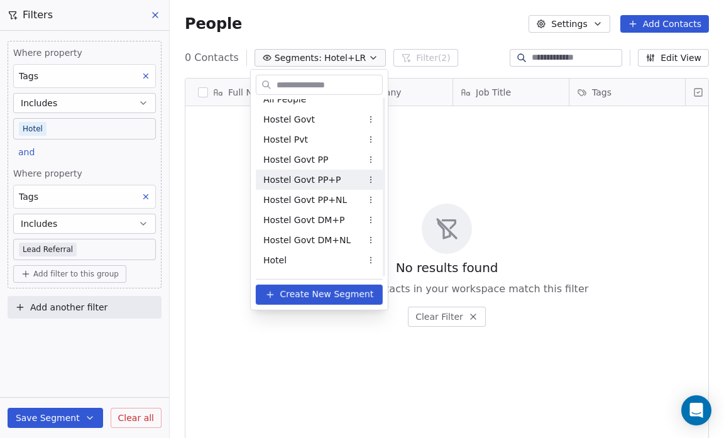
scroll to position [0, 0]
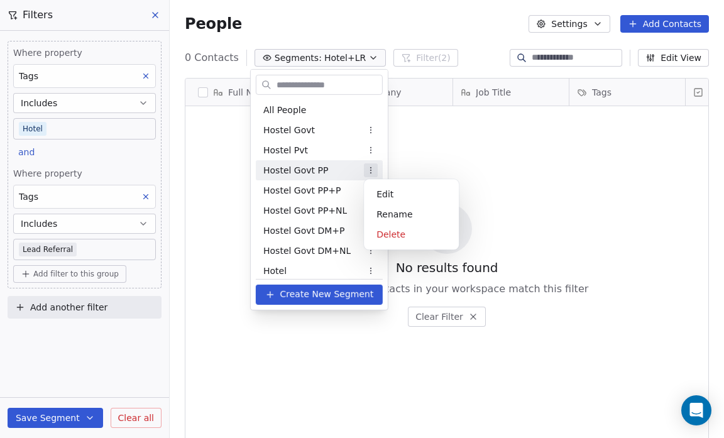
click at [367, 167] on html "Salsius (M) Sdn Bhd Contacts People Marketing Workflows Campaigns Sales Pipelin…" at bounding box center [362, 219] width 724 height 438
click at [405, 215] on div "Rename" at bounding box center [411, 214] width 85 height 20
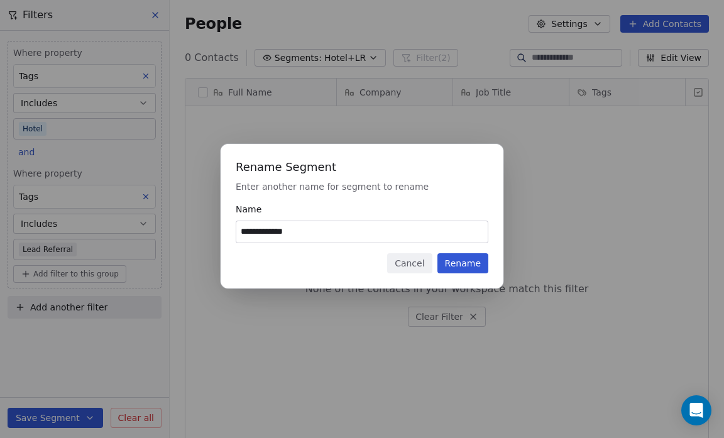
click at [287, 230] on input "**********" at bounding box center [361, 231] width 251 height 21
click at [297, 232] on input "**********" at bounding box center [361, 231] width 251 height 21
type input "**********"
click at [463, 266] on button "Rename" at bounding box center [462, 263] width 51 height 20
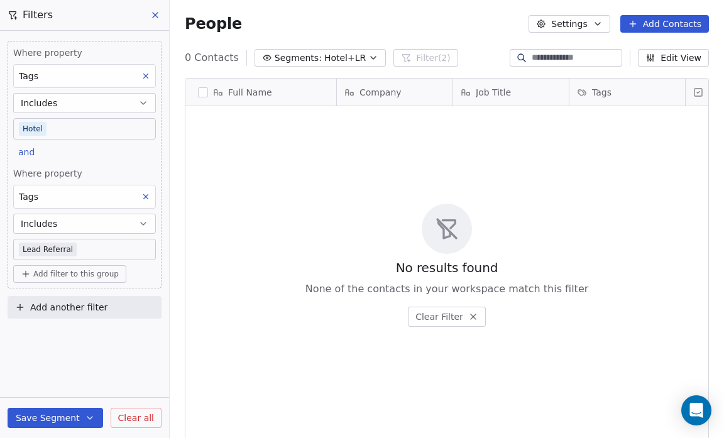
click at [371, 58] on icon "button" at bounding box center [373, 58] width 5 height 3
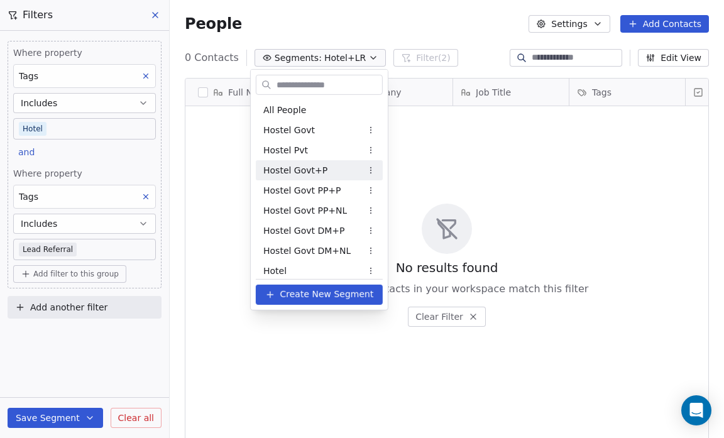
click at [309, 169] on span "Hostel Govt+P" at bounding box center [295, 169] width 64 height 13
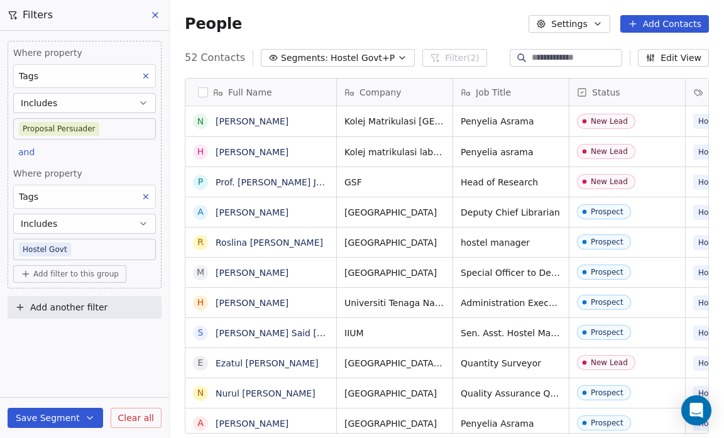
scroll to position [378, 546]
click at [144, 76] on icon at bounding box center [145, 76] width 9 height 9
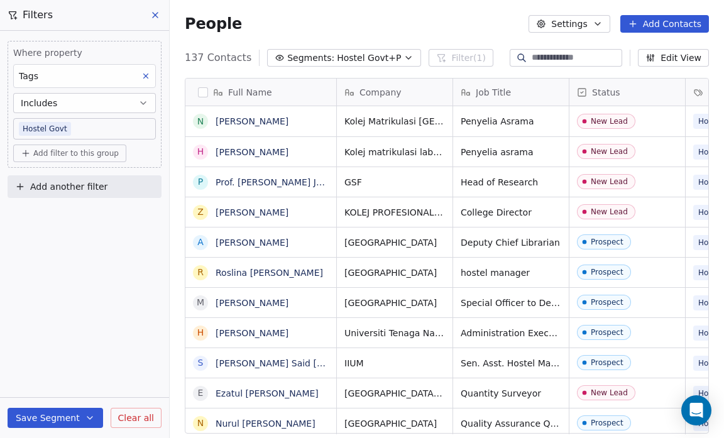
click at [84, 154] on span "Add filter to this group" at bounding box center [75, 153] width 85 height 10
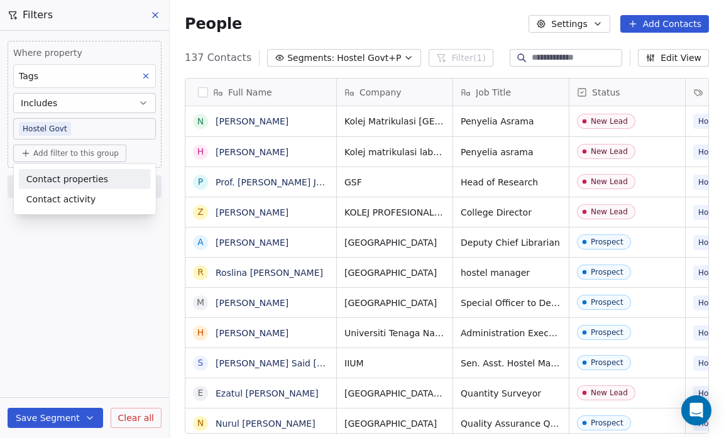
click at [83, 177] on span "Contact properties" at bounding box center [67, 178] width 82 height 13
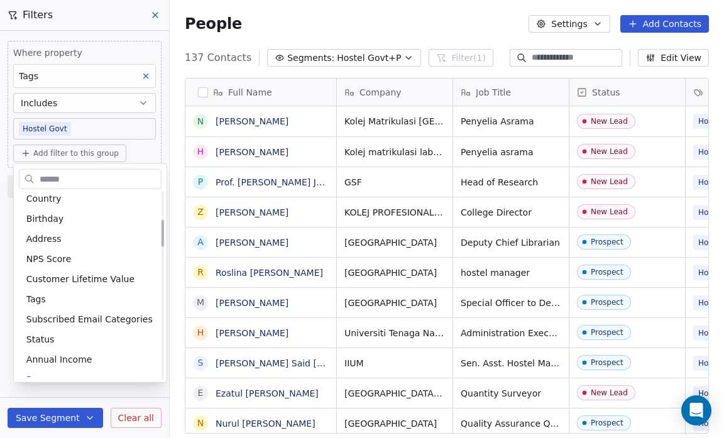
scroll to position [192, 0]
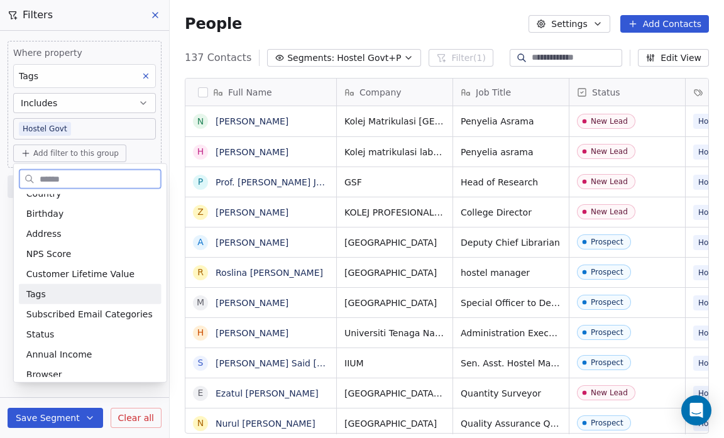
click at [74, 293] on div "Tags" at bounding box center [90, 294] width 128 height 13
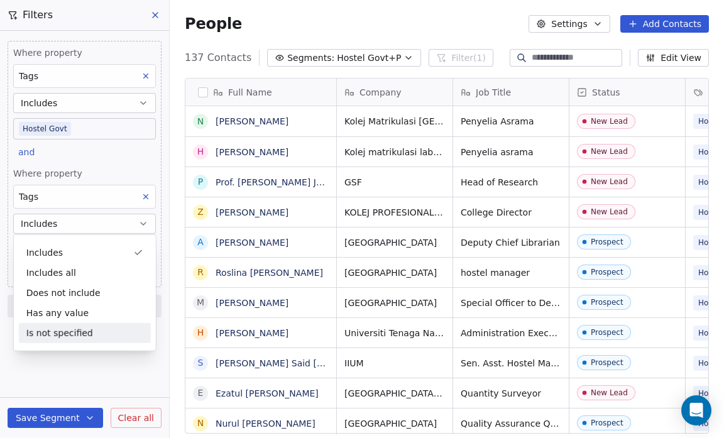
click at [63, 357] on div "Where property Tags Includes Hostel Govt and Where property Tags Includes Selec…" at bounding box center [84, 234] width 169 height 407
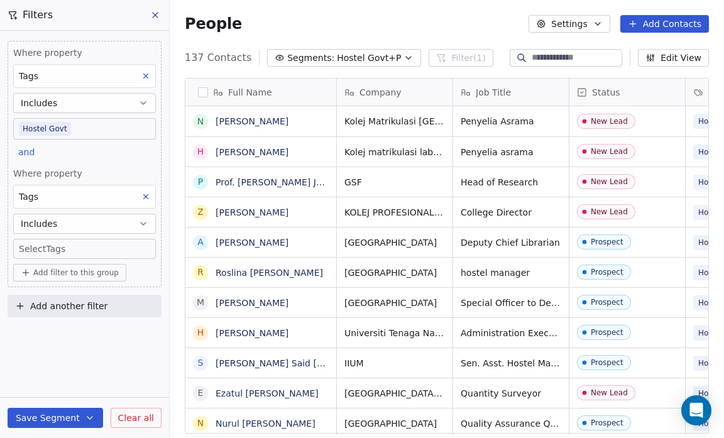
click at [26, 247] on body "Salsius (M) Sdn Bhd Contacts People Marketing Workflows Campaigns Sales Pipelin…" at bounding box center [362, 219] width 724 height 438
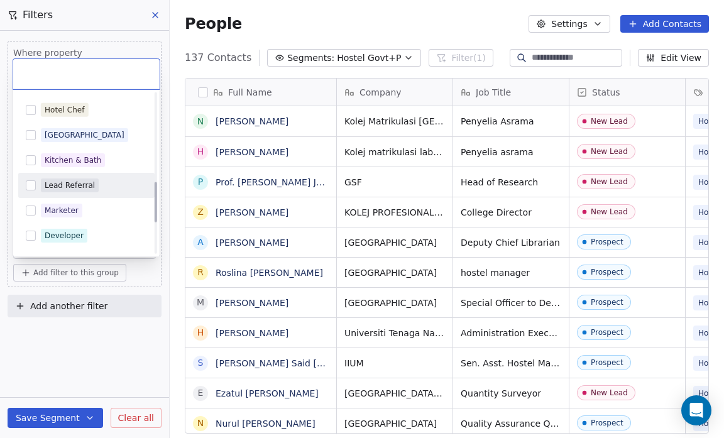
scroll to position [349, 0]
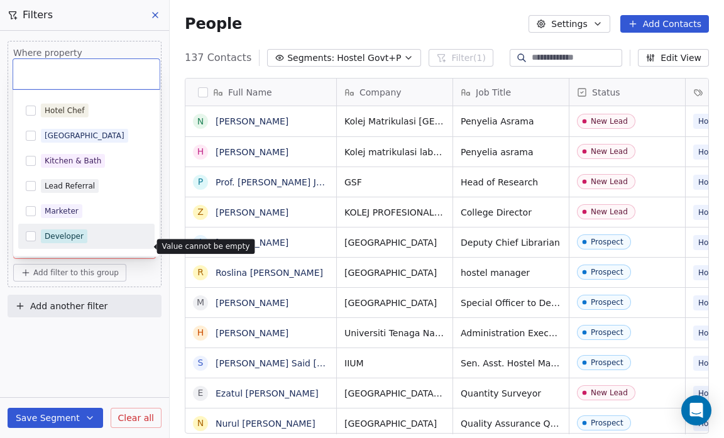
click at [58, 336] on html "Salsius (M) Sdn Bhd Contacts People Marketing Workflows Campaigns Sales Pipelin…" at bounding box center [362, 219] width 724 height 438
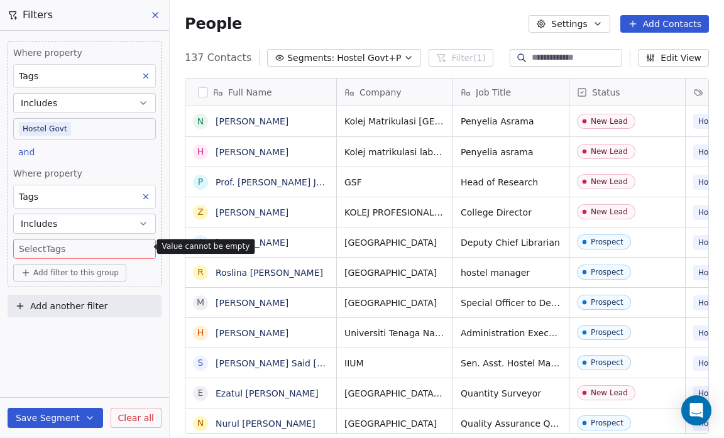
click at [146, 195] on icon at bounding box center [145, 196] width 9 height 9
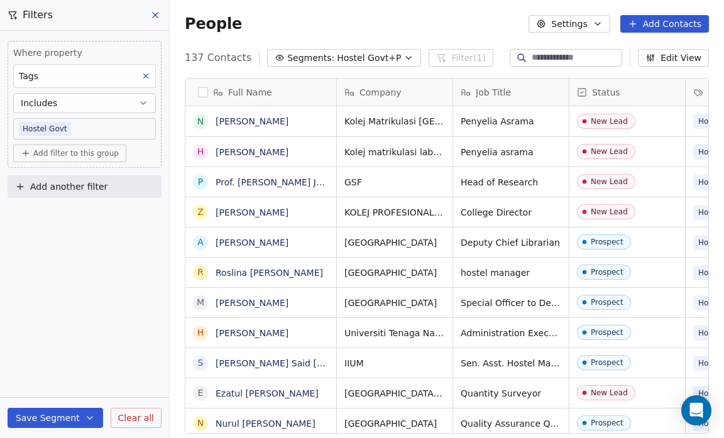
click at [54, 150] on span "Add filter to this group" at bounding box center [75, 153] width 85 height 10
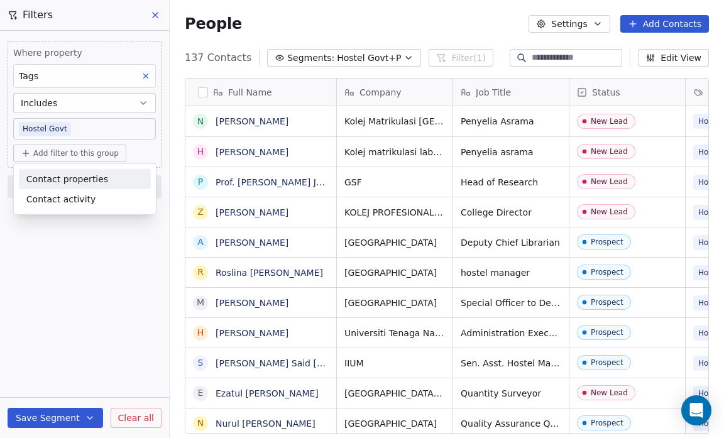
click at [54, 176] on span "Contact properties" at bounding box center [67, 178] width 82 height 13
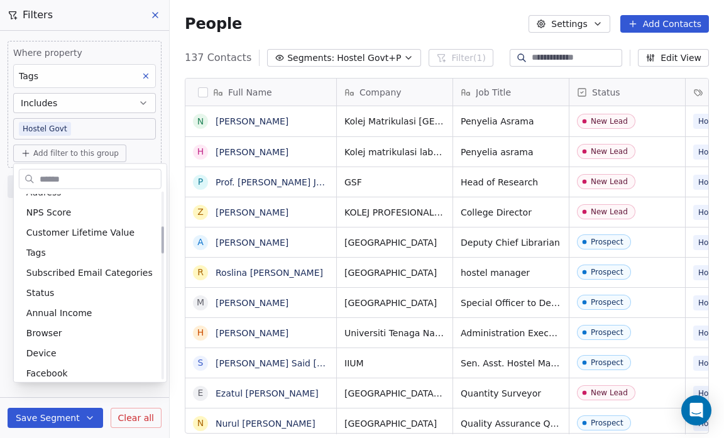
scroll to position [238, 0]
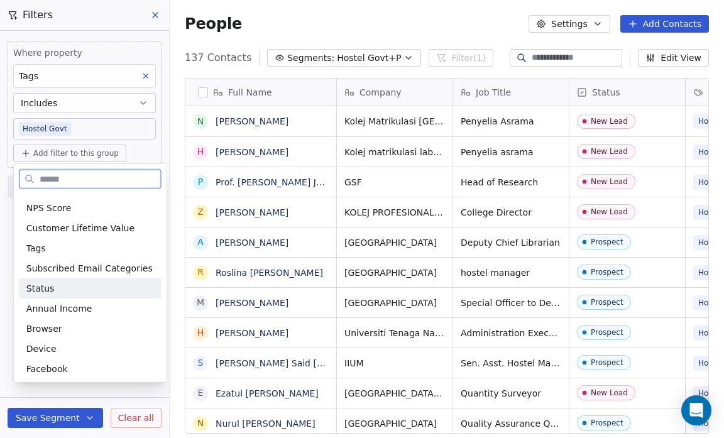
click at [38, 287] on span "Status" at bounding box center [40, 288] width 28 height 13
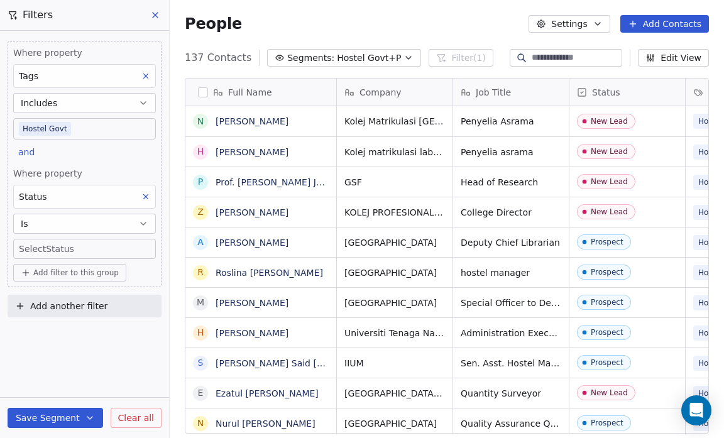
click at [36, 382] on div "Where property Tags Includes Hostel Govt and Where property Status Is Select St…" at bounding box center [84, 234] width 169 height 407
click at [46, 246] on body "Salsius (M) Sdn Bhd Contacts People Marketing Workflows Campaigns Sales Pipelin…" at bounding box center [362, 219] width 724 height 438
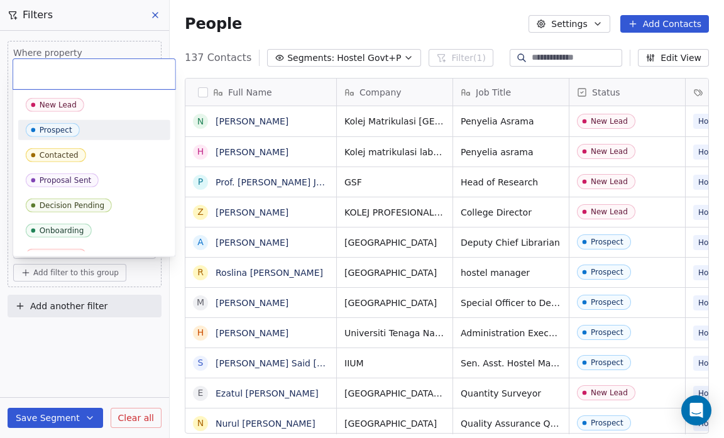
click at [52, 137] on div "Prospect" at bounding box center [94, 130] width 152 height 20
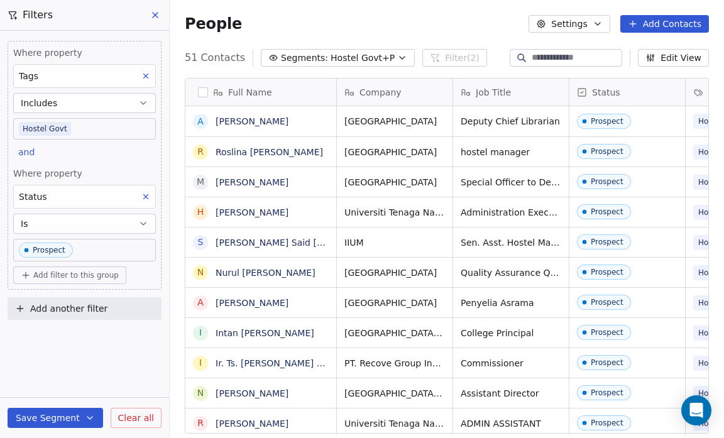
scroll to position [378, 546]
click at [45, 408] on button "Save Segment" at bounding box center [56, 418] width 96 height 20
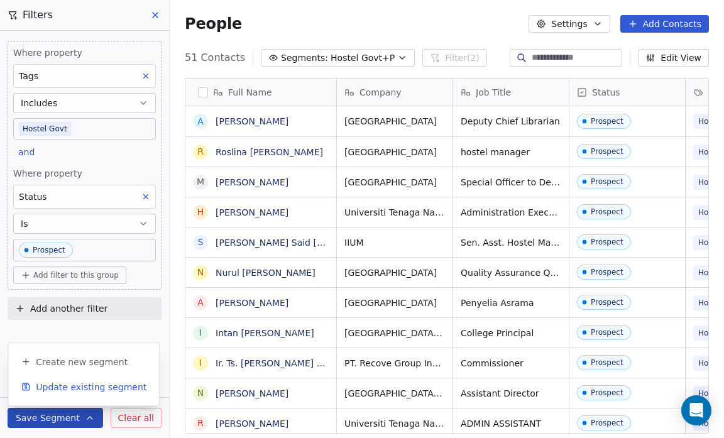
click at [48, 389] on span "Update existing segment" at bounding box center [91, 387] width 111 height 13
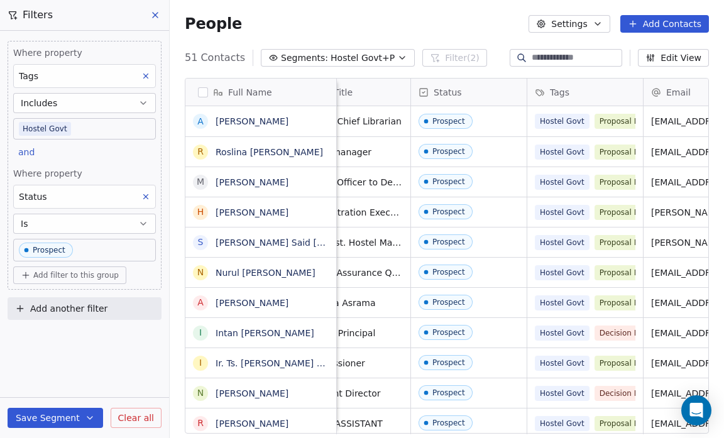
scroll to position [0, 154]
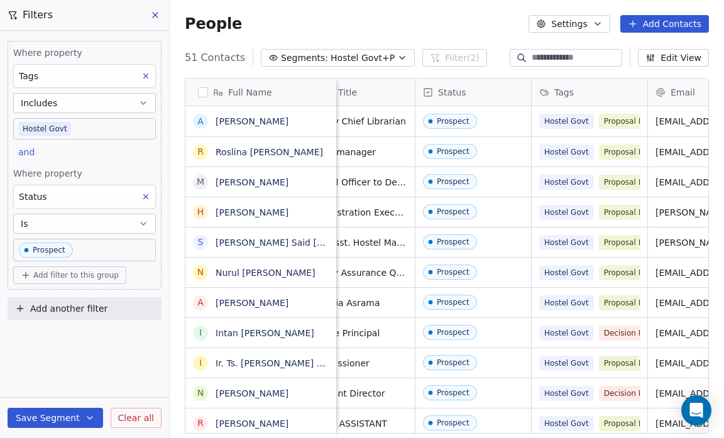
click at [160, 338] on div "Where property Tags Includes Hostel Govt and Where property Status Is Prospect …" at bounding box center [84, 234] width 169 height 407
click at [397, 57] on icon "button" at bounding box center [402, 58] width 10 height 10
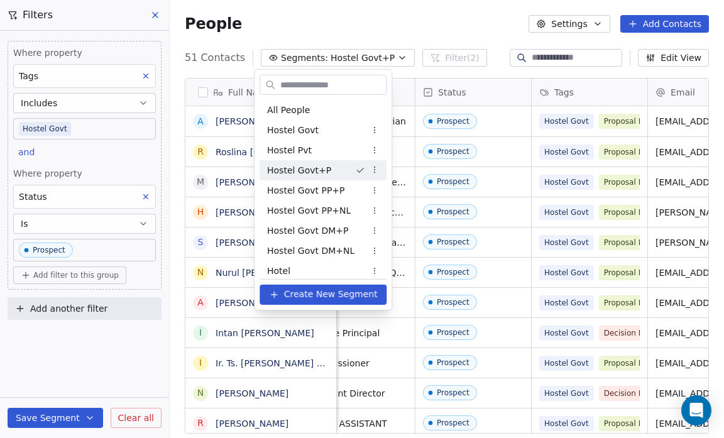
click at [382, 55] on html "Salsius (M) Sdn Bhd Contacts People Marketing Workflows Campaigns Sales Pipelin…" at bounding box center [362, 219] width 724 height 438
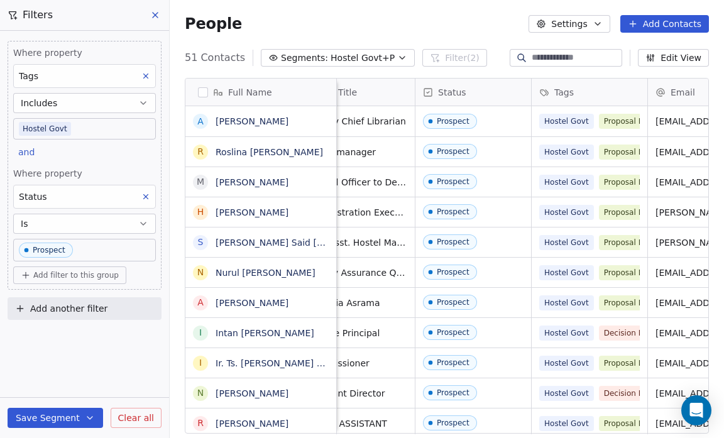
click at [397, 55] on icon "button" at bounding box center [402, 58] width 10 height 10
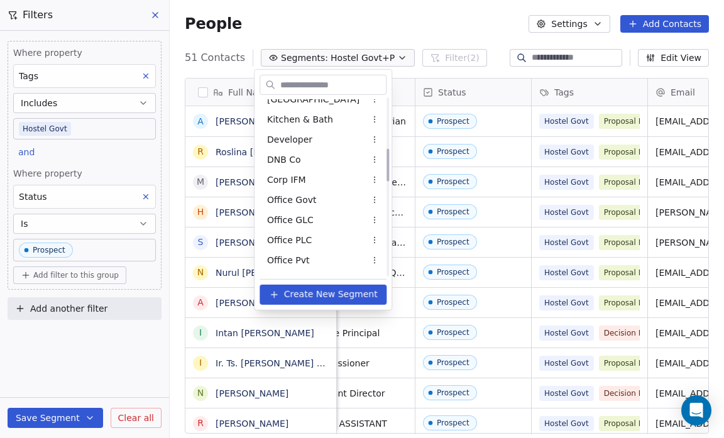
scroll to position [271, 0]
click at [385, 57] on html "Salsius (M) Sdn Bhd Contacts People Marketing Workflows Campaigns Sales Pipelin…" at bounding box center [362, 219] width 724 height 438
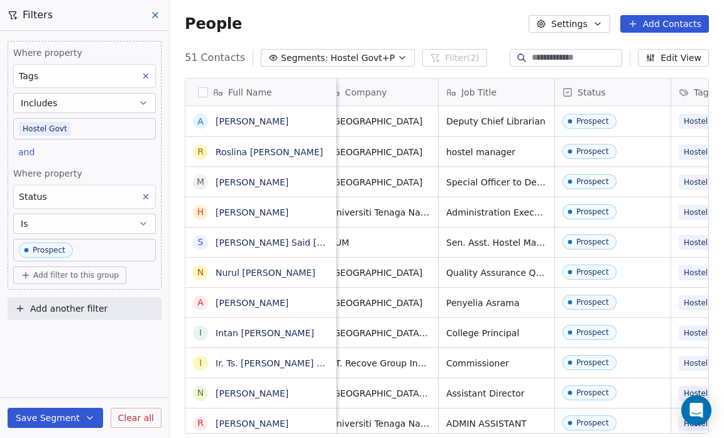
scroll to position [0, 0]
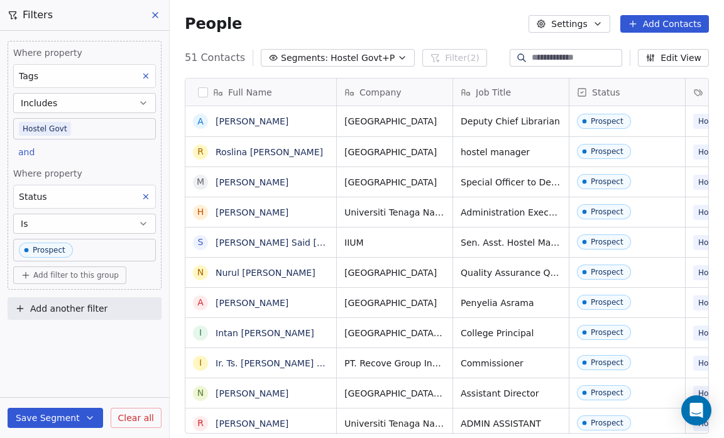
click at [376, 60] on span "Hostel Govt+P" at bounding box center [363, 58] width 64 height 13
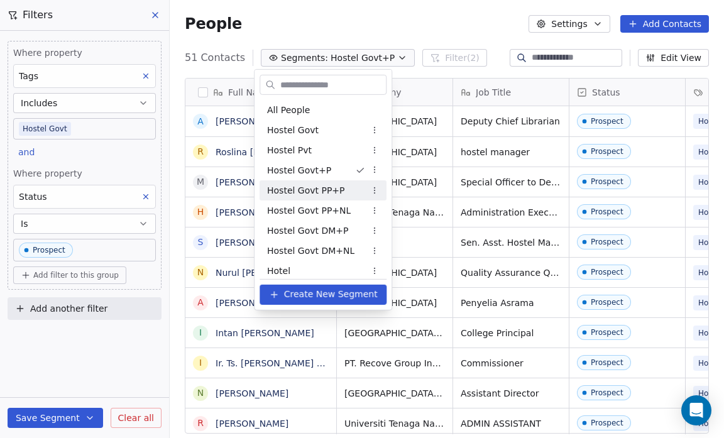
click at [377, 189] on html "Salsius (M) Sdn Bhd Contacts People Marketing Workflows Campaigns Sales Pipelin…" at bounding box center [362, 219] width 724 height 438
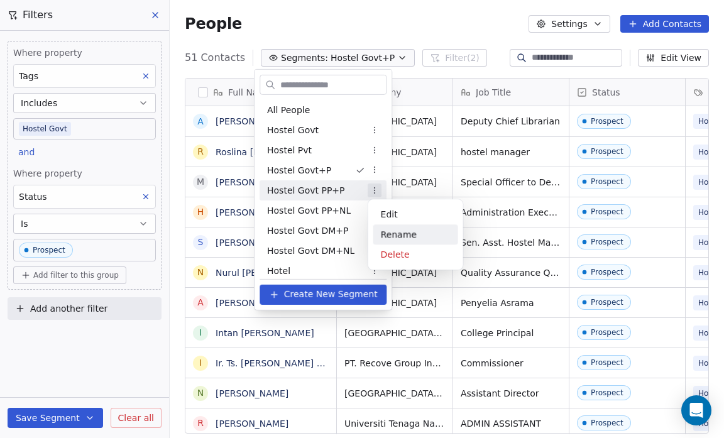
click at [385, 236] on div "Rename" at bounding box center [415, 234] width 85 height 20
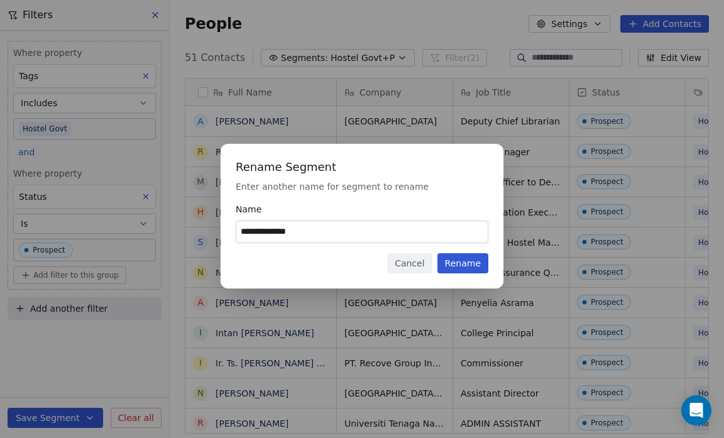
type input "**********"
click at [454, 261] on button "Rename" at bounding box center [462, 263] width 51 height 20
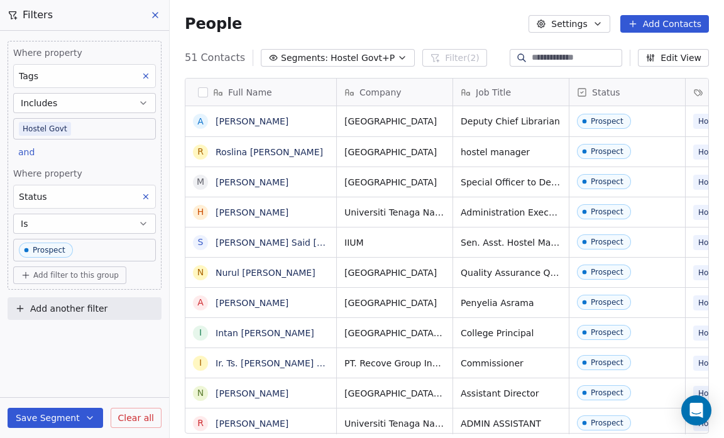
click at [146, 195] on icon at bounding box center [145, 196] width 9 height 9
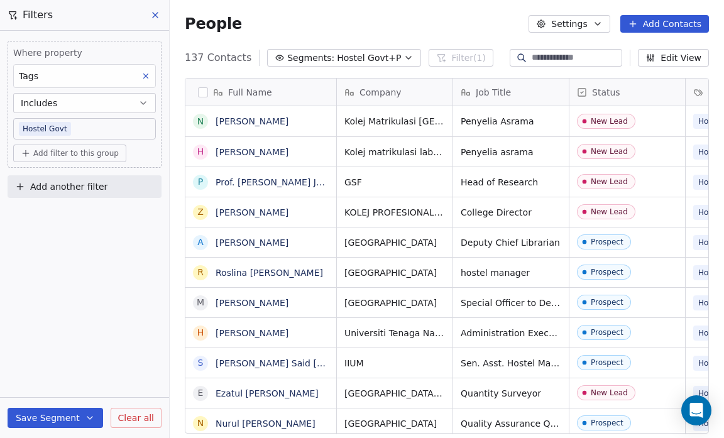
scroll to position [378, 546]
click at [35, 150] on span "Add filter to this group" at bounding box center [75, 153] width 85 height 10
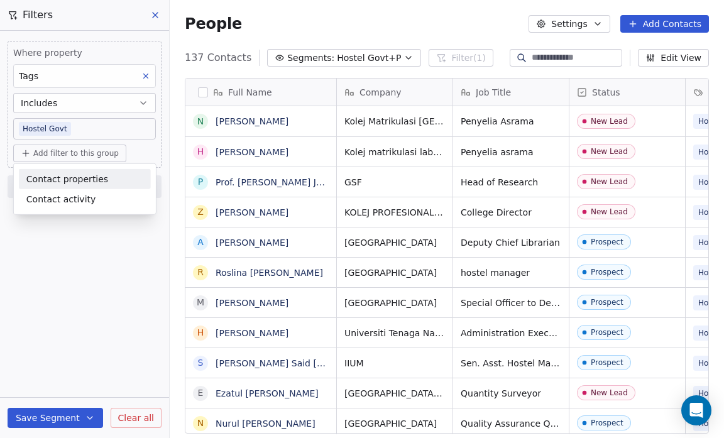
click at [44, 179] on span "Contact properties" at bounding box center [67, 178] width 82 height 13
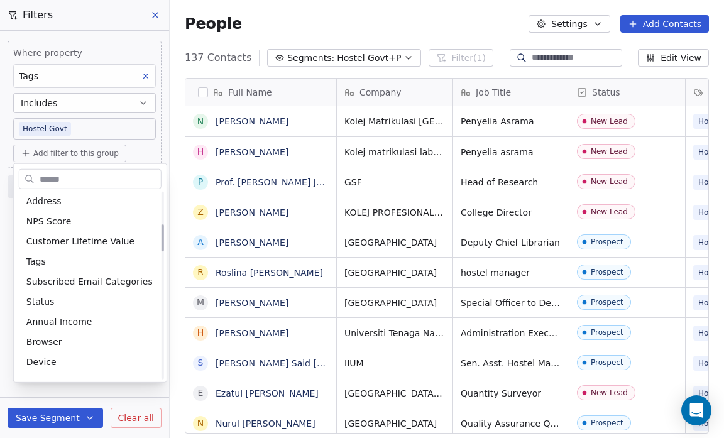
scroll to position [224, 0]
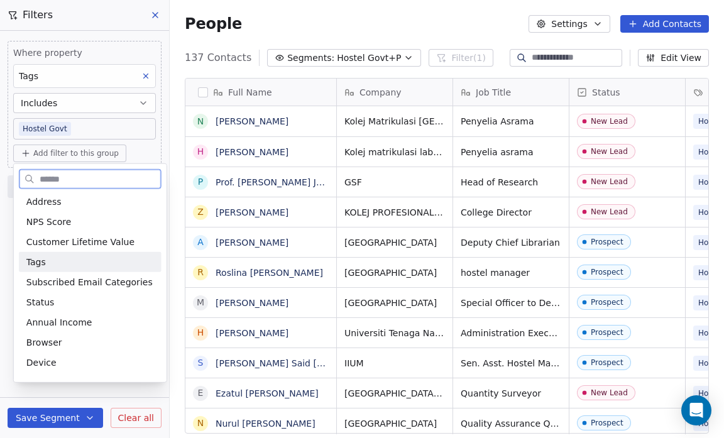
click at [47, 258] on div "Tags" at bounding box center [90, 262] width 128 height 13
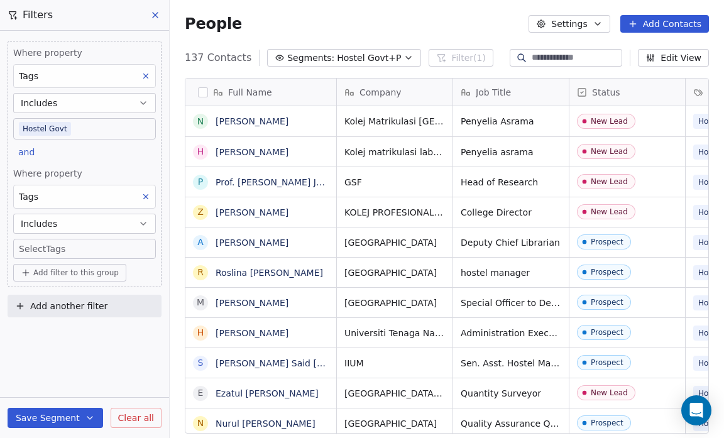
click at [69, 361] on div "Where property Tags Includes Hostel Govt and Where property Tags Includes Selec…" at bounding box center [84, 234] width 169 height 407
click at [37, 247] on body "Salsius (M) Sdn Bhd Contacts People Marketing Workflows Campaigns Sales Pipelin…" at bounding box center [362, 219] width 724 height 438
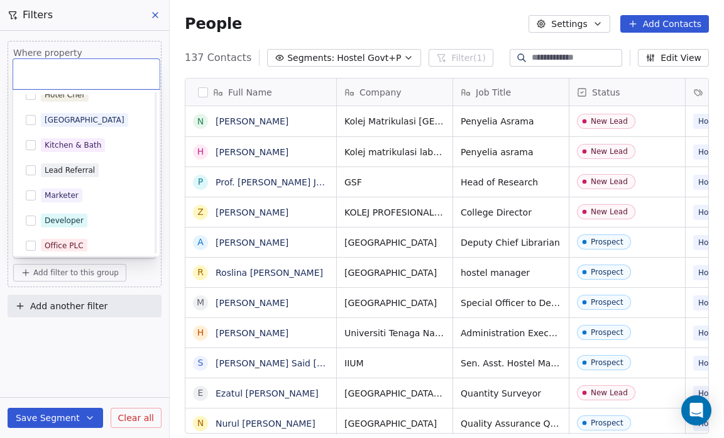
scroll to position [471, 0]
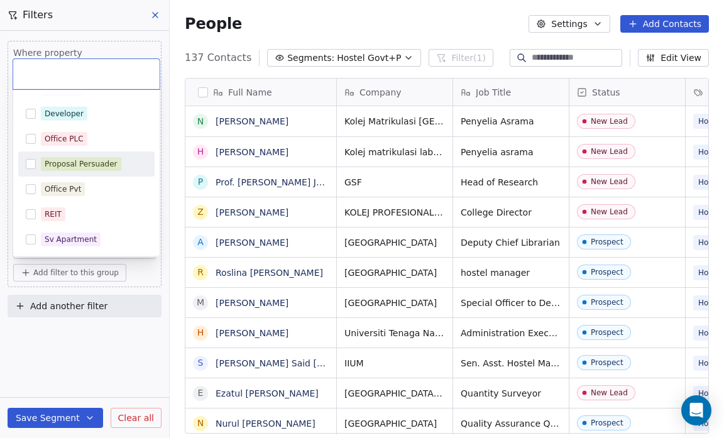
click at [30, 157] on div "Proposal Persuader" at bounding box center [86, 164] width 136 height 20
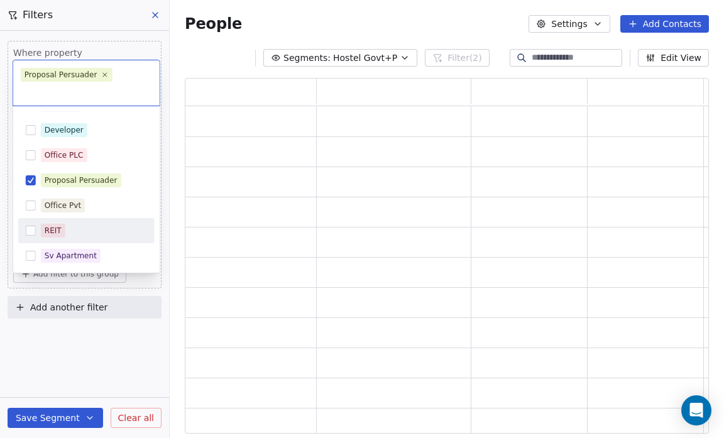
click at [74, 348] on html "Salsius (M) Sdn Bhd Contacts People Marketing Workflows Campaigns Sales Pipelin…" at bounding box center [362, 219] width 724 height 438
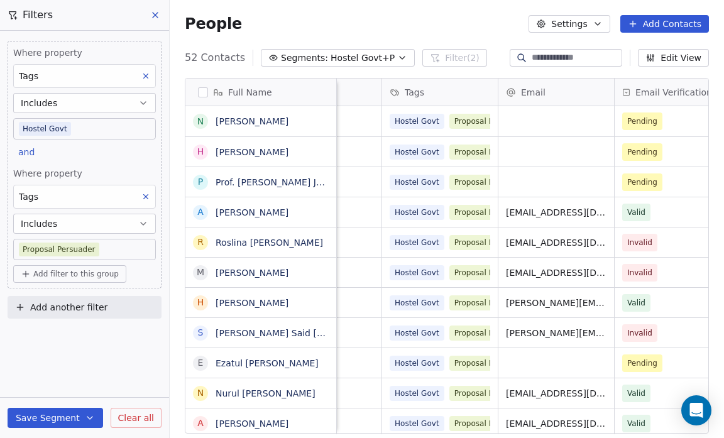
scroll to position [0, 302]
click at [42, 415] on button "Save Segment" at bounding box center [56, 418] width 96 height 20
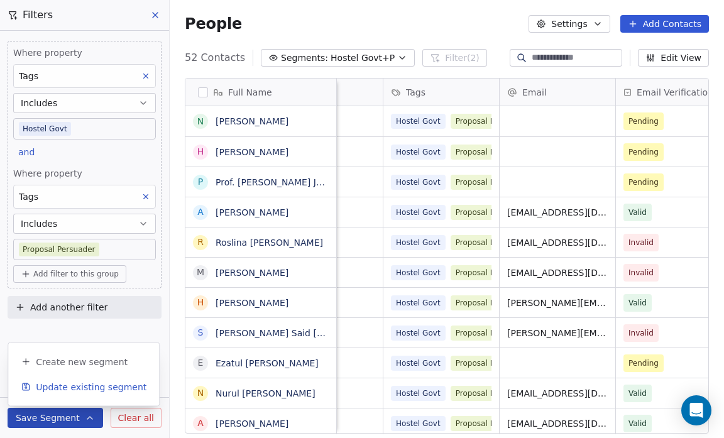
click at [50, 393] on button "Update existing segment" at bounding box center [83, 387] width 141 height 23
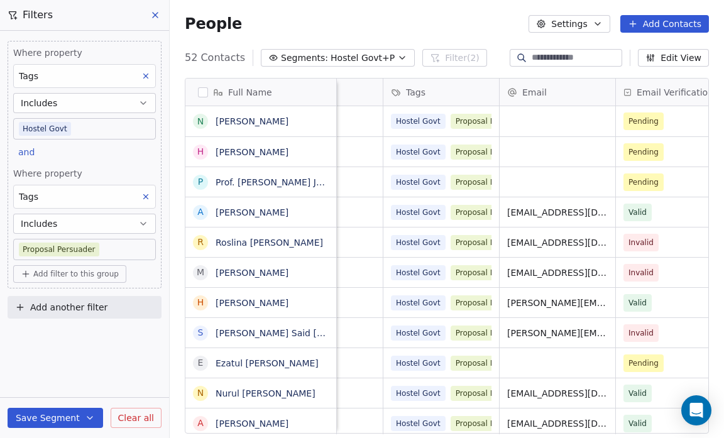
click at [397, 56] on icon "button" at bounding box center [402, 58] width 10 height 10
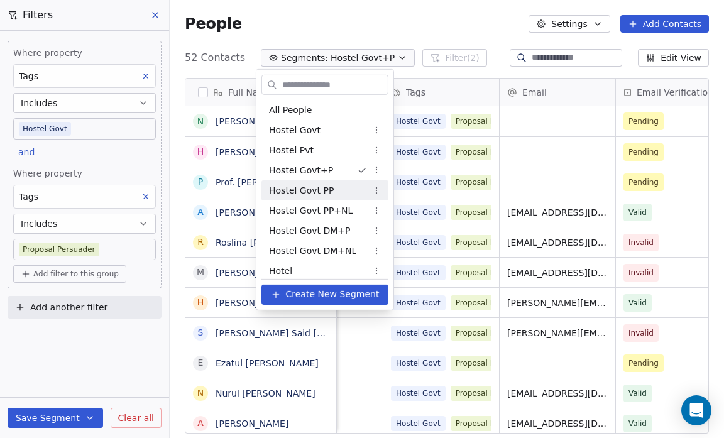
click at [343, 194] on div "Hostel Govt PP" at bounding box center [324, 190] width 127 height 20
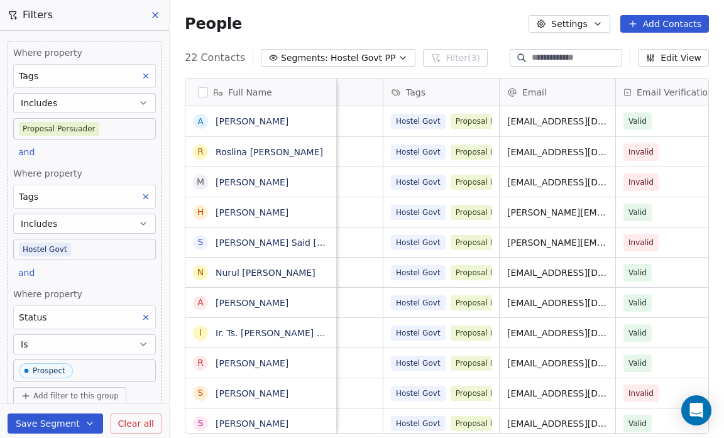
scroll to position [38, 0]
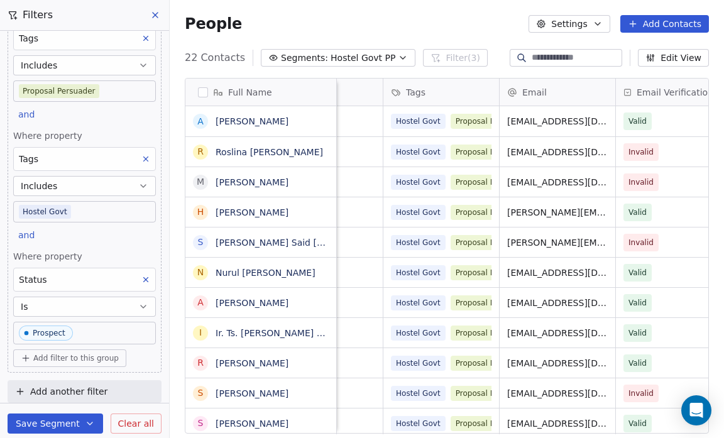
click at [141, 275] on icon at bounding box center [145, 279] width 9 height 9
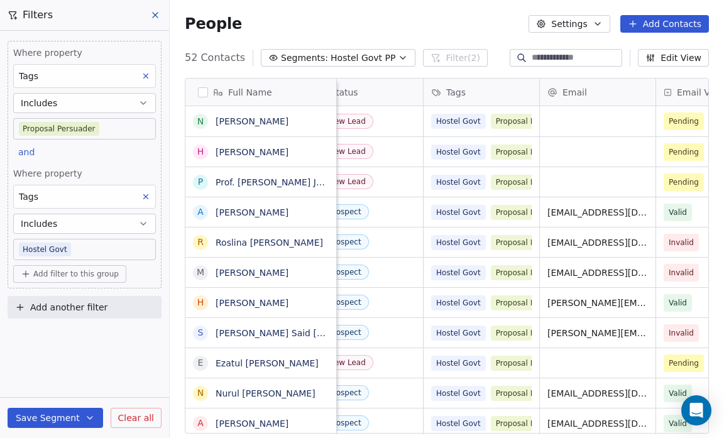
scroll to position [0, 0]
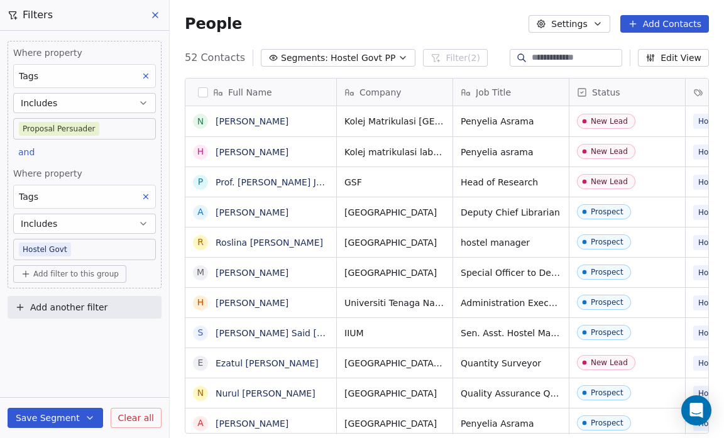
click at [50, 415] on button "Save Segment" at bounding box center [56, 418] width 96 height 20
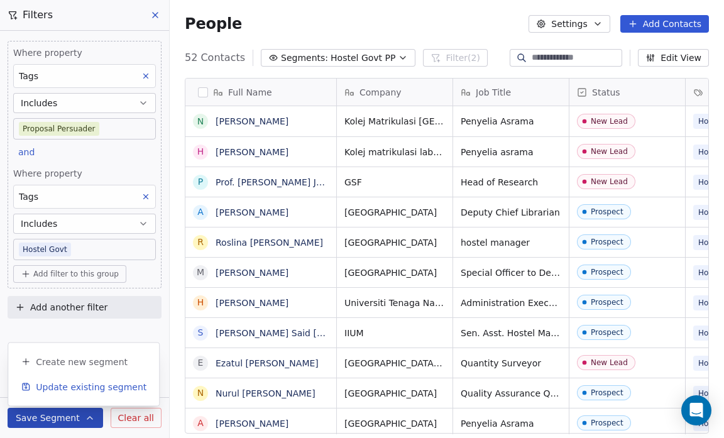
click at [58, 392] on span "Update existing segment" at bounding box center [91, 387] width 111 height 13
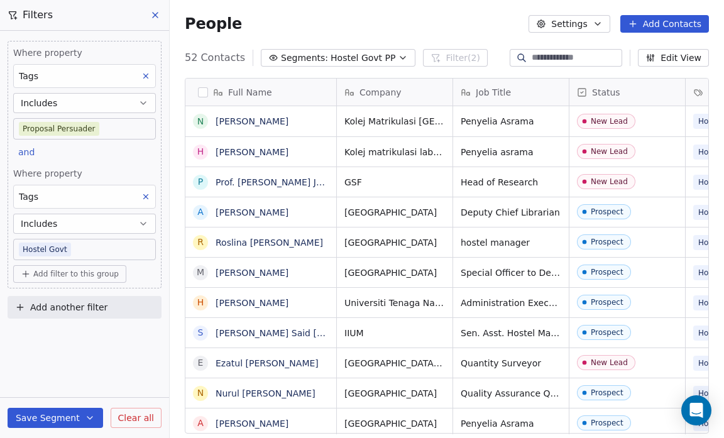
click at [383, 62] on button "Segments: Hostel Govt PP" at bounding box center [338, 58] width 155 height 18
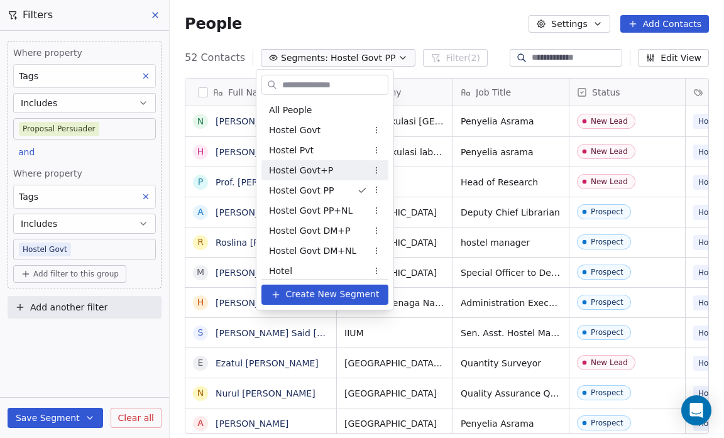
click at [334, 165] on div "Hostel Govt+P" at bounding box center [324, 170] width 127 height 20
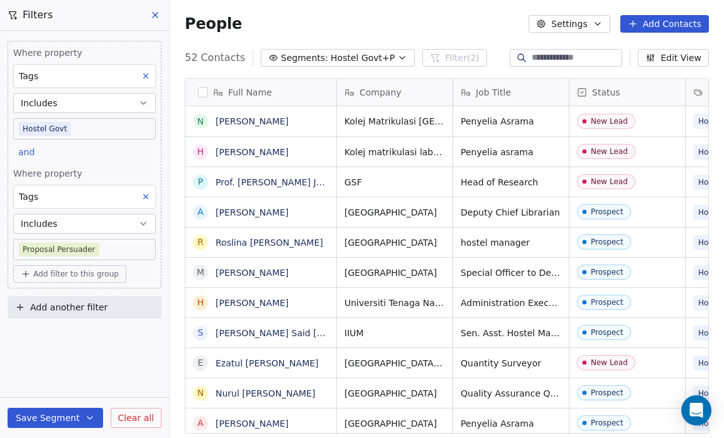
click at [143, 197] on icon at bounding box center [145, 196] width 9 height 9
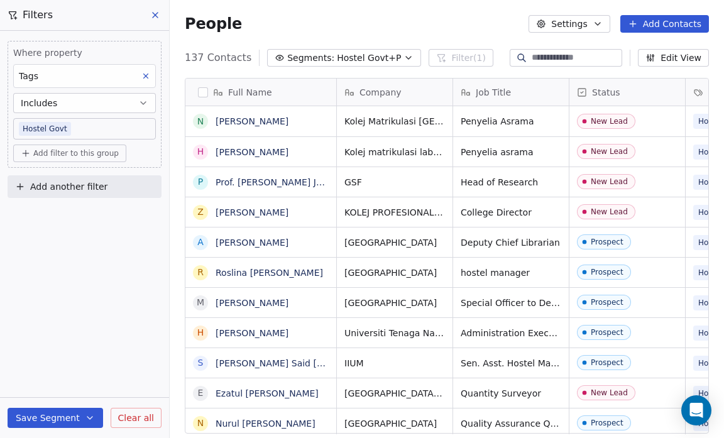
click at [53, 150] on span "Add filter to this group" at bounding box center [75, 153] width 85 height 10
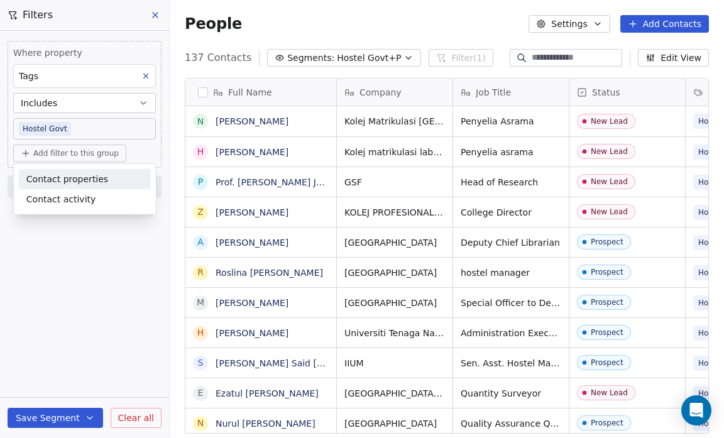
click at [50, 170] on div "Contact properties" at bounding box center [85, 179] width 132 height 20
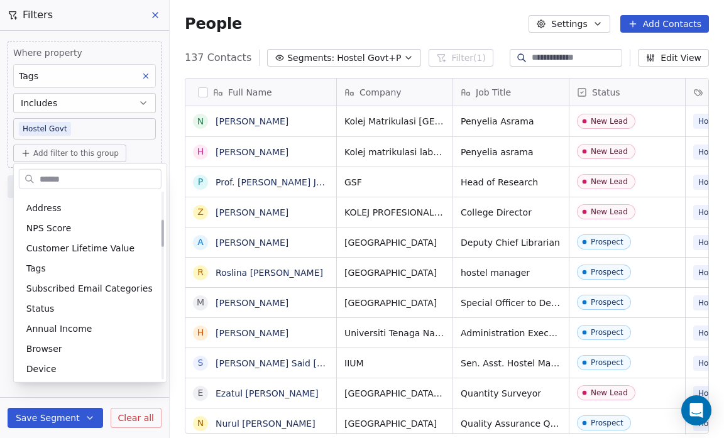
scroll to position [229, 0]
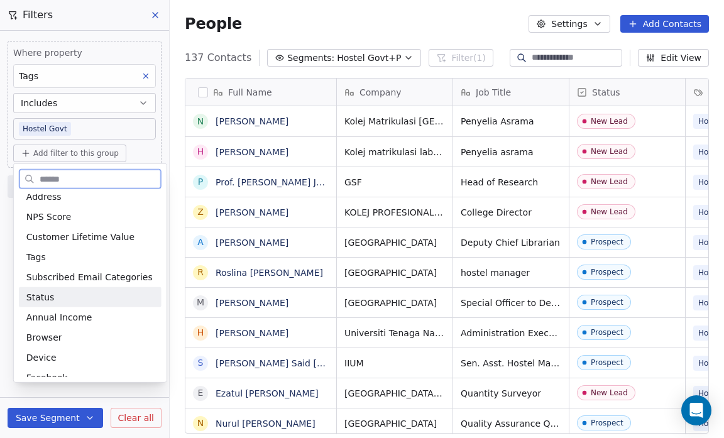
click at [49, 295] on span "Status" at bounding box center [40, 297] width 28 height 13
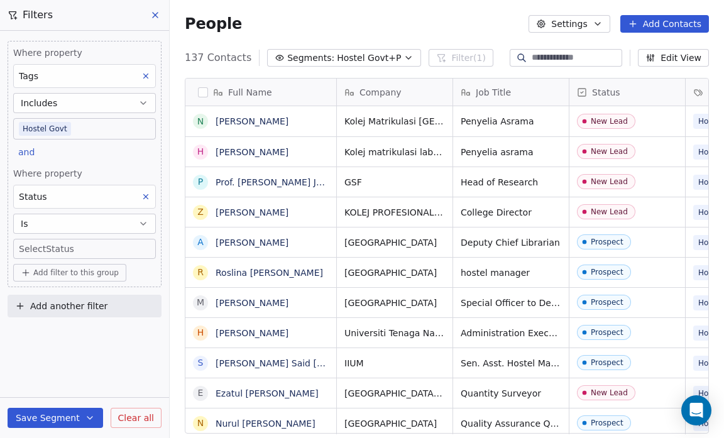
click at [50, 378] on div "Where property Tags Includes Hostel Govt and Where property Status Is Select St…" at bounding box center [84, 234] width 169 height 407
click at [44, 244] on body "Salsius (M) Sdn Bhd Contacts People Marketing Workflows Campaigns Sales Pipelin…" at bounding box center [362, 219] width 724 height 438
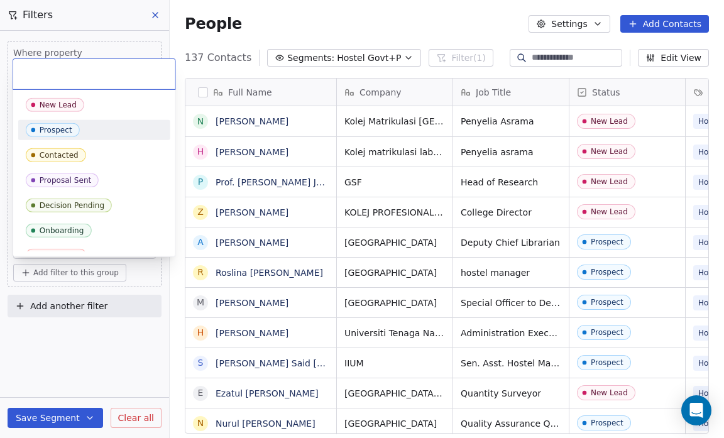
click at [71, 131] on span "Prospect" at bounding box center [53, 130] width 54 height 14
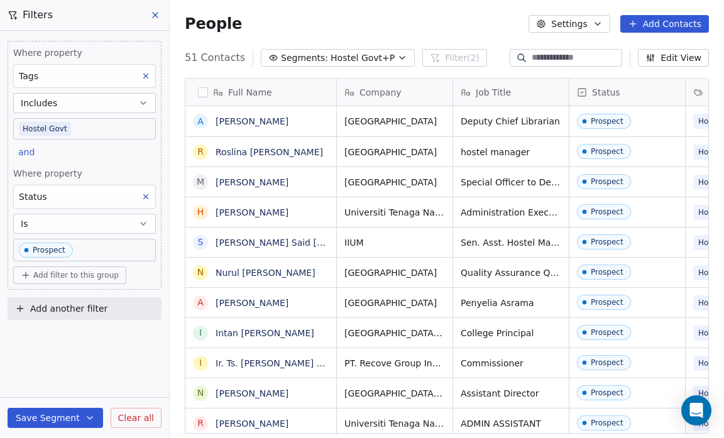
click at [58, 416] on button "Save Segment" at bounding box center [56, 418] width 96 height 20
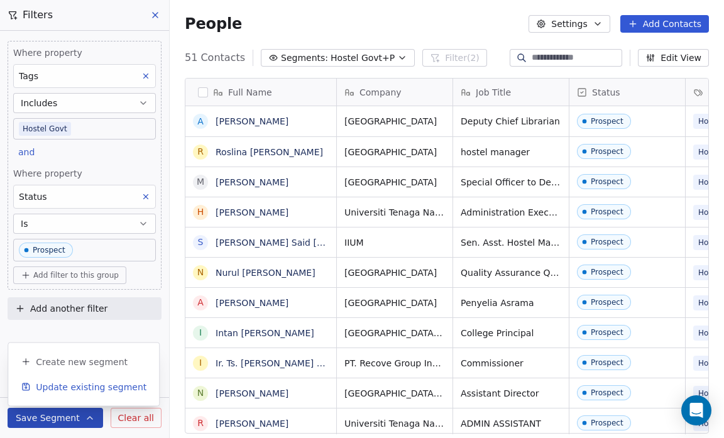
click at [58, 391] on span "Update existing segment" at bounding box center [91, 387] width 111 height 13
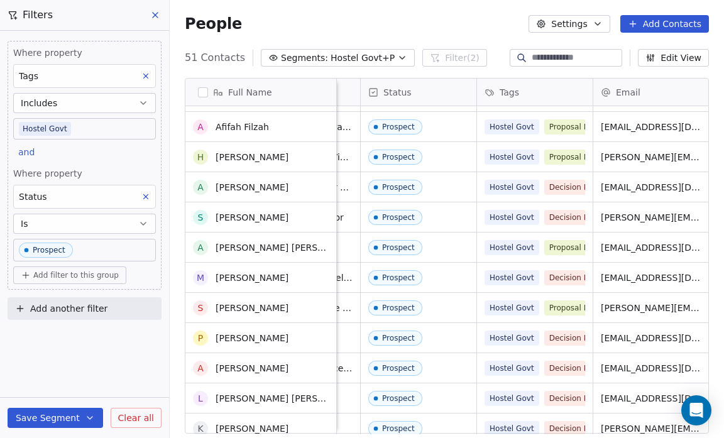
scroll to position [700, 0]
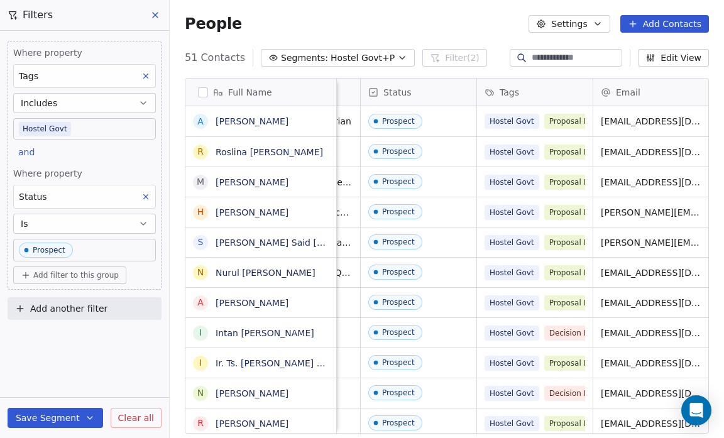
click at [400, 57] on icon "button" at bounding box center [402, 58] width 5 height 3
